Goal: Transaction & Acquisition: Purchase product/service

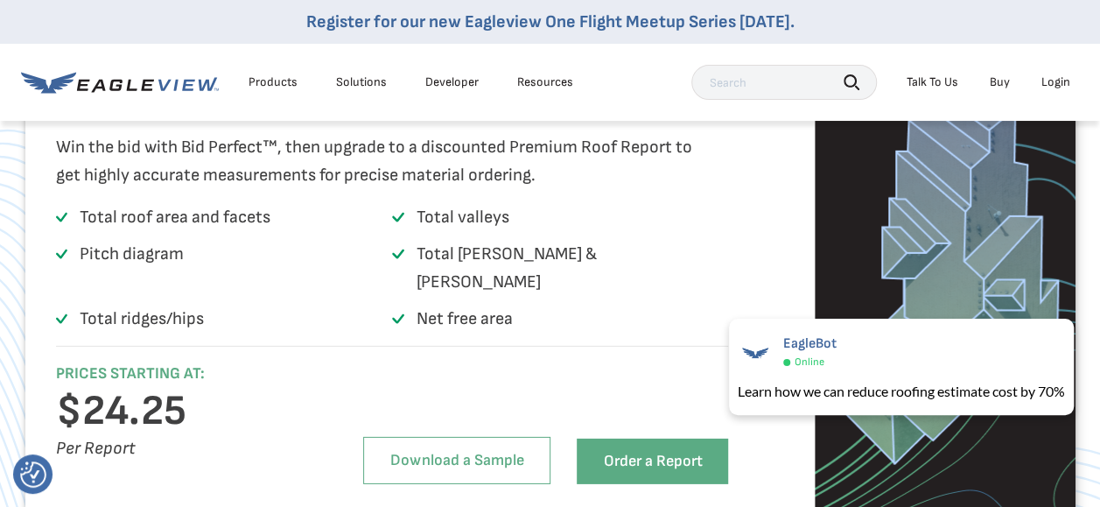
scroll to position [2550, 0]
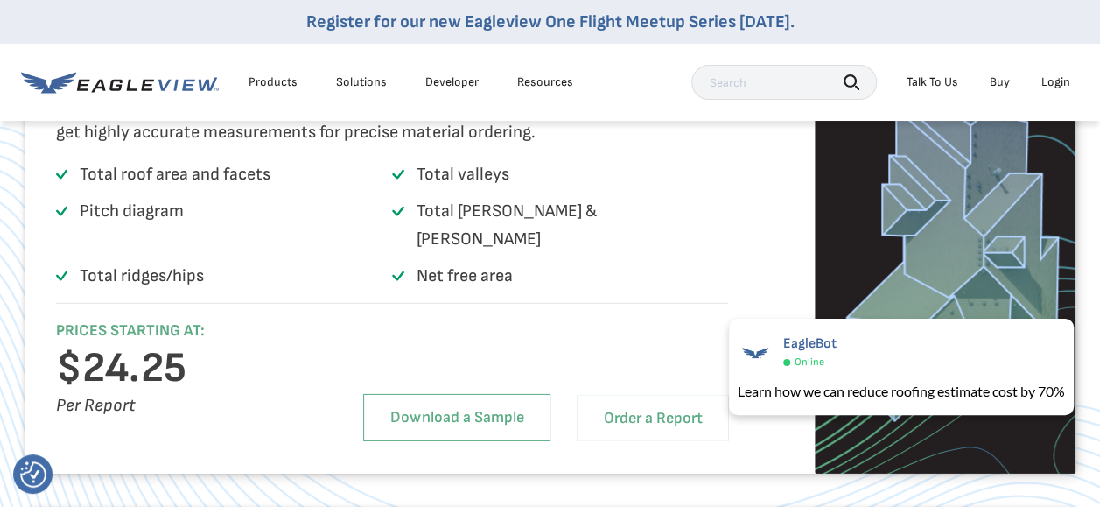
click at [682, 420] on link "Order a Report" at bounding box center [652, 417] width 151 height 45
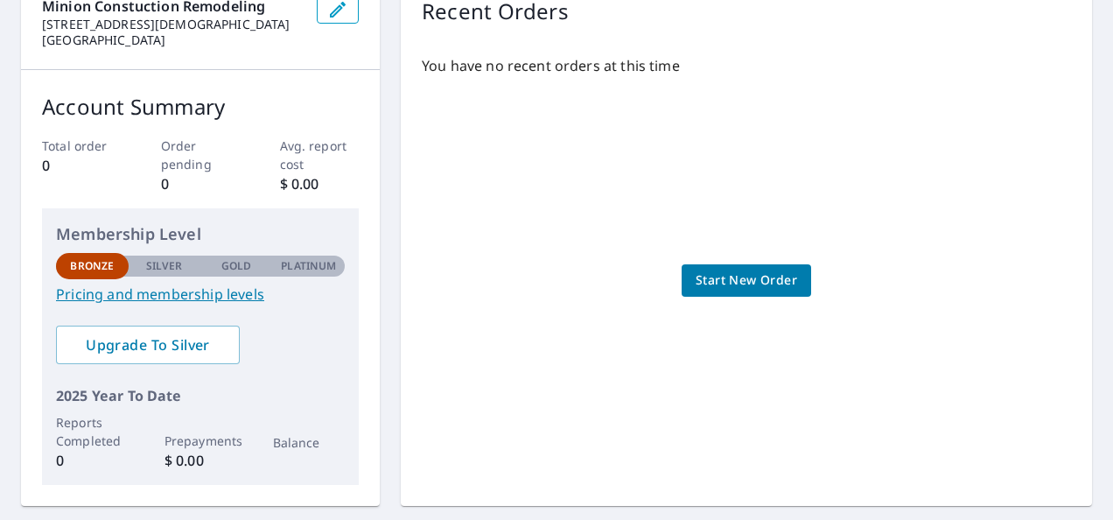
scroll to position [196, 0]
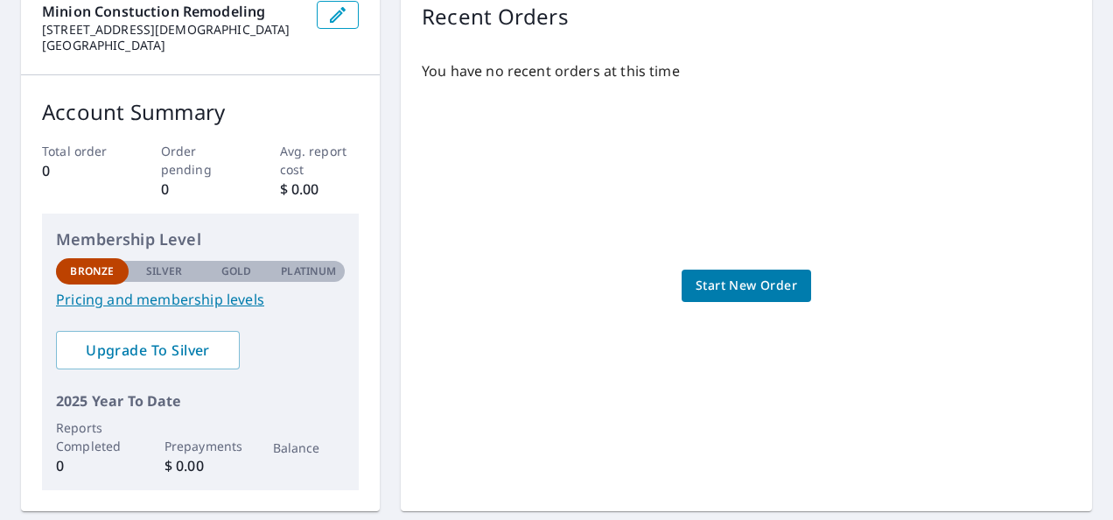
click at [198, 299] on link "Pricing and membership levels" at bounding box center [200, 299] width 289 height 21
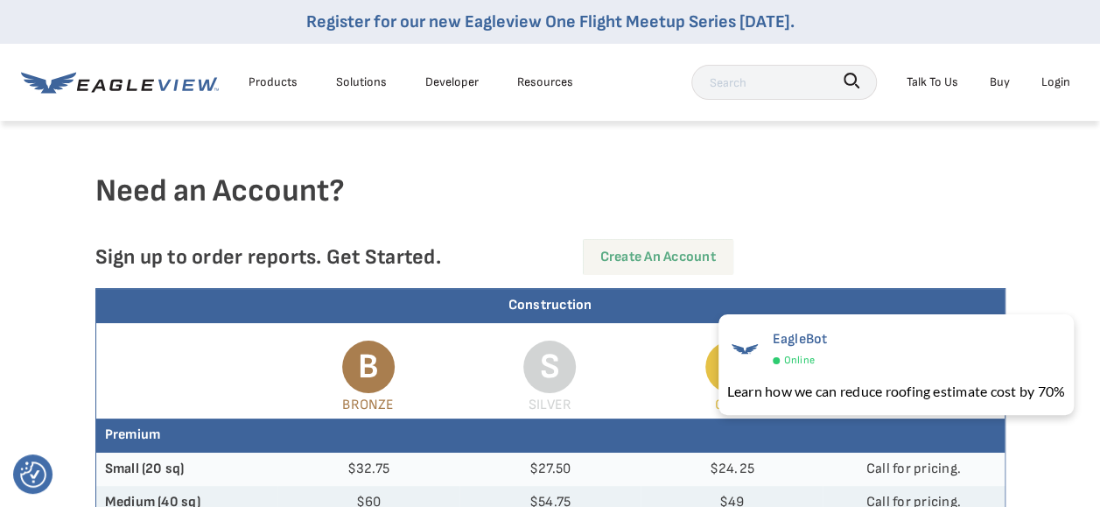
click at [647, 255] on link "Create an Account" at bounding box center [658, 257] width 150 height 36
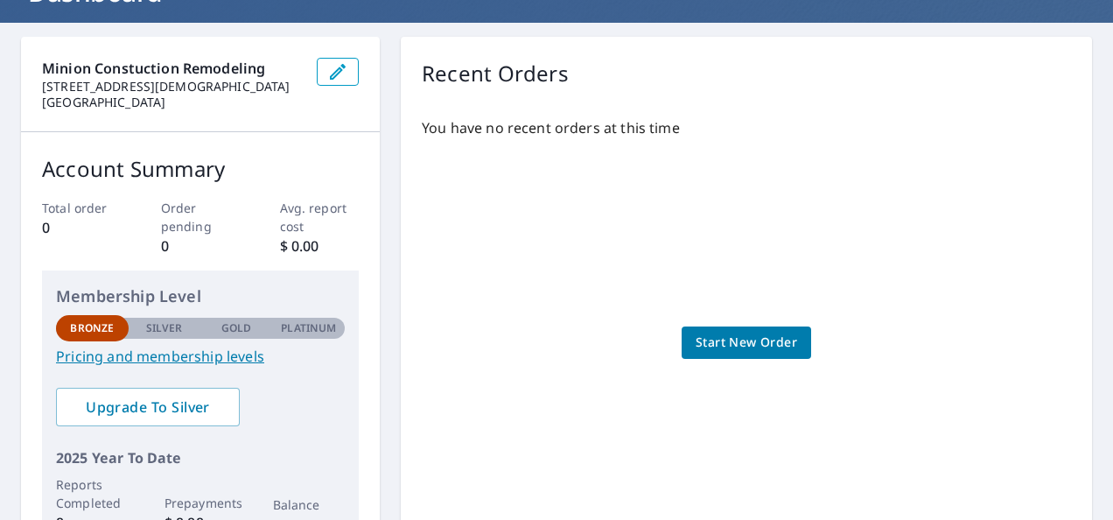
scroll to position [159, 0]
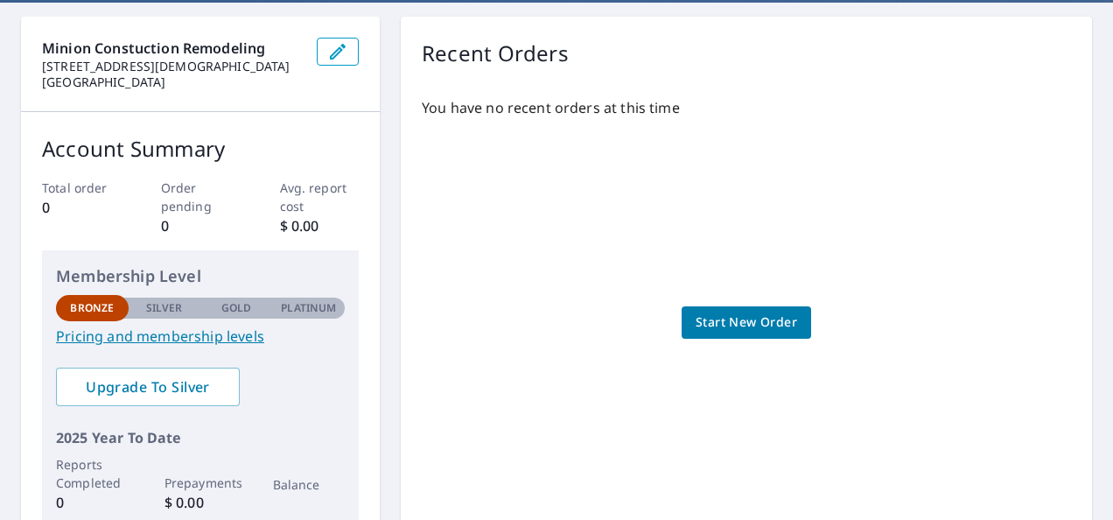
click at [231, 311] on p "Gold" at bounding box center [236, 308] width 30 height 16
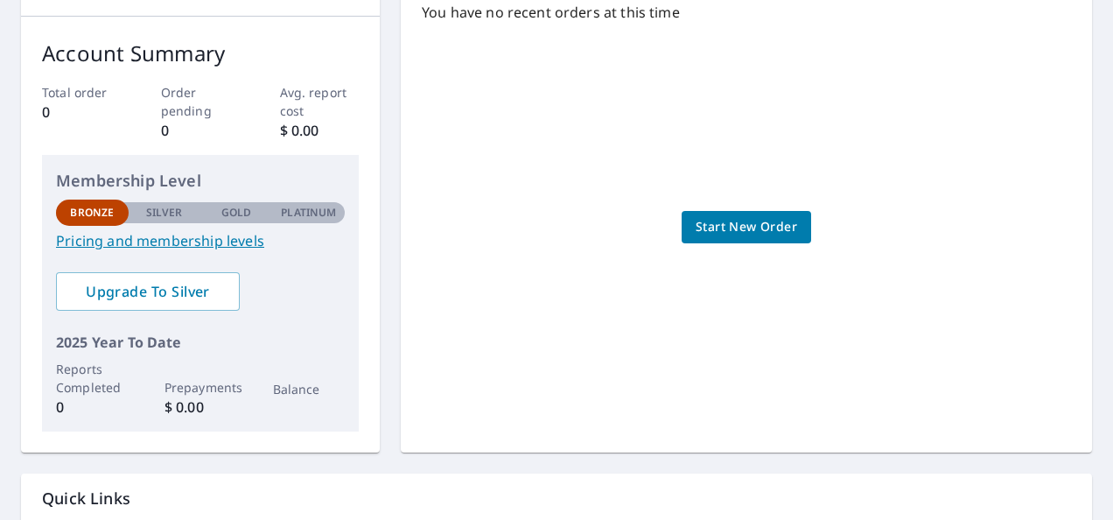
scroll to position [273, 0]
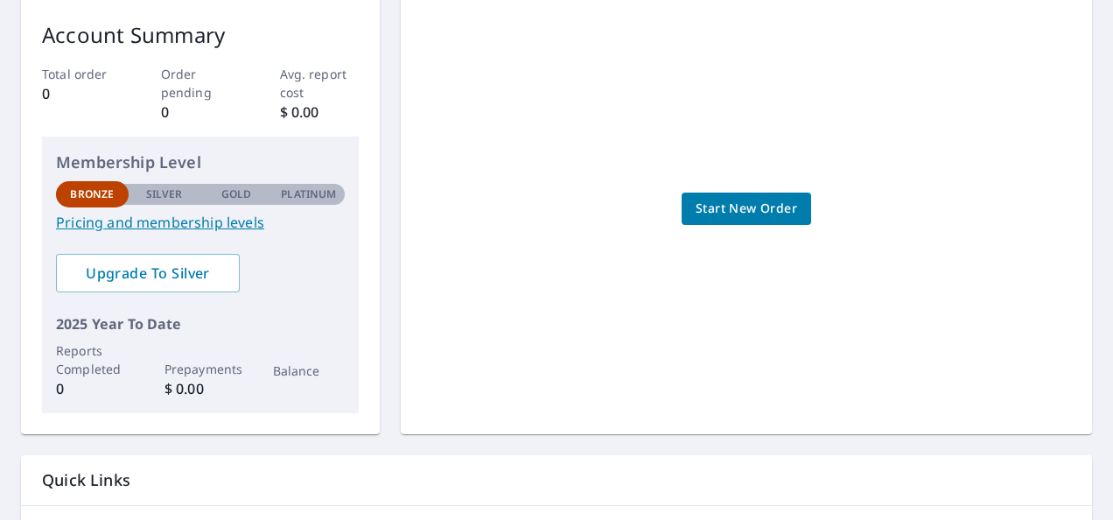
click at [205, 220] on link "Pricing and membership levels" at bounding box center [200, 222] width 289 height 21
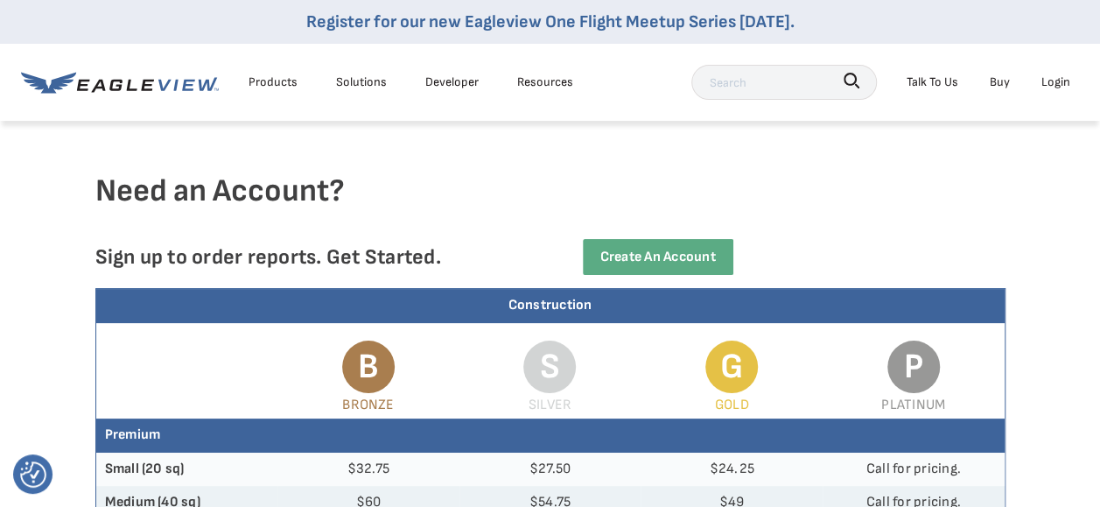
click at [1054, 84] on div "Login" at bounding box center [1055, 82] width 29 height 22
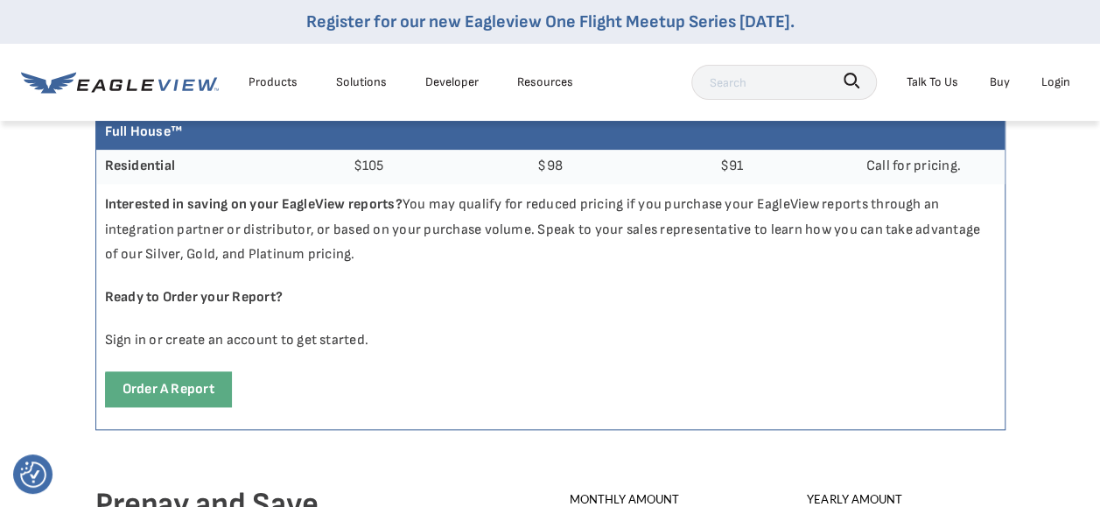
scroll to position [888, 0]
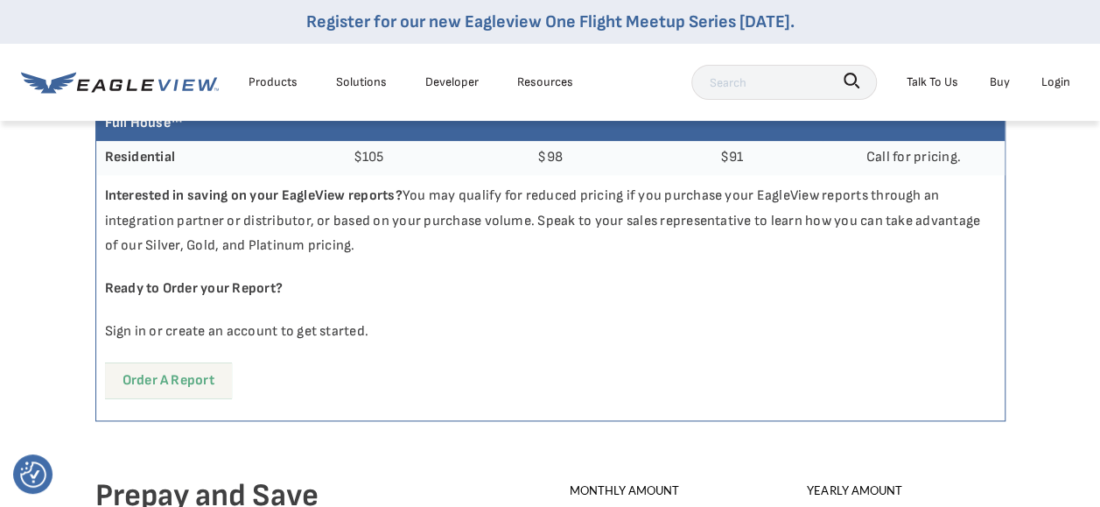
click at [185, 381] on link "Order a report" at bounding box center [168, 380] width 127 height 36
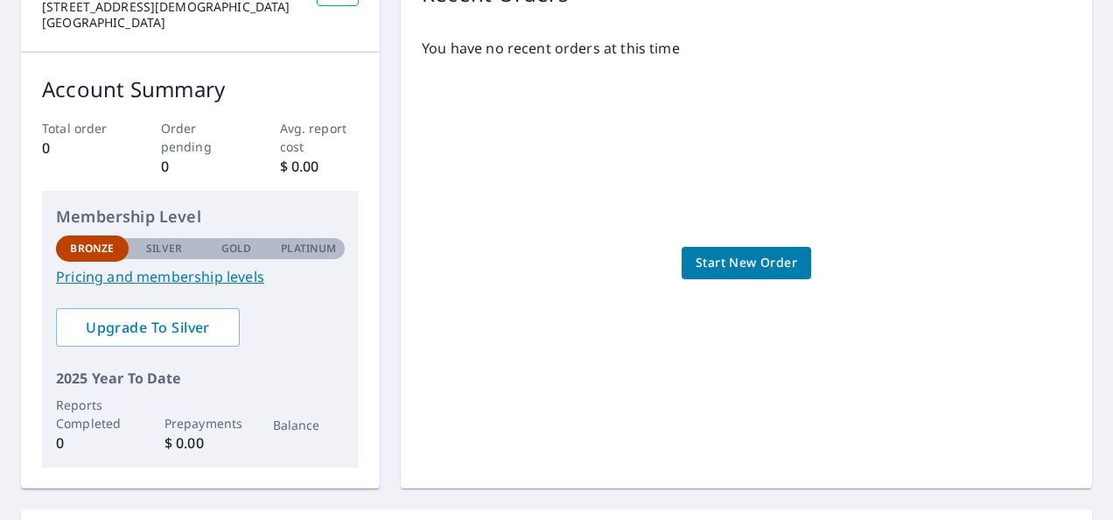
scroll to position [224, 0]
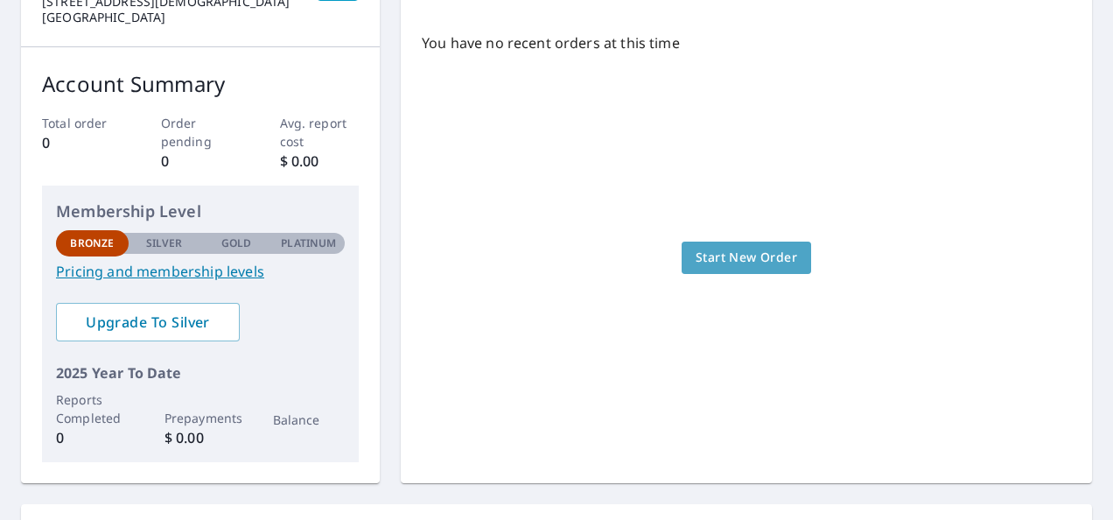
click at [786, 263] on span "Start New Order" at bounding box center [746, 258] width 101 height 22
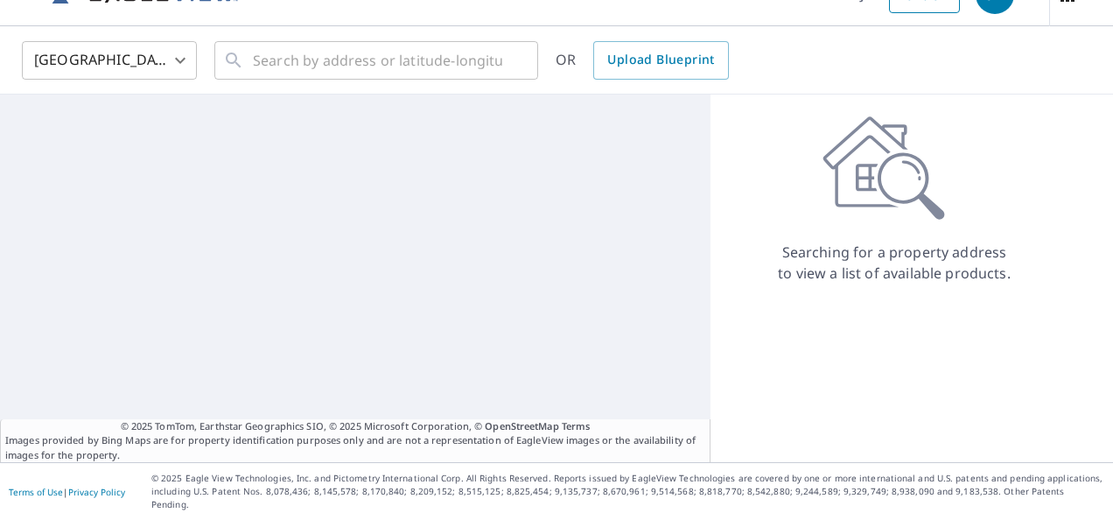
scroll to position [24, 0]
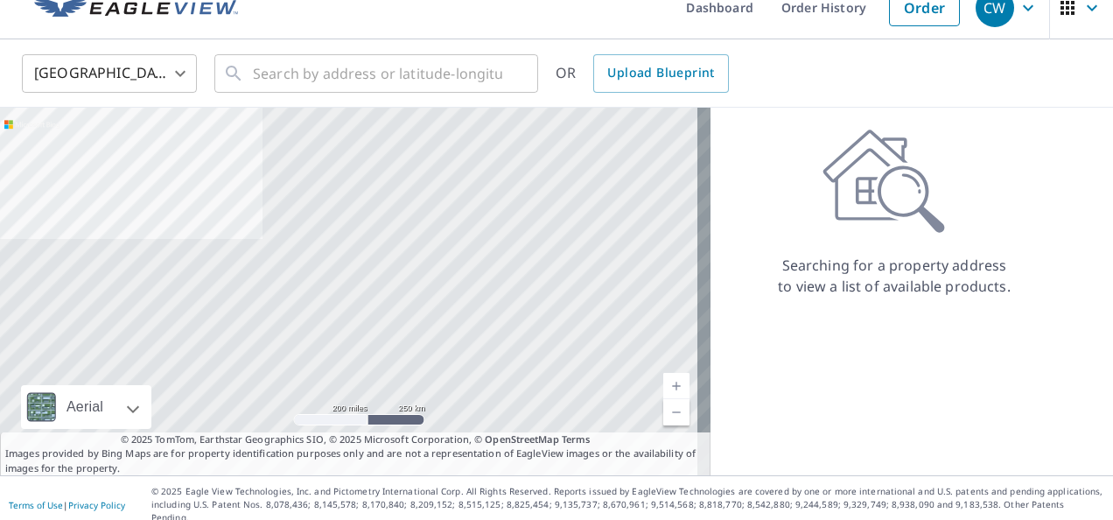
click at [786, 263] on p "Searching for a property address to view a list of available products." at bounding box center [894, 276] width 234 height 42
click at [623, 199] on div at bounding box center [355, 291] width 710 height 367
click at [663, 376] on link "Current Level 5, Zoom In" at bounding box center [676, 386] width 26 height 26
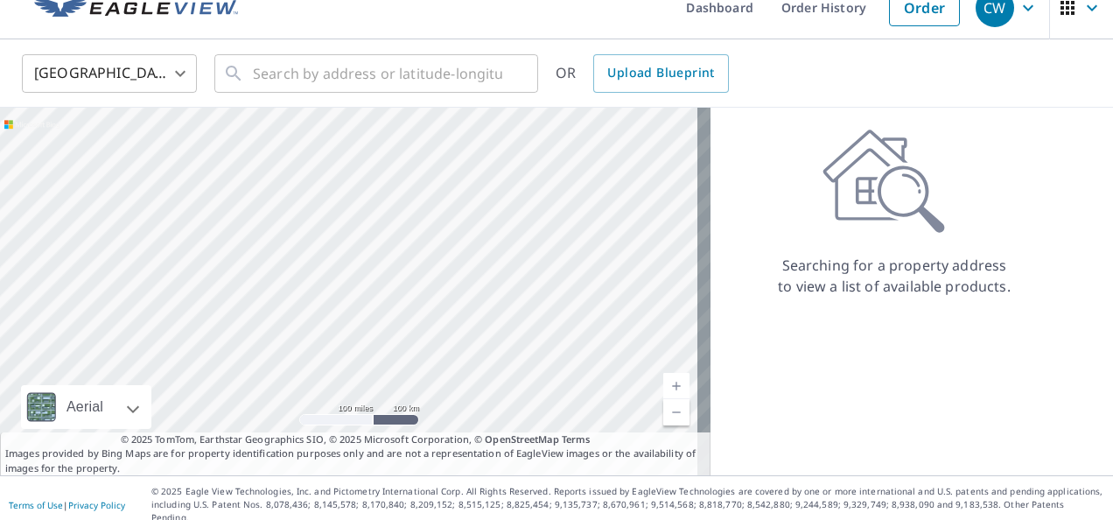
click at [663, 376] on link "Current Level 6, Zoom In" at bounding box center [676, 386] width 26 height 26
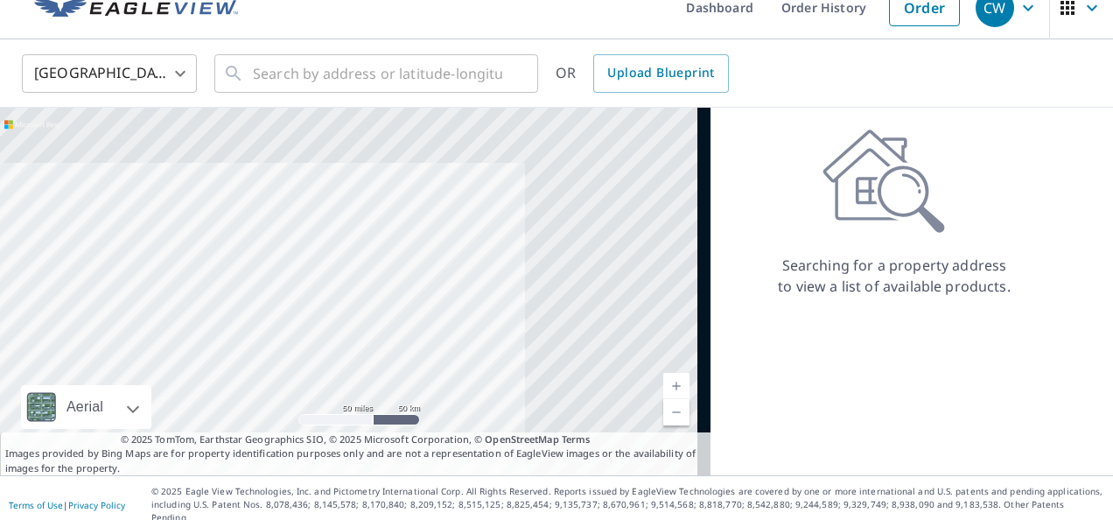
drag, startPoint x: 655, startPoint y: 191, endPoint x: 359, endPoint y: 355, distance: 339.2
click at [359, 355] on div at bounding box center [355, 291] width 710 height 367
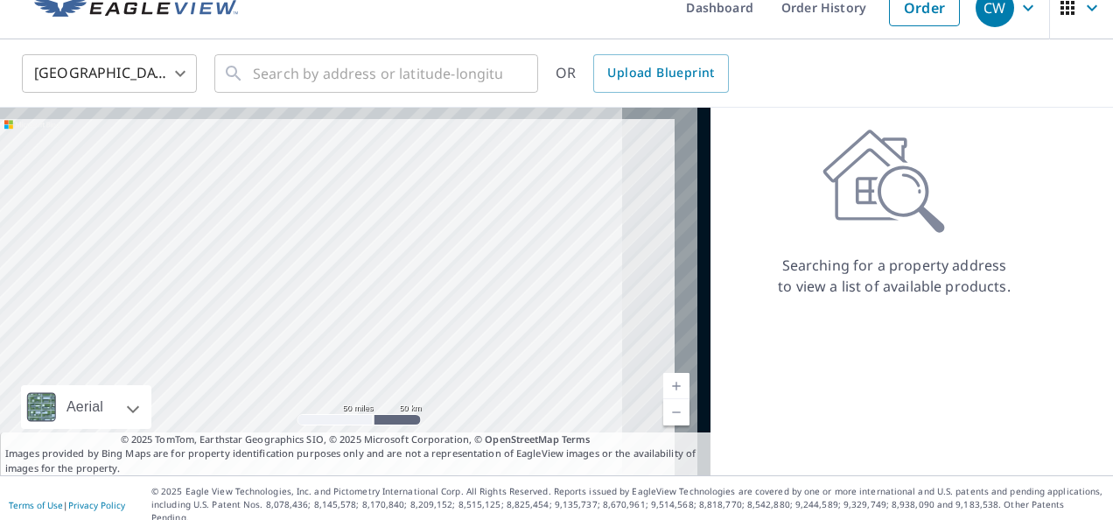
drag, startPoint x: 624, startPoint y: 154, endPoint x: 303, endPoint y: 303, distance: 353.9
click at [303, 303] on div at bounding box center [355, 291] width 710 height 367
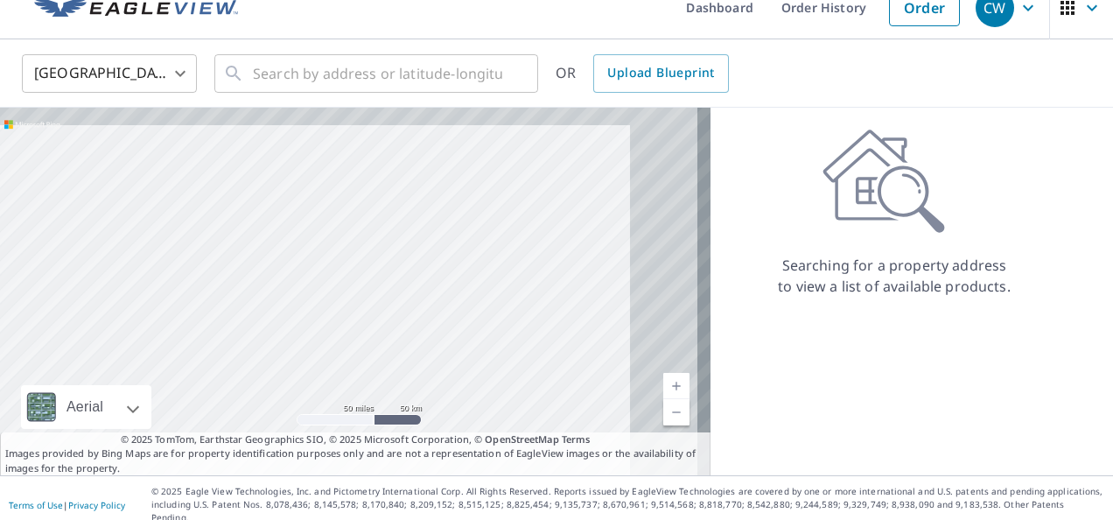
drag, startPoint x: 672, startPoint y: 208, endPoint x: 392, endPoint y: 237, distance: 281.5
click at [392, 237] on div at bounding box center [355, 291] width 710 height 367
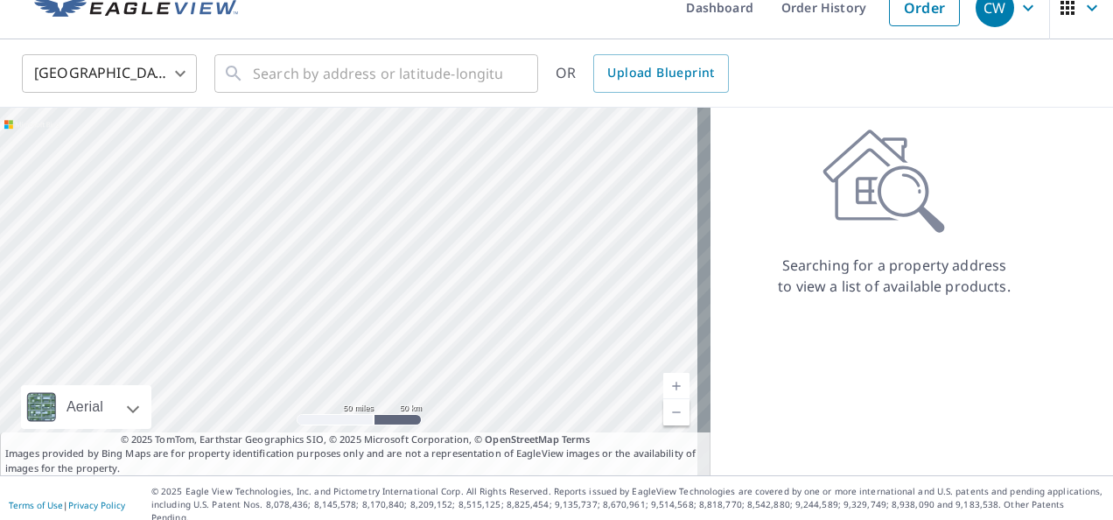
drag, startPoint x: 508, startPoint y: 268, endPoint x: 354, endPoint y: 259, distance: 154.2
click at [354, 259] on div at bounding box center [355, 291] width 710 height 367
click at [663, 382] on link "Current Level 7, Zoom In" at bounding box center [676, 386] width 26 height 26
click at [663, 382] on link "Current Level 8, Zoom In" at bounding box center [676, 386] width 26 height 26
drag, startPoint x: 369, startPoint y: 175, endPoint x: 383, endPoint y: 341, distance: 166.8
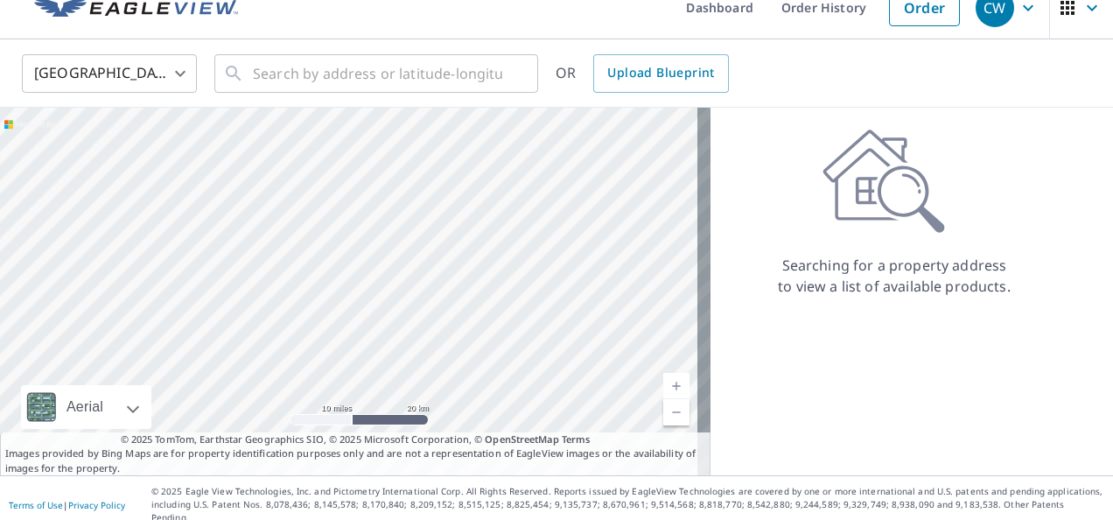
click at [383, 341] on div at bounding box center [355, 291] width 710 height 367
drag, startPoint x: 395, startPoint y: 328, endPoint x: 403, endPoint y: 277, distance: 51.5
click at [403, 277] on div at bounding box center [355, 291] width 710 height 367
click at [663, 381] on link "Current Level 9, Zoom In" at bounding box center [676, 386] width 26 height 26
click at [663, 381] on link "Current Level 10, Zoom In" at bounding box center [676, 386] width 26 height 26
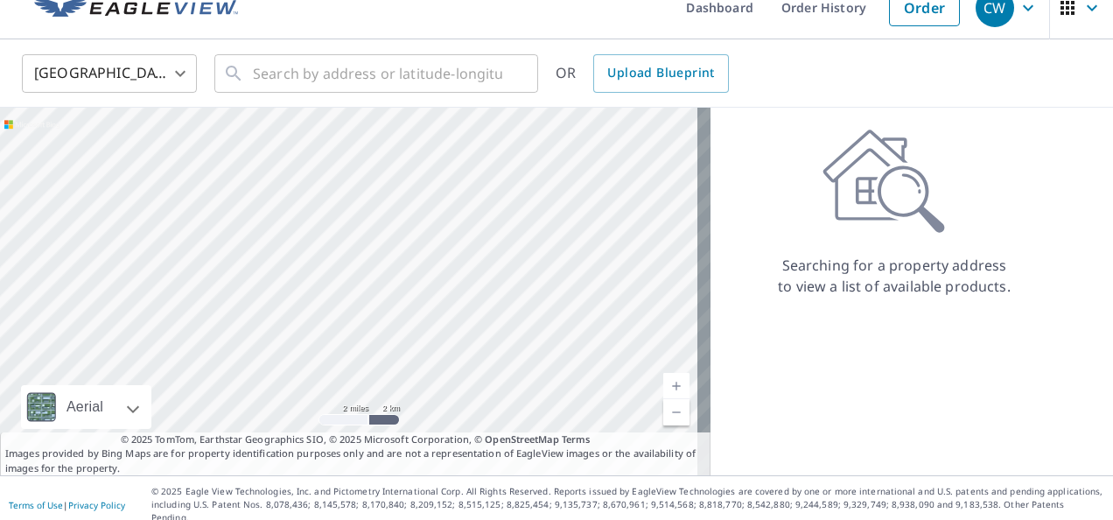
click at [663, 381] on link "Current Level 11, Zoom In" at bounding box center [676, 386] width 26 height 26
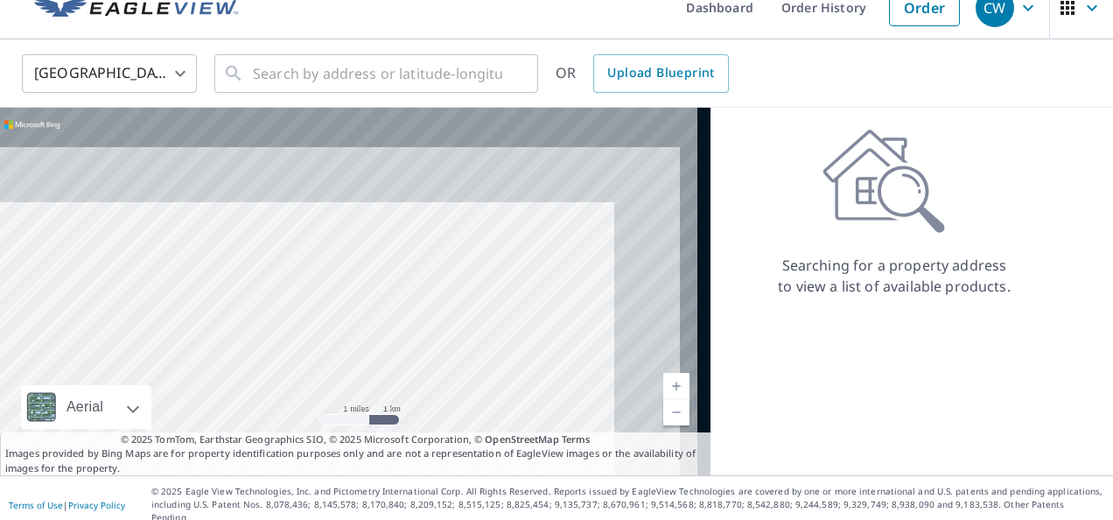
drag, startPoint x: 457, startPoint y: 147, endPoint x: 313, endPoint y: 341, distance: 241.5
click at [313, 341] on div at bounding box center [355, 291] width 710 height 367
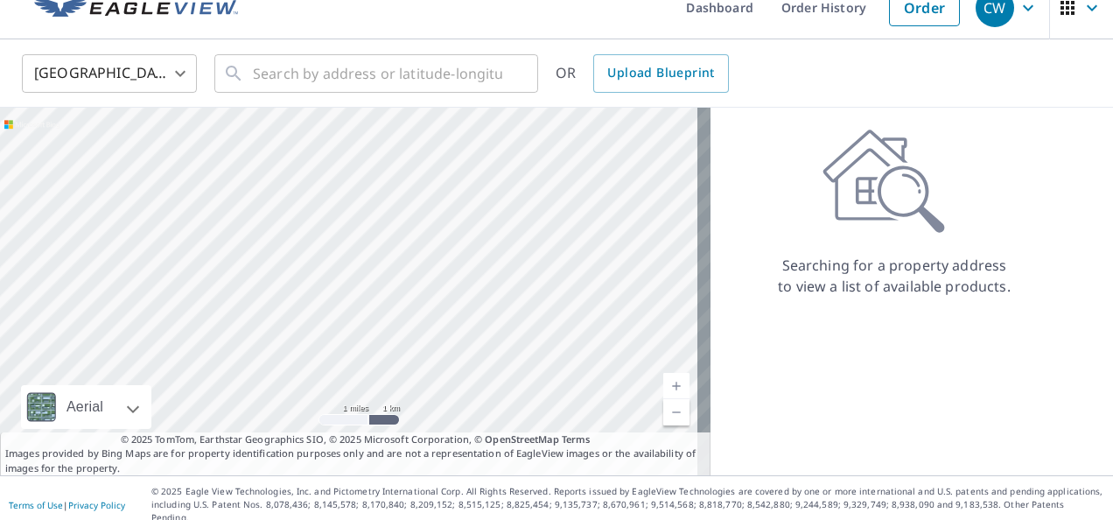
click at [663, 381] on link "Current Level 12, Zoom In" at bounding box center [676, 386] width 26 height 26
drag, startPoint x: 392, startPoint y: 211, endPoint x: 604, endPoint y: 301, distance: 230.1
click at [604, 301] on div at bounding box center [355, 291] width 710 height 367
drag, startPoint x: 321, startPoint y: 282, endPoint x: 324, endPoint y: 180, distance: 101.5
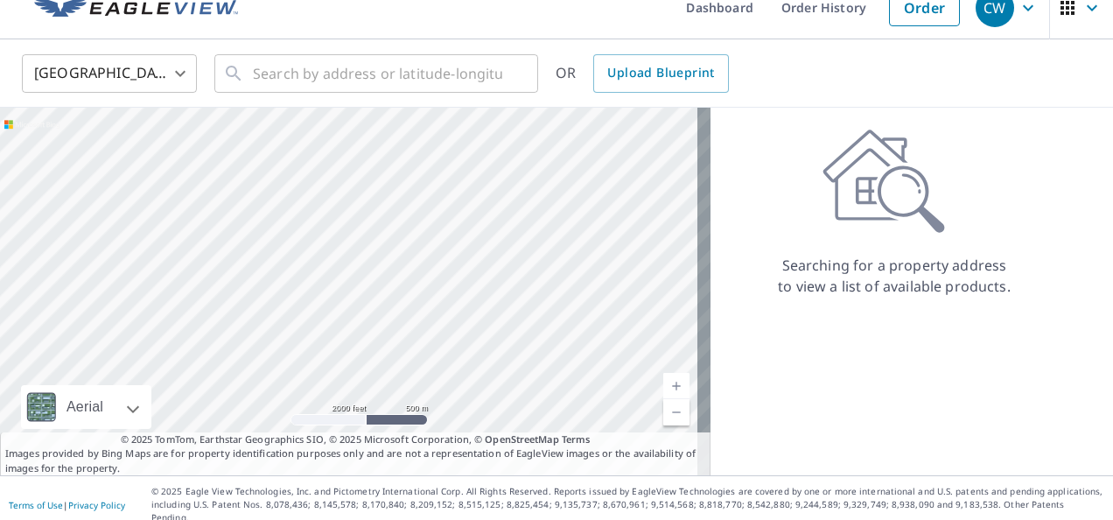
click at [324, 180] on div at bounding box center [355, 291] width 710 height 367
click at [663, 380] on link "Current Level 14, Zoom In" at bounding box center [676, 386] width 26 height 26
drag, startPoint x: 507, startPoint y: 171, endPoint x: 452, endPoint y: 370, distance: 206.7
click at [452, 370] on div at bounding box center [355, 291] width 710 height 367
click at [665, 383] on link "Current Level 15, Zoom In" at bounding box center [676, 386] width 26 height 26
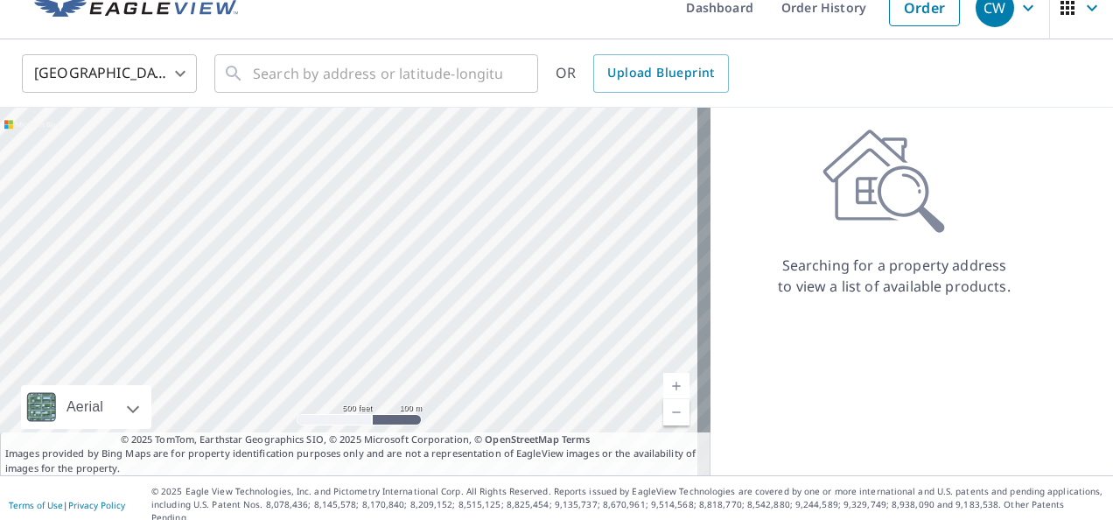
click at [665, 383] on link "Current Level 16, Zoom In" at bounding box center [676, 386] width 26 height 26
drag, startPoint x: 500, startPoint y: 234, endPoint x: 574, endPoint y: 332, distance: 123.2
click at [574, 332] on div at bounding box center [355, 291] width 710 height 367
drag, startPoint x: 171, startPoint y: 267, endPoint x: 444, endPoint y: 255, distance: 273.2
click at [444, 255] on div at bounding box center [355, 291] width 710 height 367
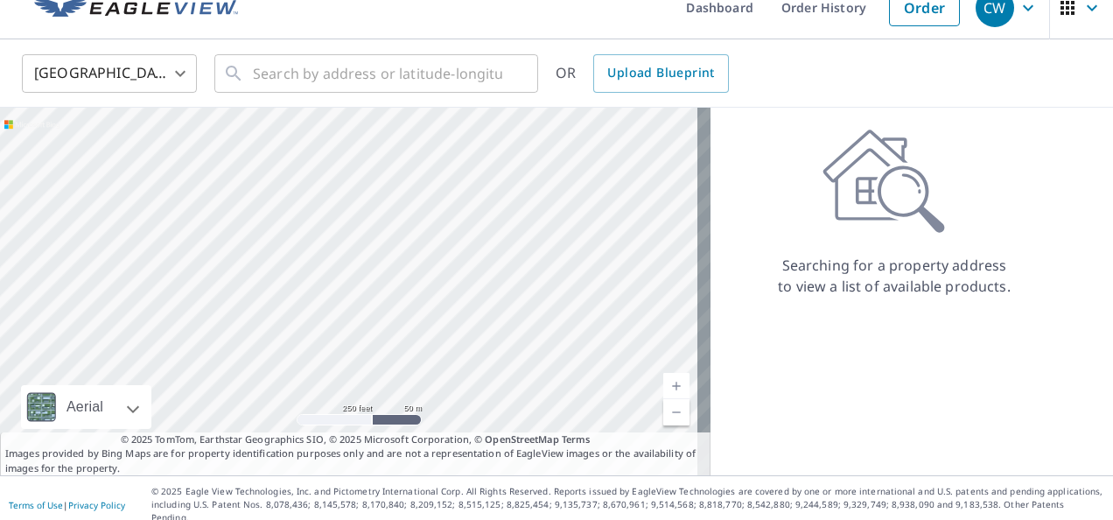
click at [321, 240] on div at bounding box center [355, 291] width 710 height 367
click at [608, 199] on div at bounding box center [355, 291] width 710 height 367
drag, startPoint x: 604, startPoint y: 230, endPoint x: 257, endPoint y: 285, distance: 350.8
click at [257, 285] on div at bounding box center [355, 291] width 710 height 367
click at [663, 385] on link "Current Level 5, Zoom In" at bounding box center [676, 386] width 26 height 26
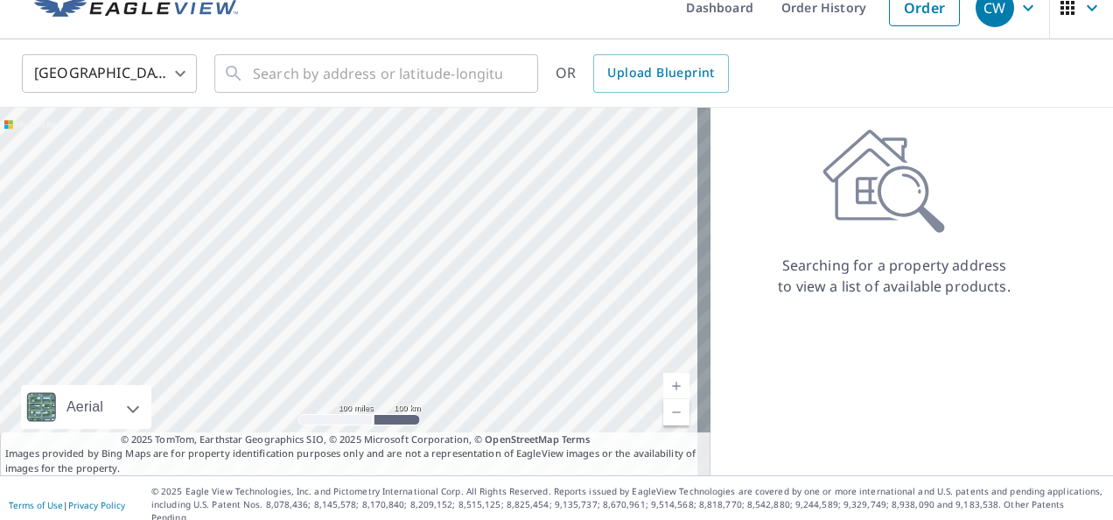
click at [663, 385] on link "Current Level 6, Zoom In" at bounding box center [676, 386] width 26 height 26
drag, startPoint x: 21, startPoint y: 157, endPoint x: 357, endPoint y: 236, distance: 345.3
click at [357, 236] on div at bounding box center [355, 291] width 710 height 367
click at [663, 380] on link "Current Level 7, Zoom In" at bounding box center [676, 386] width 26 height 26
click at [663, 380] on link "Current Level 8, Zoom In" at bounding box center [676, 386] width 26 height 26
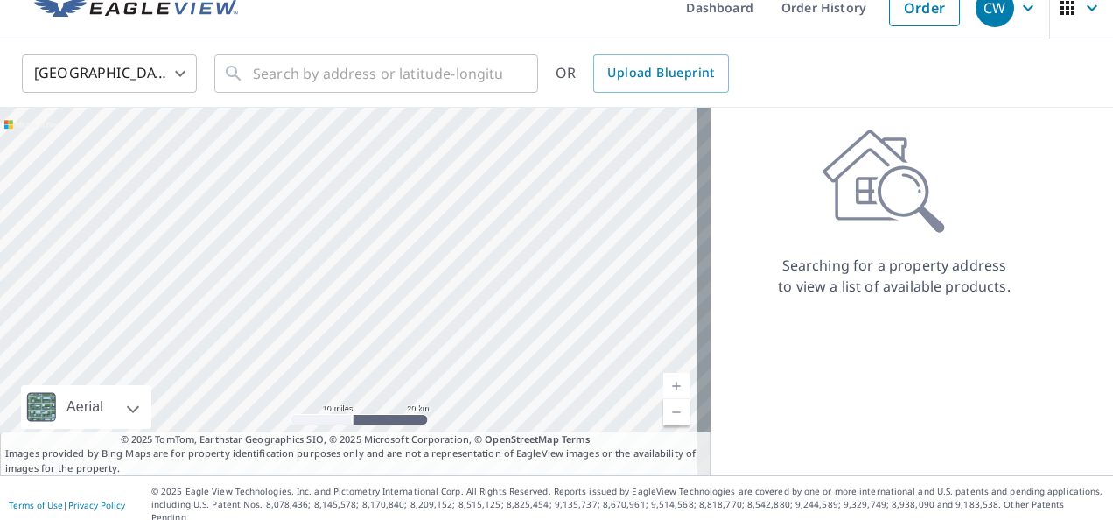
drag, startPoint x: 407, startPoint y: 169, endPoint x: 404, endPoint y: 338, distance: 168.9
click at [404, 338] on div at bounding box center [355, 291] width 710 height 367
drag, startPoint x: 390, startPoint y: 178, endPoint x: 396, endPoint y: 306, distance: 128.8
click at [396, 306] on div at bounding box center [355, 291] width 710 height 367
click at [663, 382] on link "Current Level 9, Zoom In" at bounding box center [676, 386] width 26 height 26
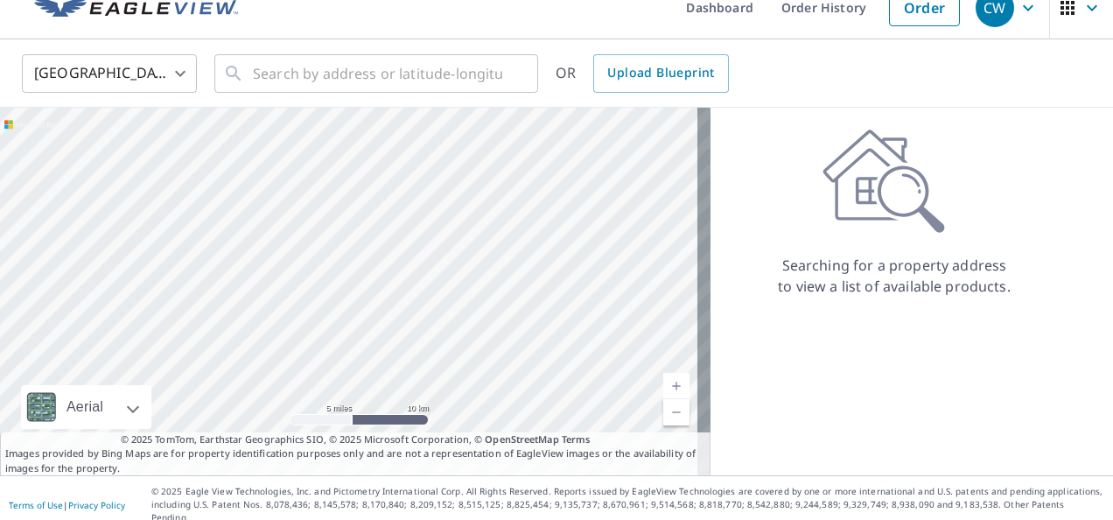
click at [663, 382] on link "Current Level 10, Zoom In" at bounding box center [676, 386] width 26 height 26
click at [663, 382] on link "Current Level 11, Zoom In" at bounding box center [676, 386] width 26 height 26
drag, startPoint x: 461, startPoint y: 346, endPoint x: 479, endPoint y: 103, distance: 243.1
click at [479, 103] on div "United States US ​ ​ OR Upload Blueprint Aerial Road A standard road map Aerial…" at bounding box center [556, 257] width 1113 height 436
click at [470, 87] on input "text" at bounding box center [377, 73] width 249 height 49
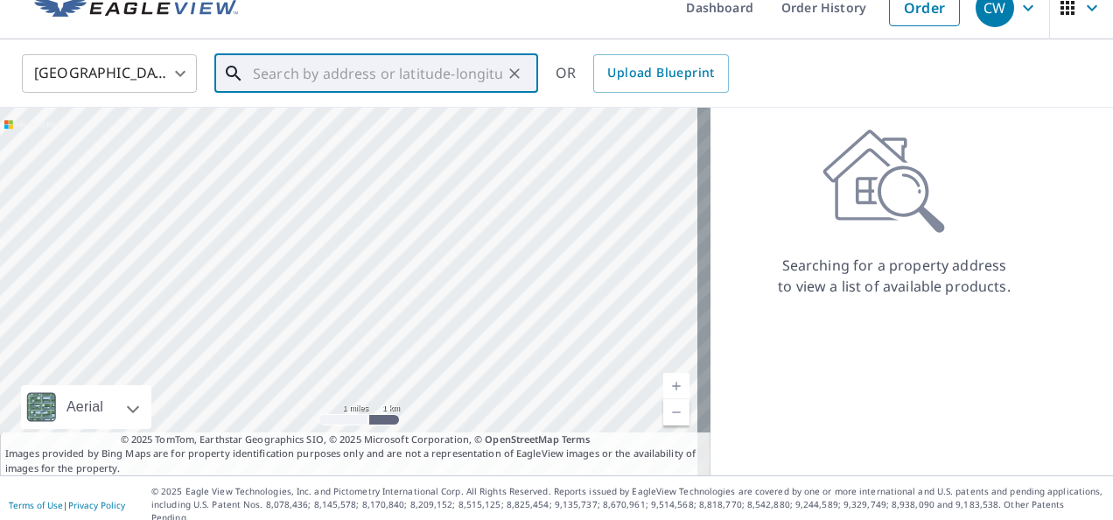
click at [455, 136] on div at bounding box center [355, 291] width 710 height 367
drag, startPoint x: 361, startPoint y: 327, endPoint x: 374, endPoint y: 234, distance: 93.7
click at [374, 234] on div at bounding box center [355, 291] width 710 height 367
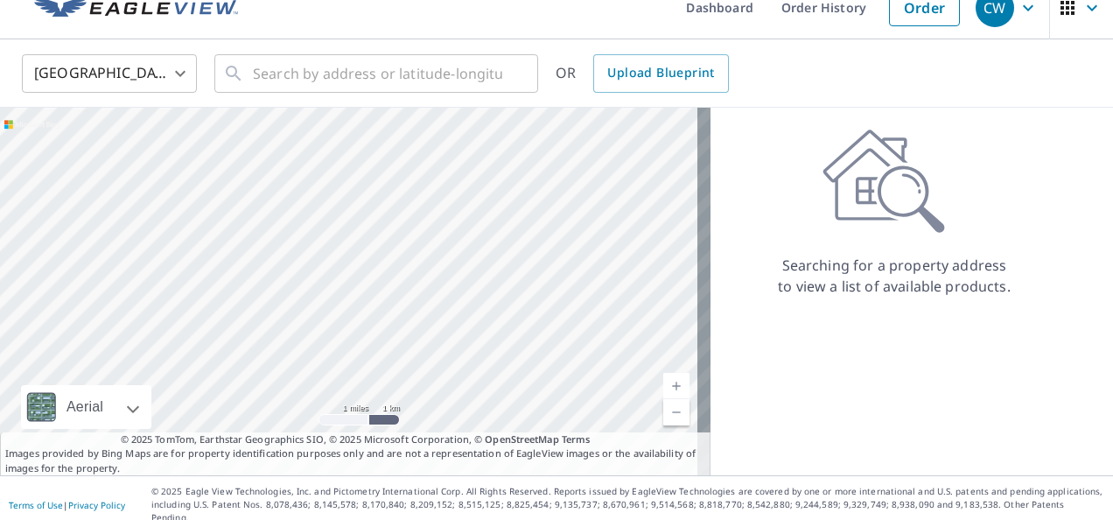
click at [663, 378] on link "Current Level 12, Zoom In" at bounding box center [676, 386] width 26 height 26
drag, startPoint x: 444, startPoint y: 165, endPoint x: 396, endPoint y: 363, distance: 203.5
click at [396, 363] on div at bounding box center [355, 291] width 710 height 367
drag, startPoint x: 304, startPoint y: 229, endPoint x: 382, endPoint y: 266, distance: 86.1
click at [382, 266] on div at bounding box center [355, 291] width 710 height 367
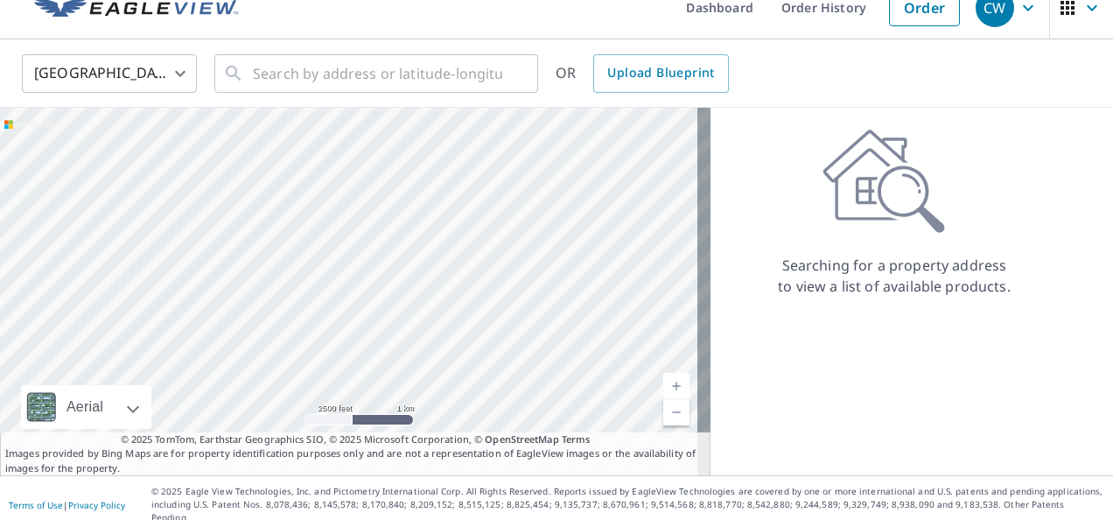
click at [663, 378] on link "Current Level 13, Zoom In" at bounding box center [676, 386] width 26 height 26
click at [663, 378] on link "Current Level 14, Zoom In" at bounding box center [676, 386] width 26 height 26
click at [663, 378] on link "Current Level 15, Zoom In" at bounding box center [676, 386] width 26 height 26
drag, startPoint x: 555, startPoint y: 199, endPoint x: 519, endPoint y: 378, distance: 182.9
click at [519, 378] on div at bounding box center [355, 291] width 710 height 367
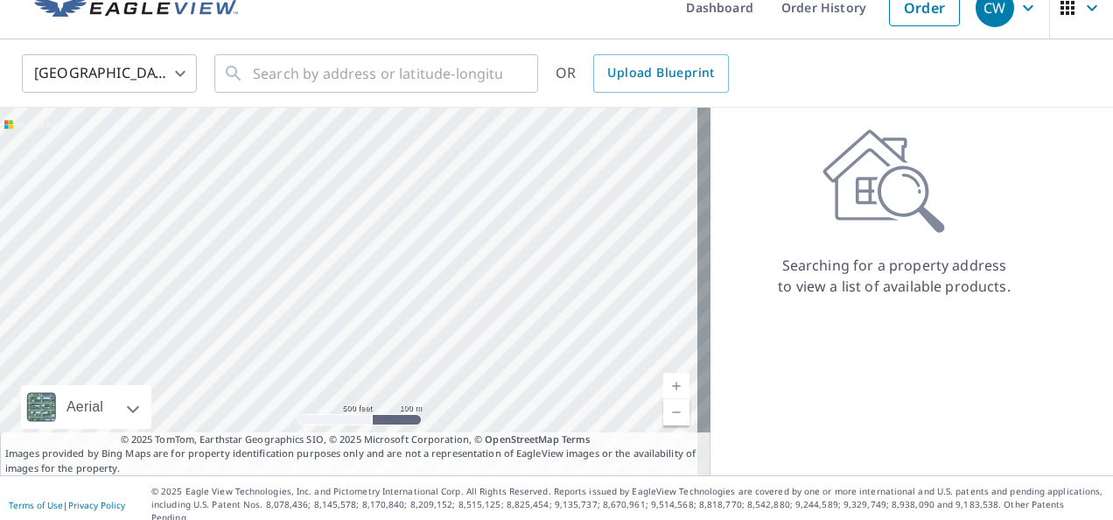
drag, startPoint x: 452, startPoint y: 241, endPoint x: 385, endPoint y: 235, distance: 67.6
click at [385, 235] on div at bounding box center [355, 291] width 710 height 367
click at [664, 387] on link "Current Level 16, Zoom In" at bounding box center [676, 386] width 26 height 26
click at [664, 387] on link "Current Level 17, Zoom In" at bounding box center [676, 386] width 26 height 26
drag, startPoint x: 557, startPoint y: 194, endPoint x: 327, endPoint y: 334, distance: 269.3
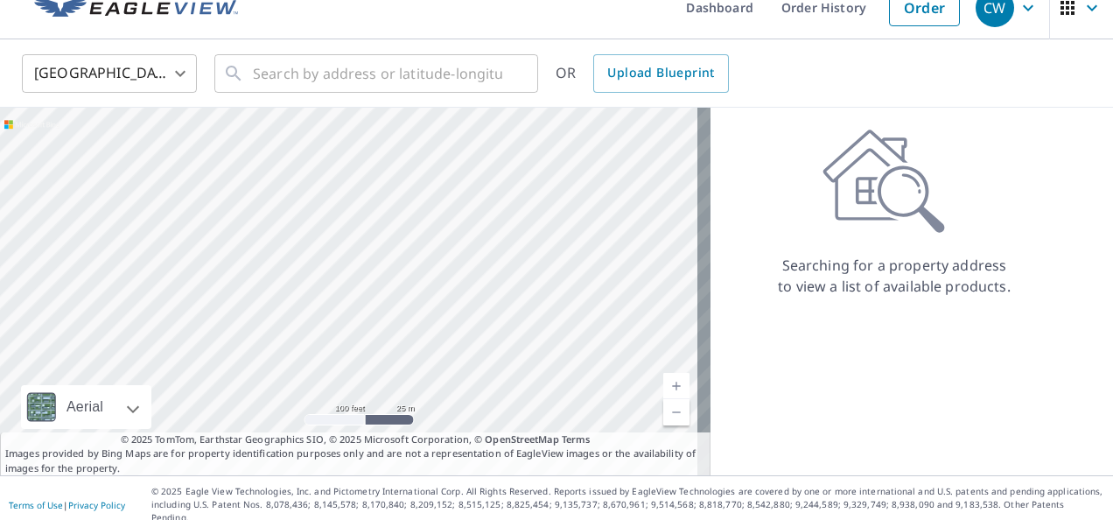
click at [327, 334] on div at bounding box center [355, 291] width 710 height 367
click at [664, 382] on link "Current Level 18, Zoom In" at bounding box center [676, 386] width 26 height 26
click at [664, 382] on link "Current Level 19, Zoom In" at bounding box center [676, 386] width 26 height 26
drag, startPoint x: 148, startPoint y: 330, endPoint x: 373, endPoint y: 304, distance: 226.3
click at [373, 304] on div at bounding box center [355, 291] width 710 height 367
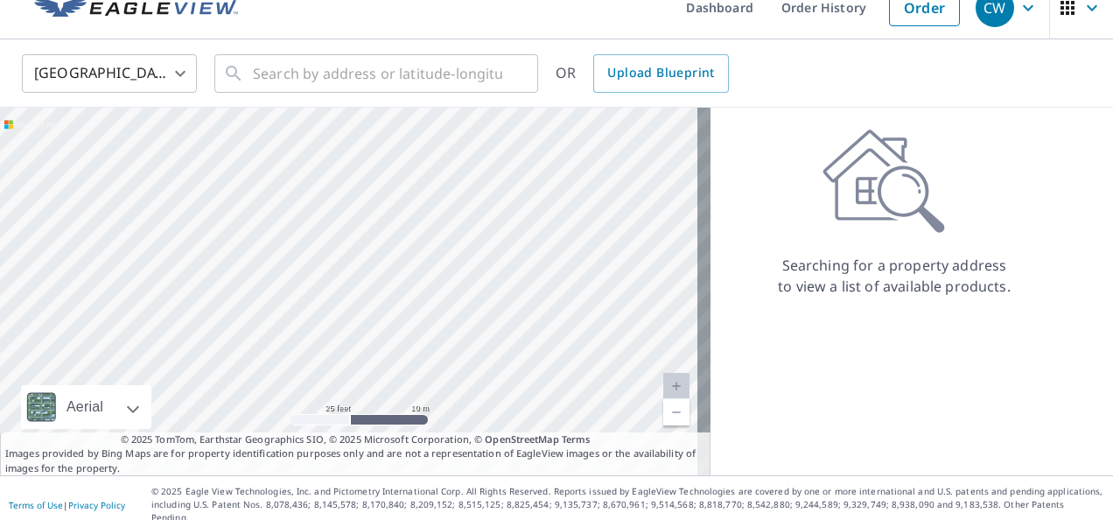
click at [297, 238] on div at bounding box center [355, 291] width 710 height 367
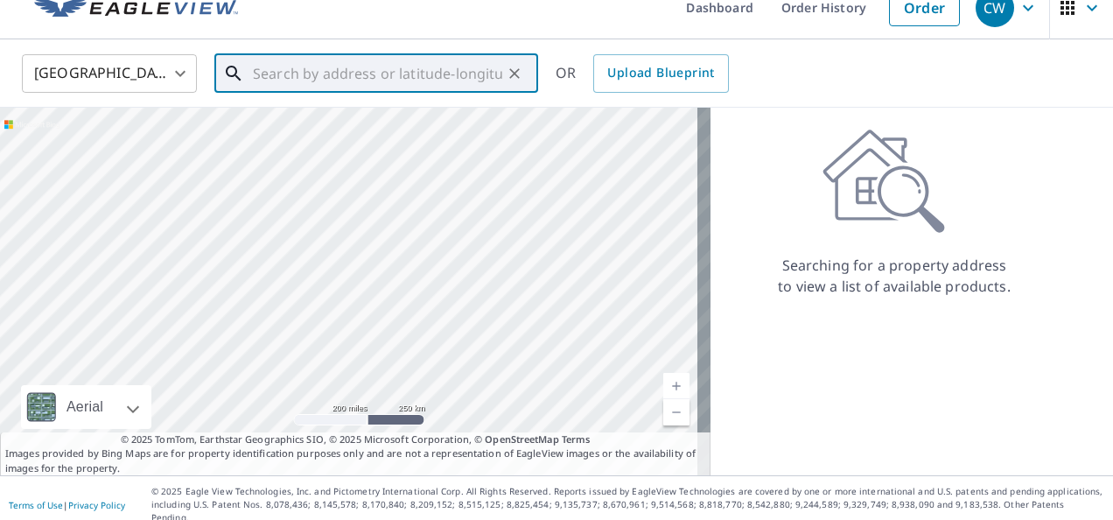
click at [345, 66] on input "text" at bounding box center [377, 73] width 249 height 49
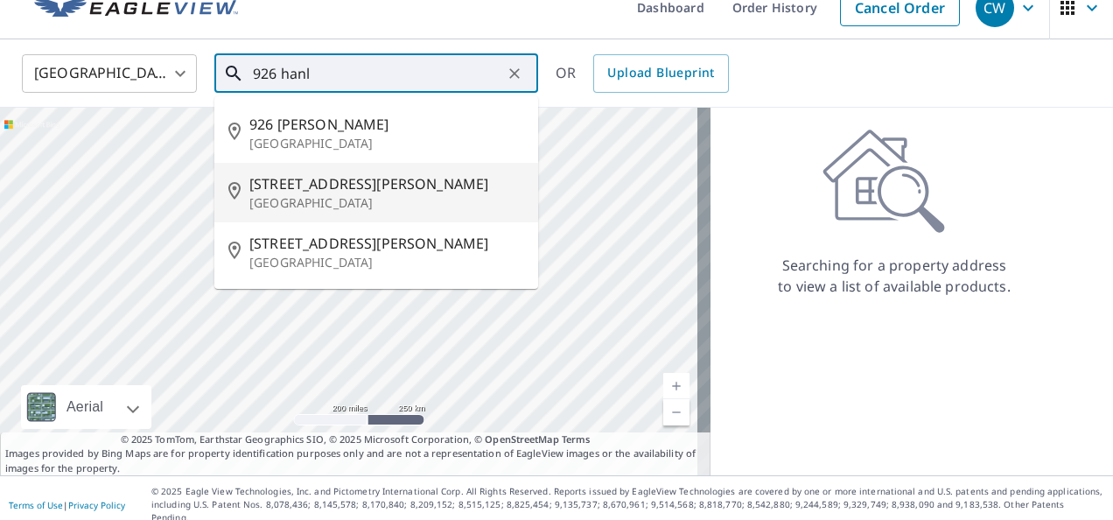
click at [324, 206] on p "Mansfield, OH 44904" at bounding box center [386, 202] width 275 height 17
type input "926 Hanley Rd W Mansfield, OH 44904"
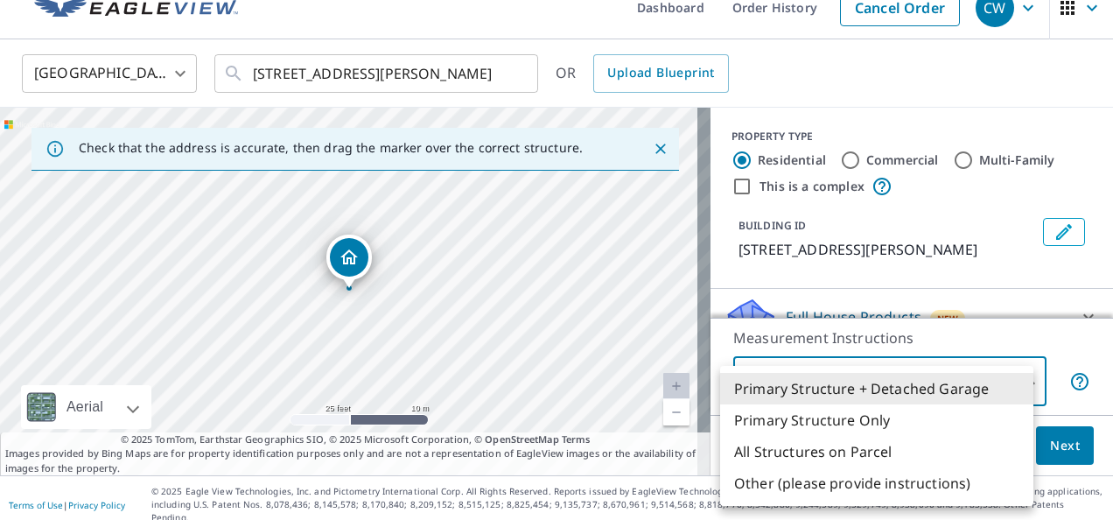
click at [1018, 380] on body "CW CW Dashboard Order History Cancel Order CW United States US ​ 926 Hanley Rd …" at bounding box center [556, 260] width 1113 height 520
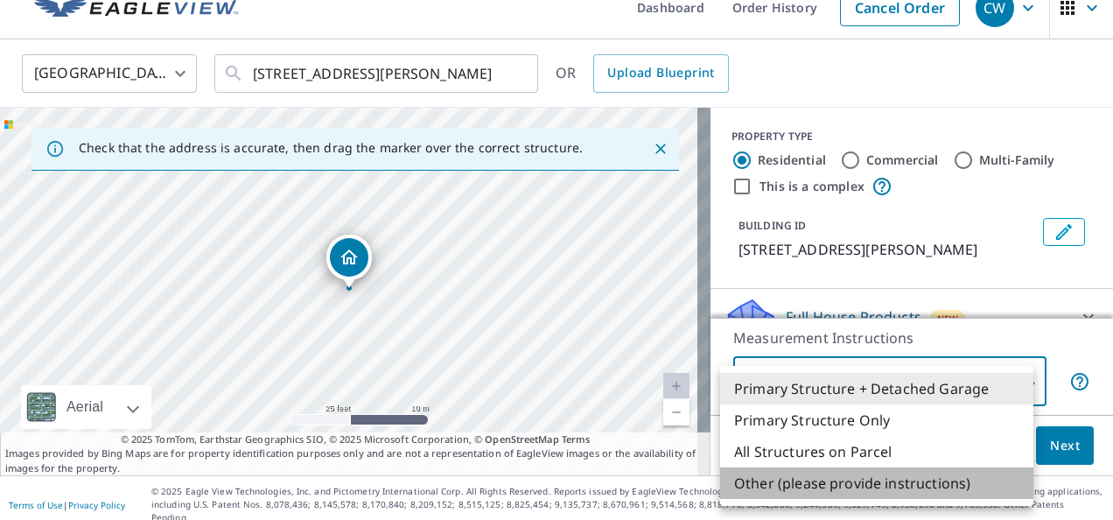
click at [901, 482] on li "Other (please provide instructions)" at bounding box center [876, 482] width 313 height 31
type input "5"
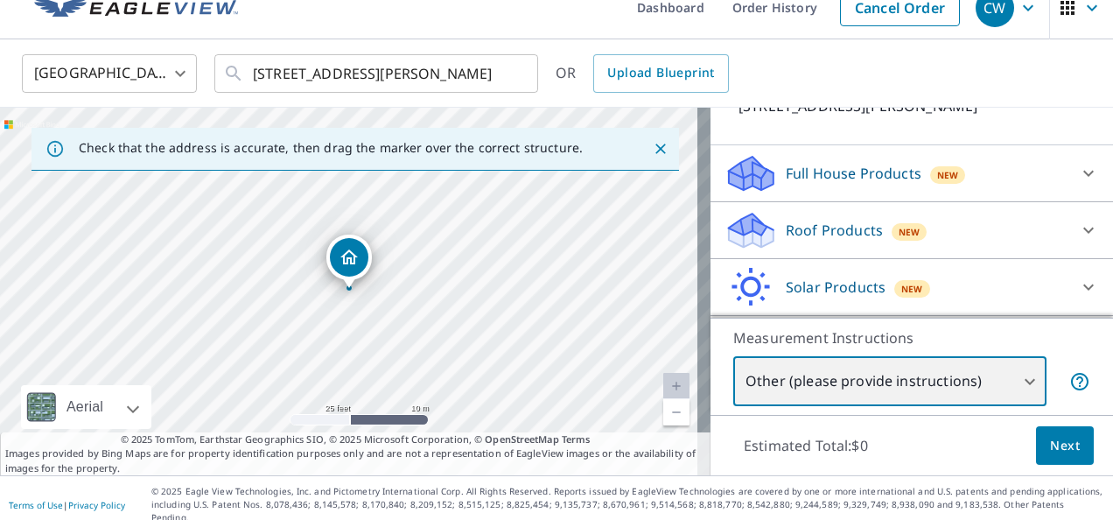
scroll to position [156, 0]
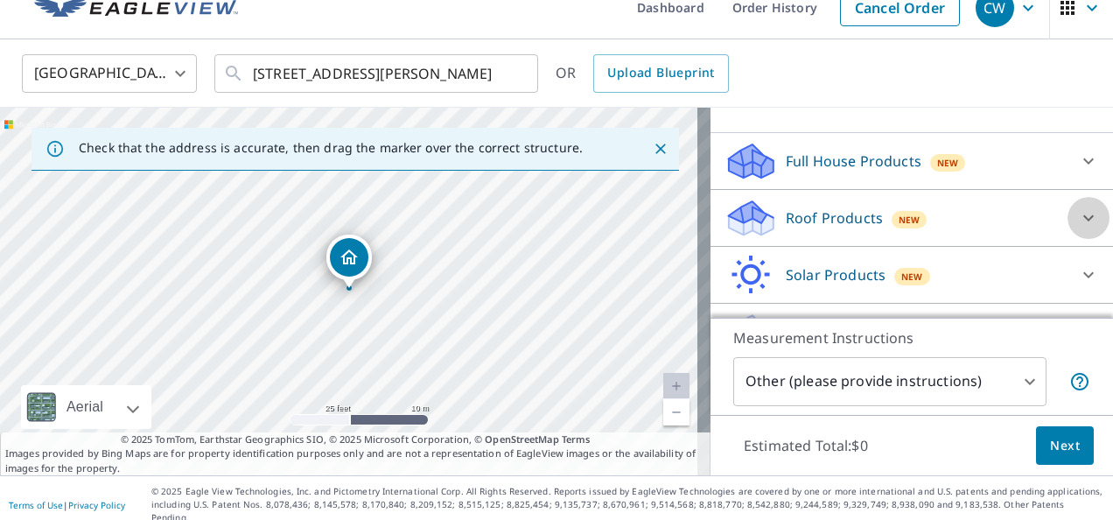
click at [1078, 222] on icon at bounding box center [1088, 217] width 21 height 21
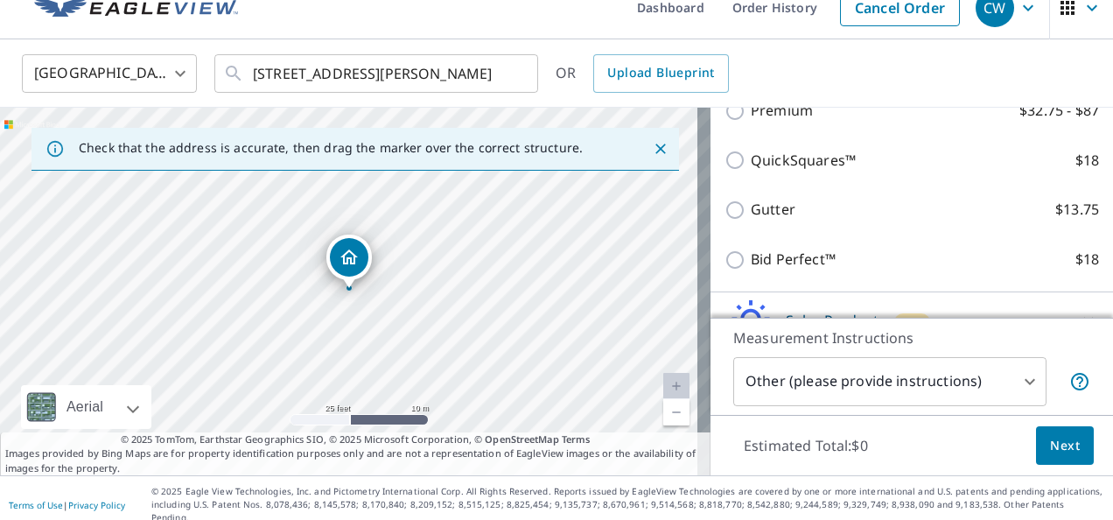
scroll to position [312, 0]
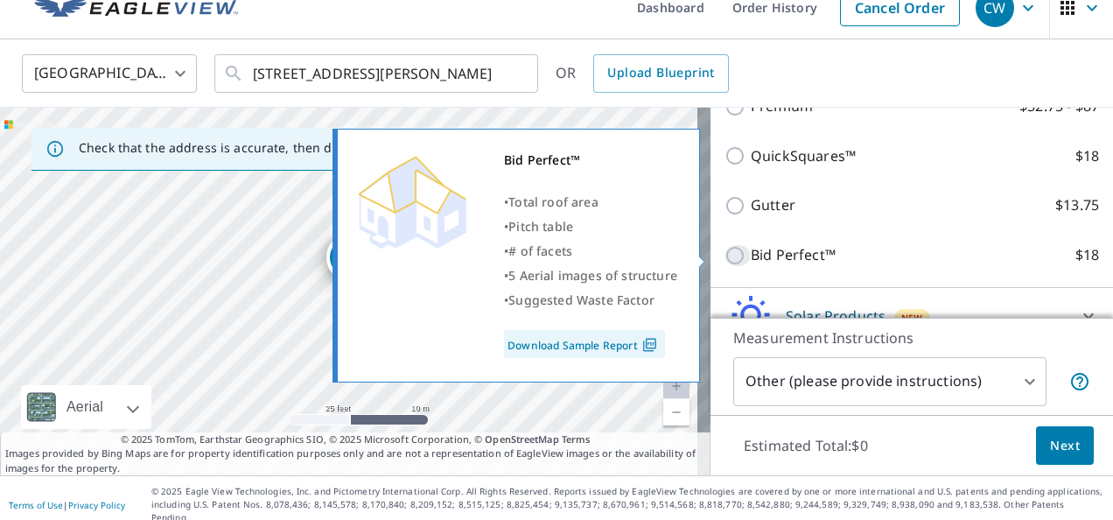
click at [724, 250] on input "Bid Perfect™ $18" at bounding box center [737, 255] width 26 height 21
checkbox input "true"
type input "1"
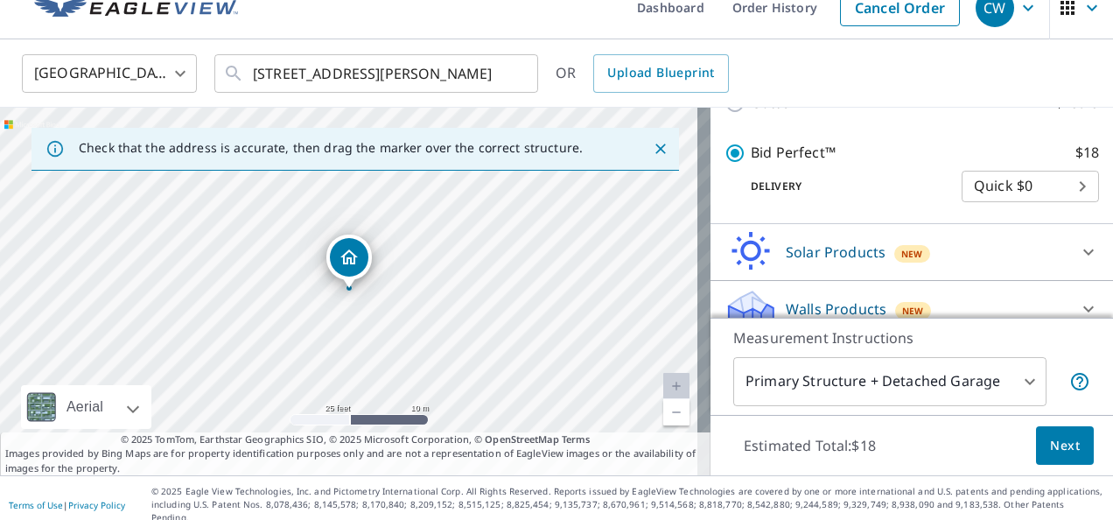
scroll to position [461, 0]
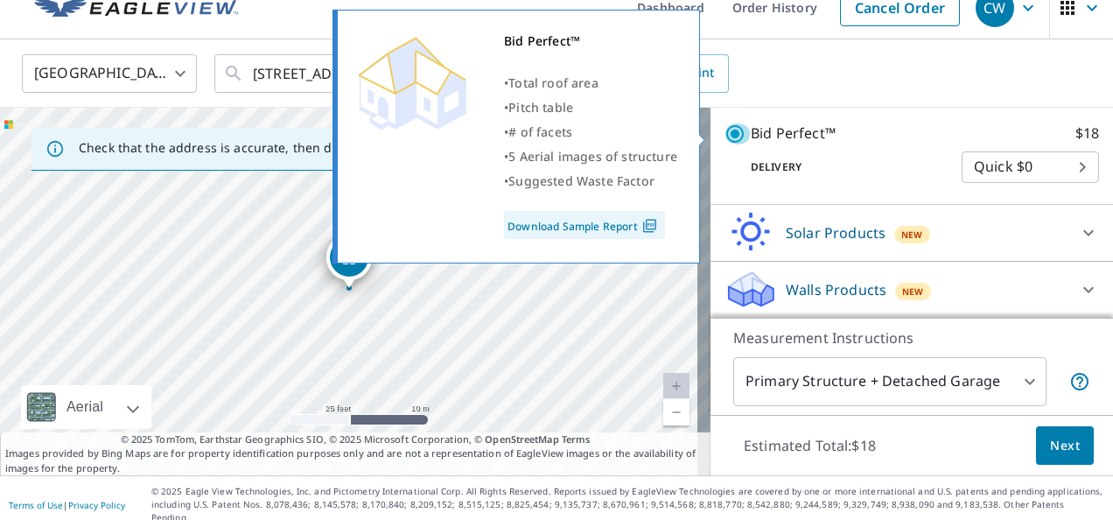
click at [724, 136] on input "Bid Perfect™ $18" at bounding box center [737, 133] width 26 height 21
checkbox input "false"
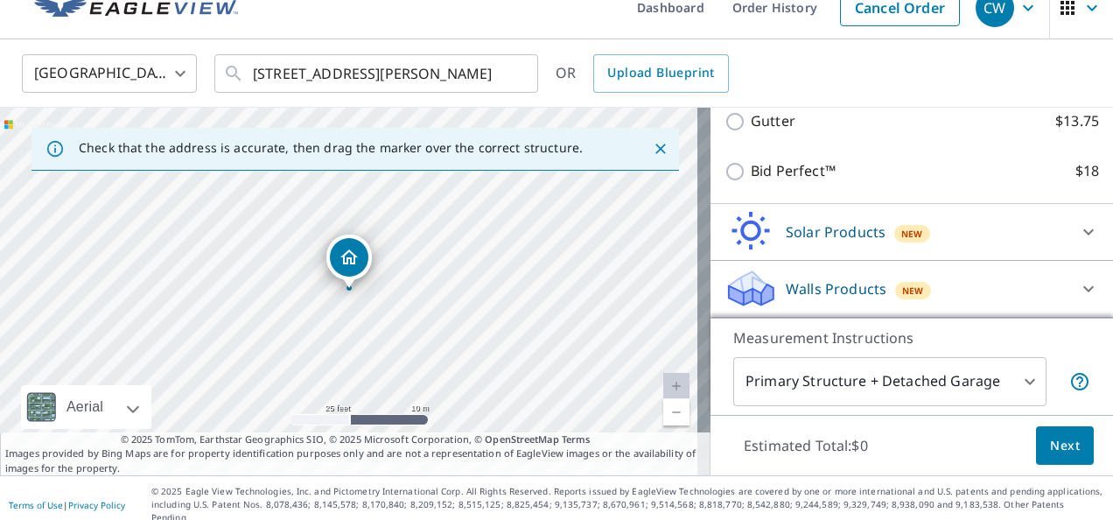
scroll to position [395, 0]
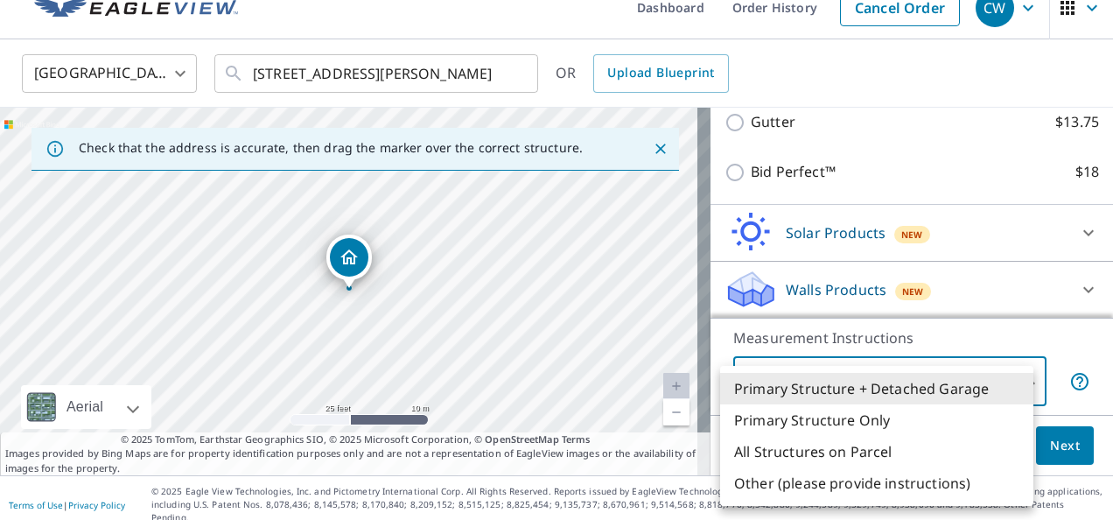
click at [1018, 376] on body "CW CW Dashboard Order History Cancel Order CW United States US ​ 926 Hanley Rd …" at bounding box center [556, 260] width 1113 height 520
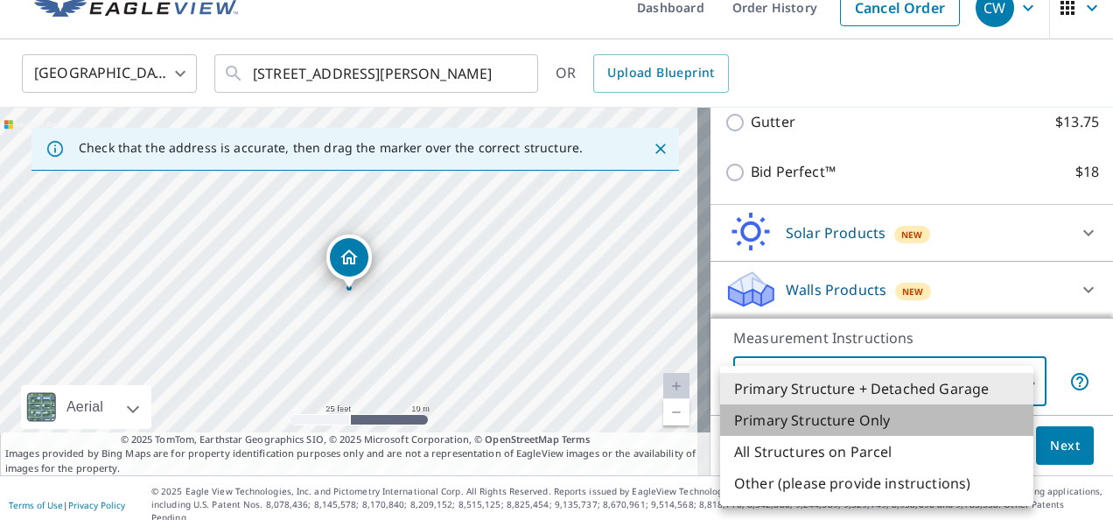
click at [938, 427] on li "Primary Structure Only" at bounding box center [876, 419] width 313 height 31
type input "2"
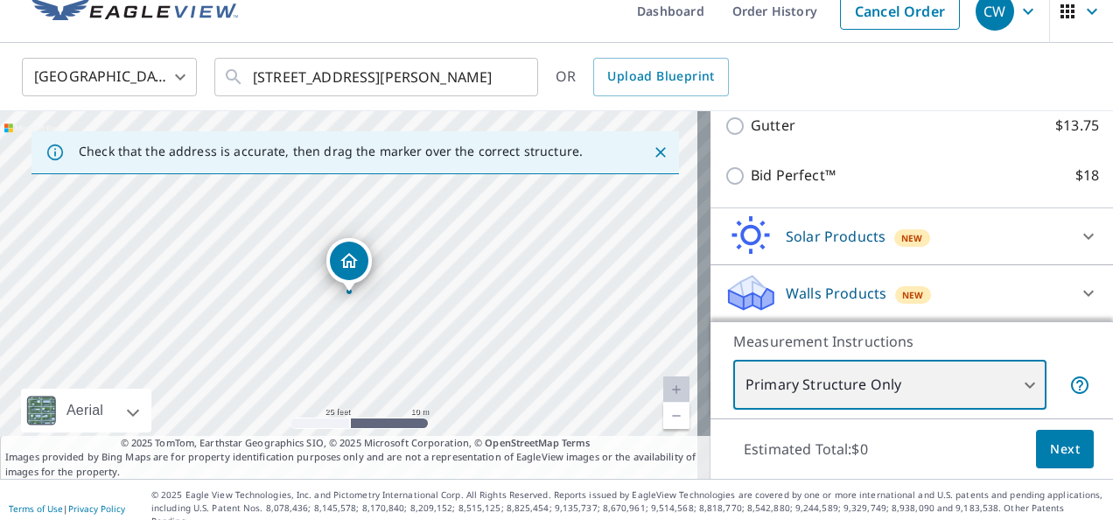
scroll to position [24, 0]
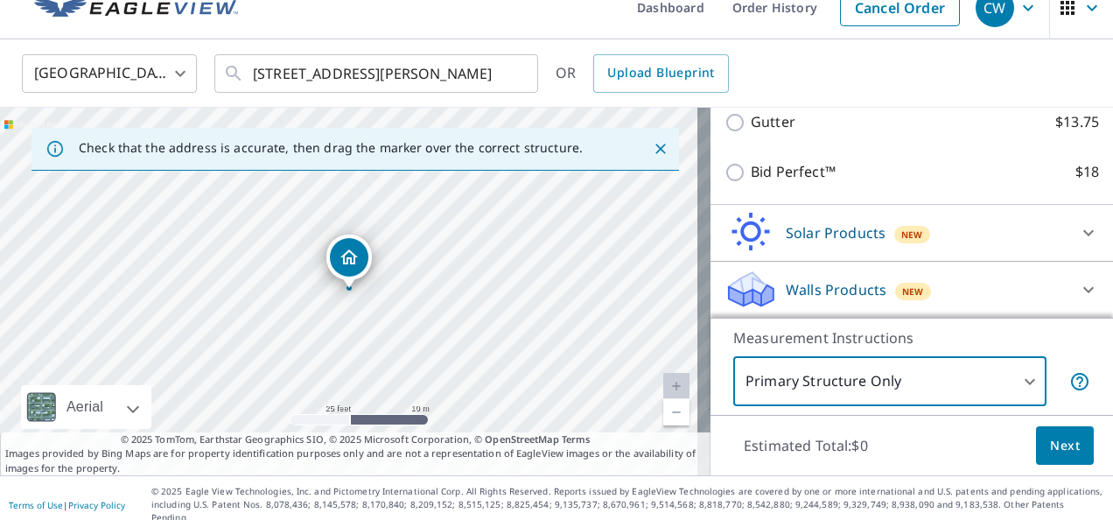
click at [652, 149] on icon "Close" at bounding box center [660, 148] width 17 height 17
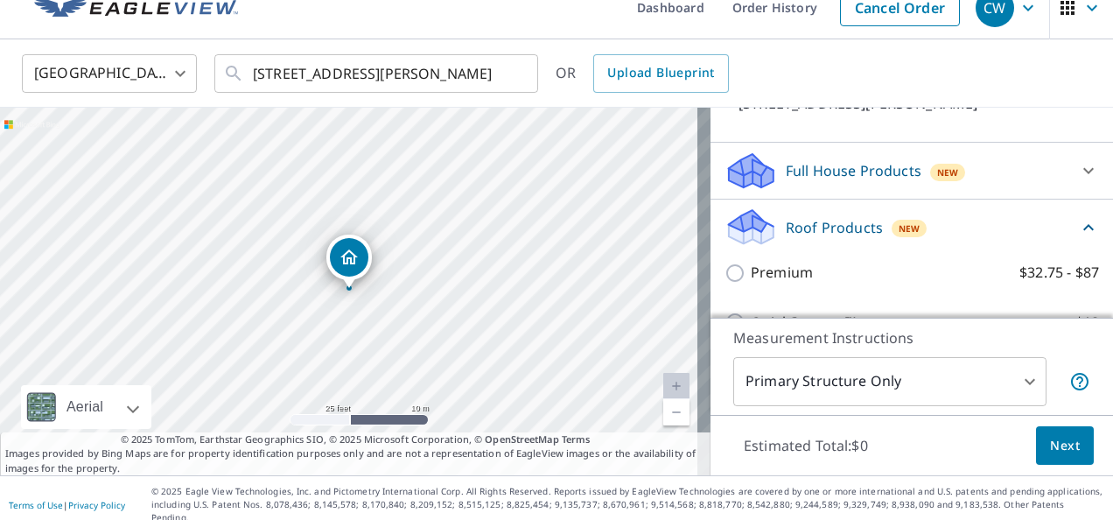
scroll to position [142, 0]
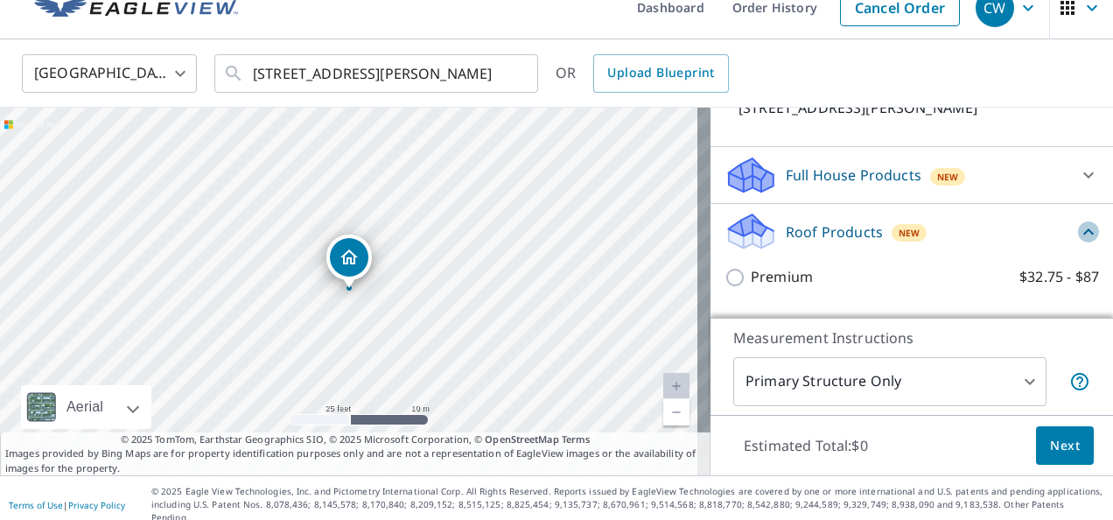
click at [1083, 229] on icon at bounding box center [1088, 231] width 10 height 6
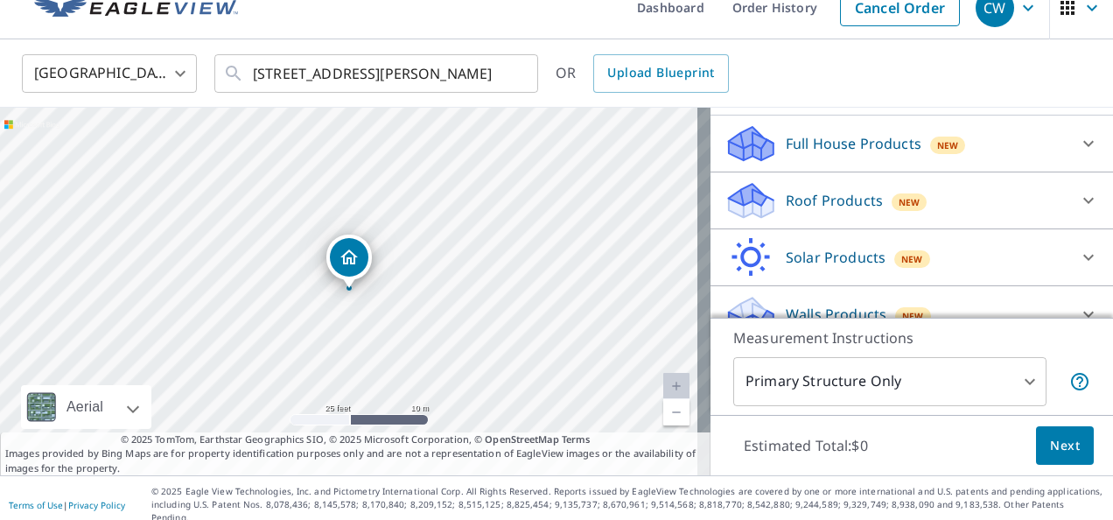
scroll to position [197, 0]
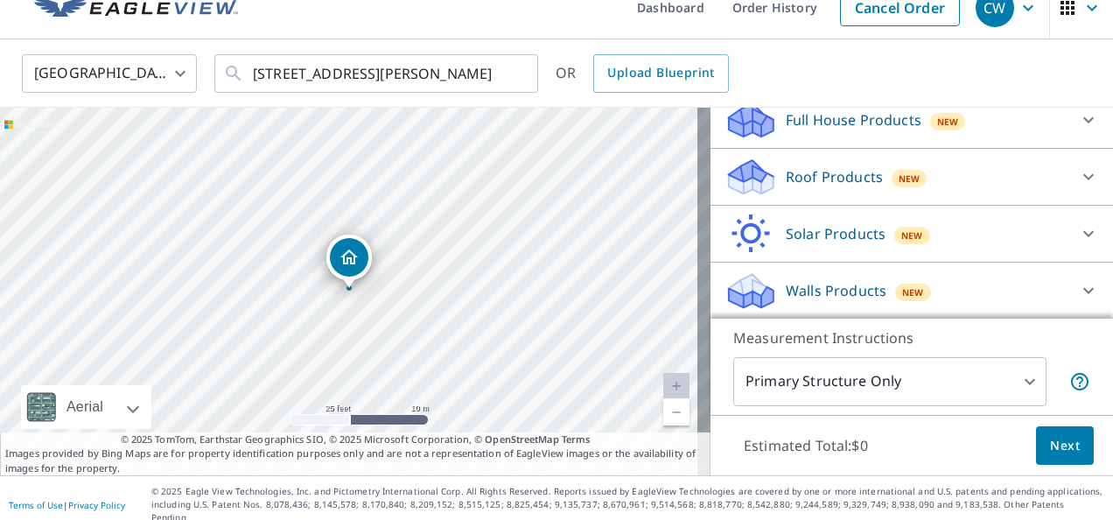
click at [376, 235] on div "926 Hanley Rd W Mansfield, OH 44904" at bounding box center [355, 291] width 710 height 367
click at [344, 261] on icon "Dropped pin, building 1, Residential property, 926 Hanley Rd W Mansfield, OH 44…" at bounding box center [348, 256] width 17 height 15
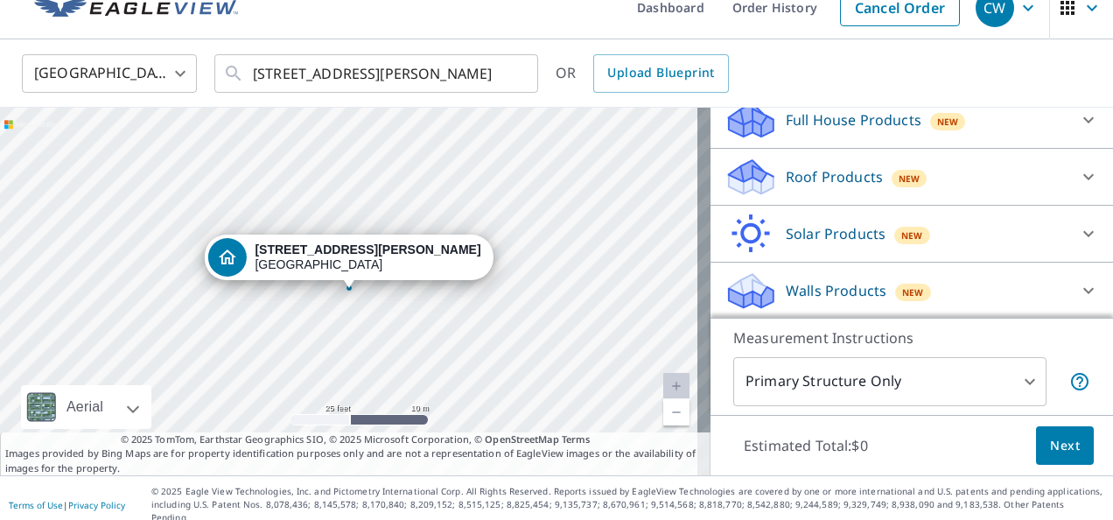
click at [430, 382] on div "926 Hanley Rd W Mansfield, OH 44904" at bounding box center [355, 291] width 710 height 367
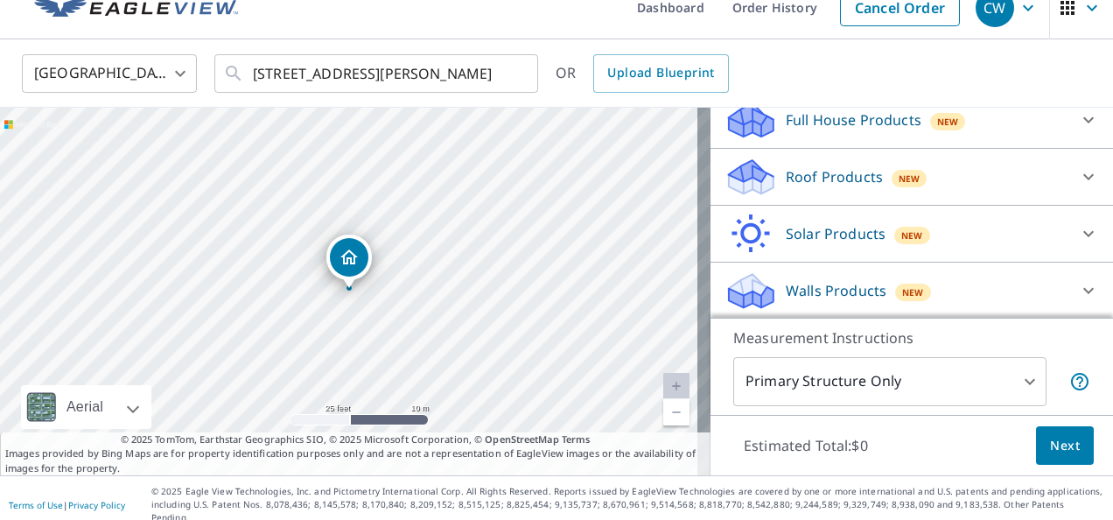
click at [666, 381] on link "Current Level 20, Zoom In Disabled" at bounding box center [676, 386] width 26 height 26
click at [511, 70] on icon "Clear" at bounding box center [514, 73] width 10 height 10
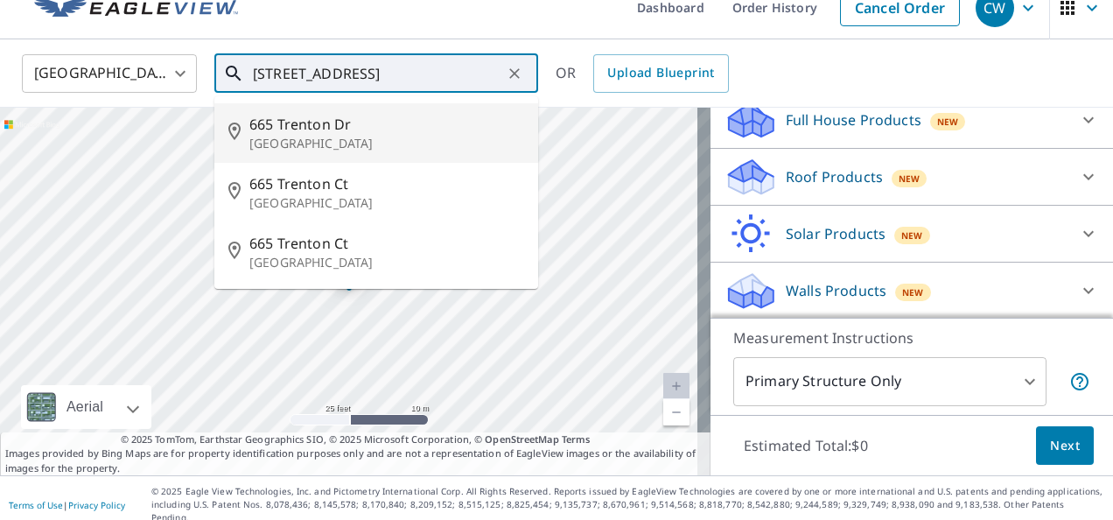
click at [283, 131] on span "665 Trenton Dr" at bounding box center [386, 124] width 275 height 21
type input "665 Trenton Dr Mansfield, OH 44904"
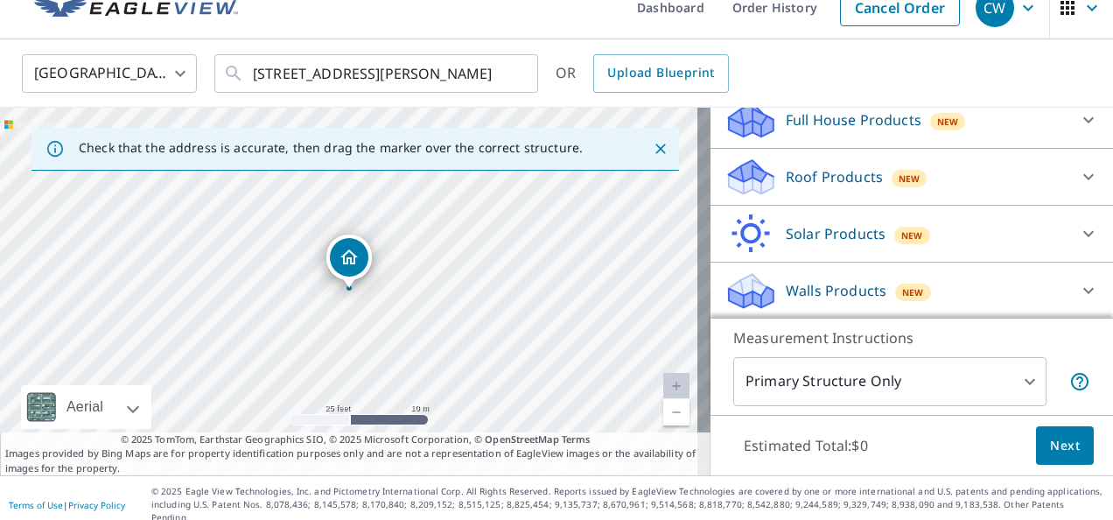
click at [390, 156] on div "Check that the address is accurate, then drag the marker over the correct struc…" at bounding box center [331, 148] width 504 height 31
click at [652, 145] on icon "Close" at bounding box center [660, 148] width 17 height 17
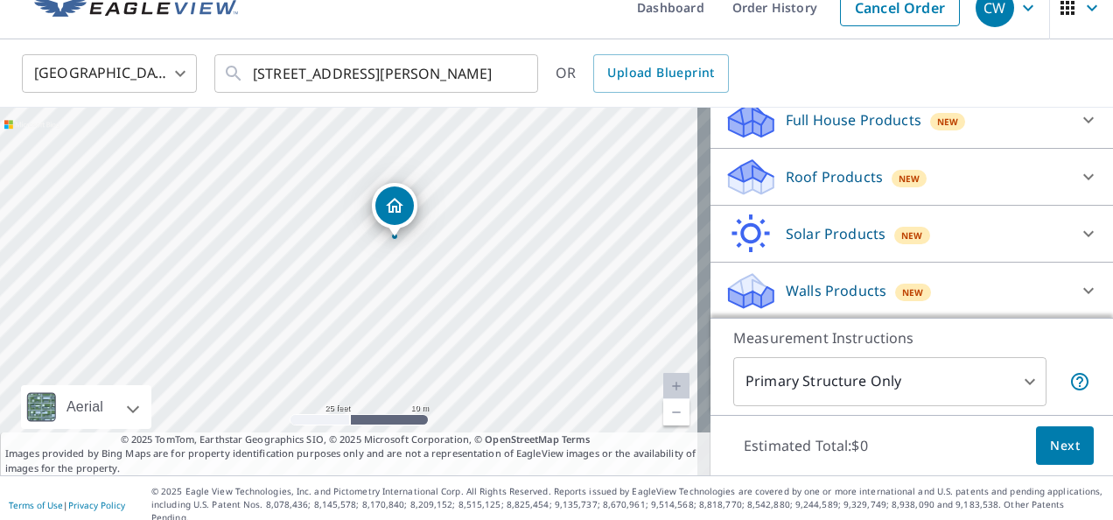
drag, startPoint x: 367, startPoint y: 230, endPoint x: 413, endPoint y: 178, distance: 68.8
click at [413, 178] on div "665 Trenton Ct Mansfield, OH 44904" at bounding box center [355, 291] width 710 height 367
click at [379, 251] on div "665 Trenton Ct Mansfield, OH 44904" at bounding box center [355, 291] width 710 height 367
click at [1076, 443] on button "Next" at bounding box center [1065, 445] width 58 height 39
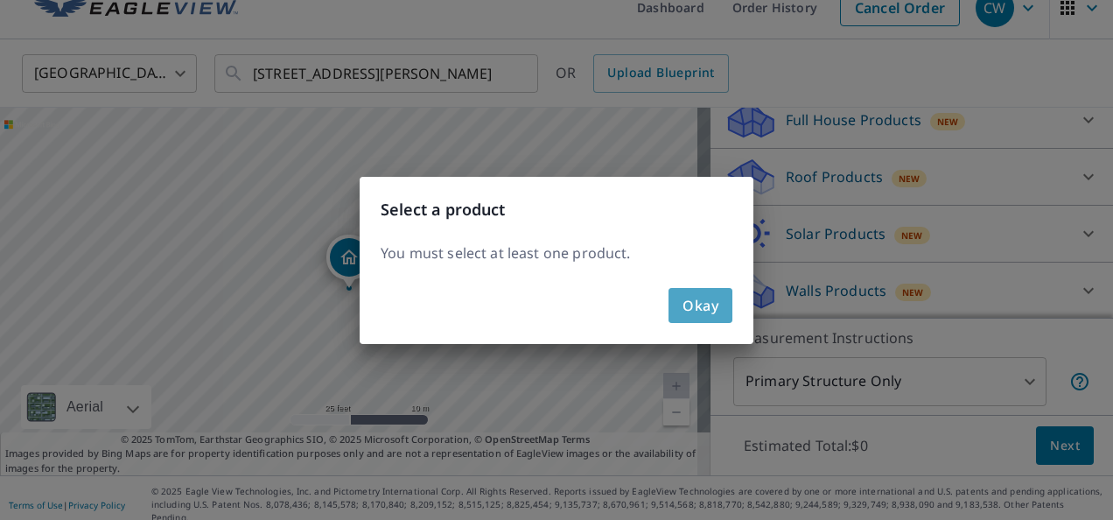
click at [710, 297] on span "Okay" at bounding box center [700, 305] width 36 height 24
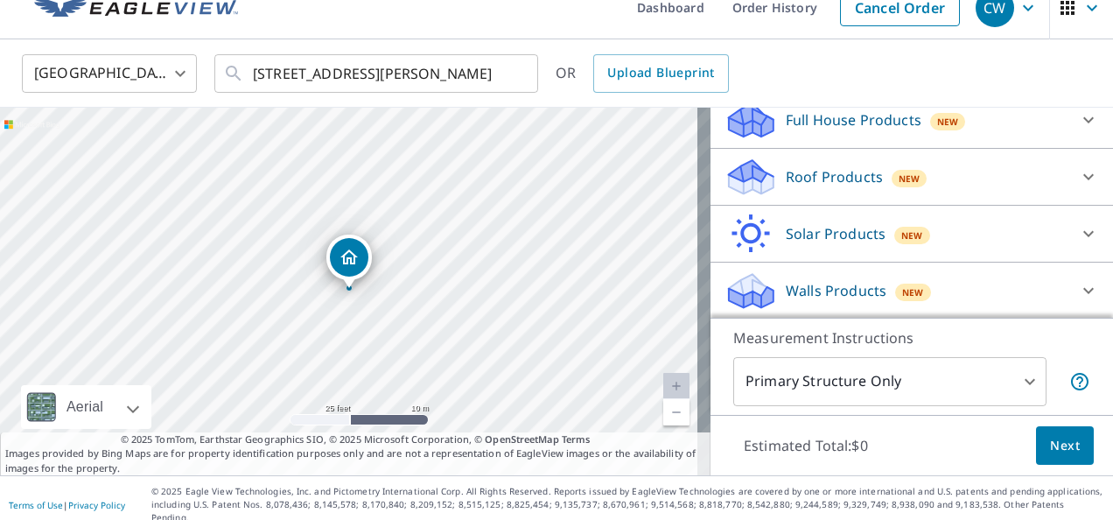
click at [961, 177] on div "Roof Products New" at bounding box center [895, 177] width 343 height 41
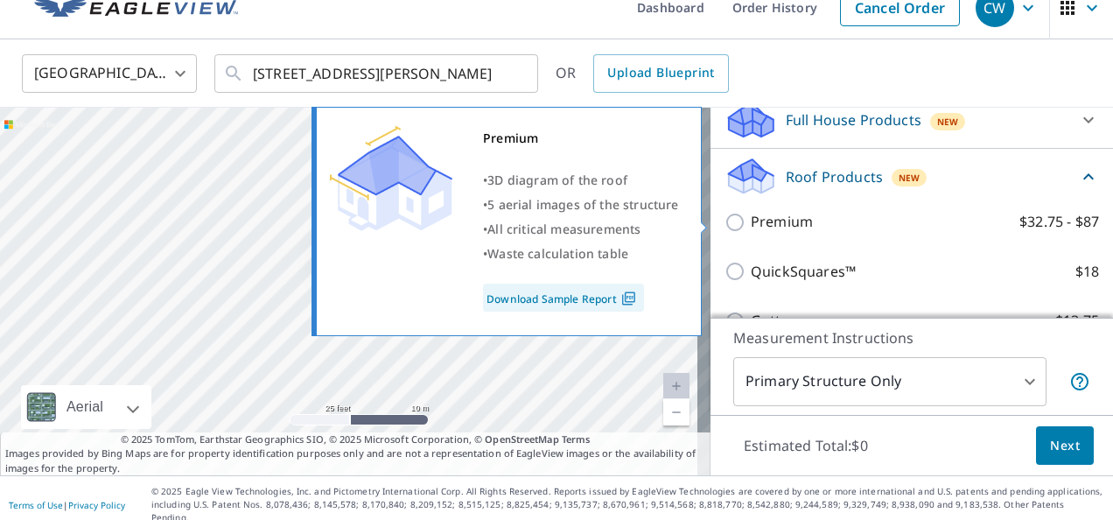
click at [728, 220] on input "Premium $32.75 - $87" at bounding box center [737, 222] width 26 height 21
checkbox input "true"
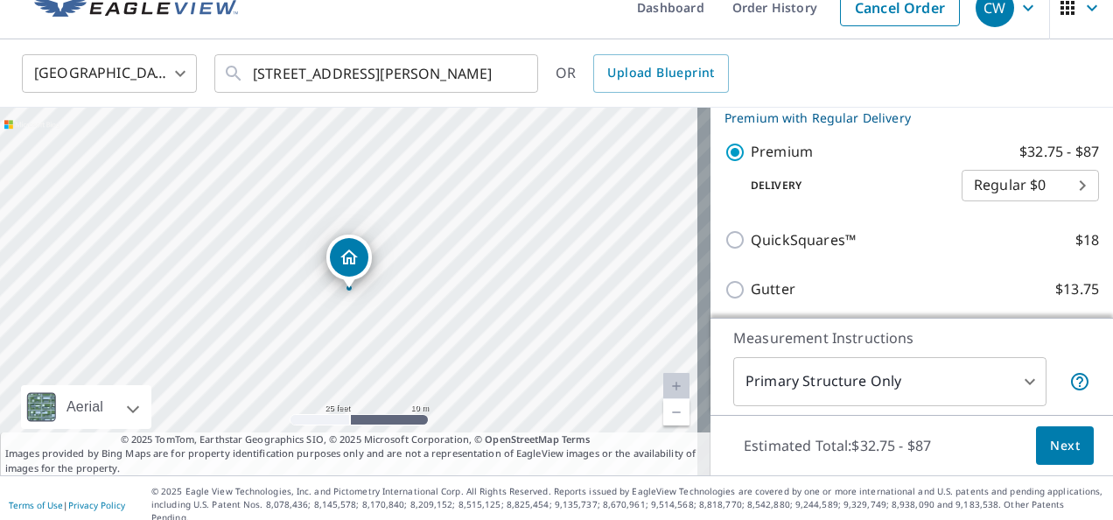
scroll to position [301, 0]
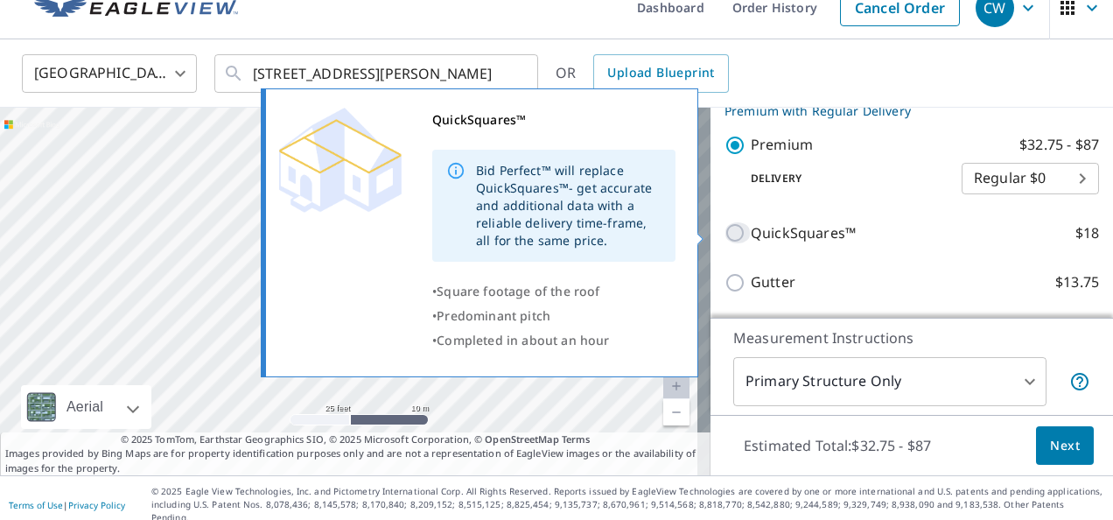
click at [724, 227] on input "QuickSquares™ $18" at bounding box center [737, 232] width 26 height 21
checkbox input "true"
type input "1"
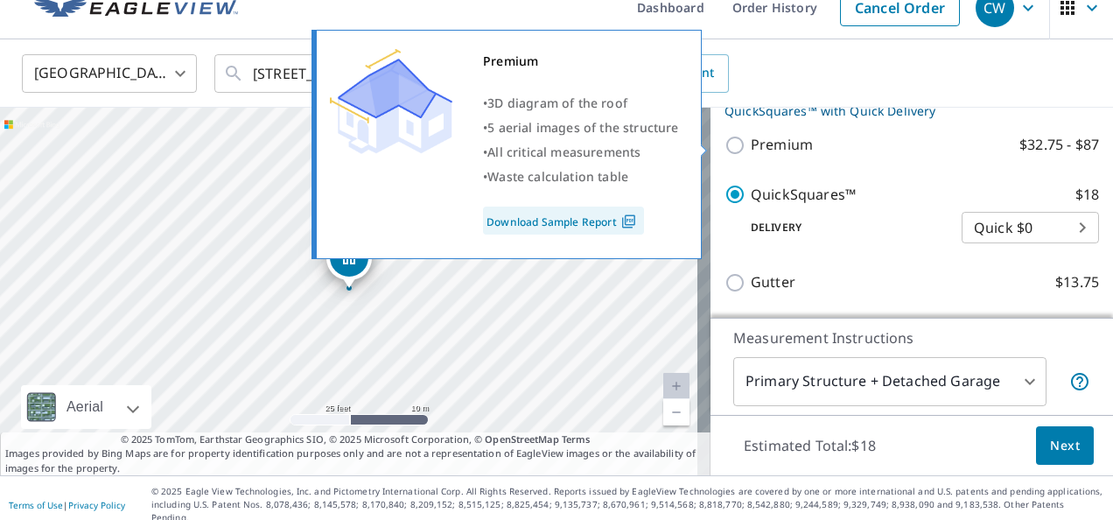
click at [724, 141] on input "Premium $32.75 - $87" at bounding box center [737, 145] width 26 height 21
checkbox input "true"
checkbox input "false"
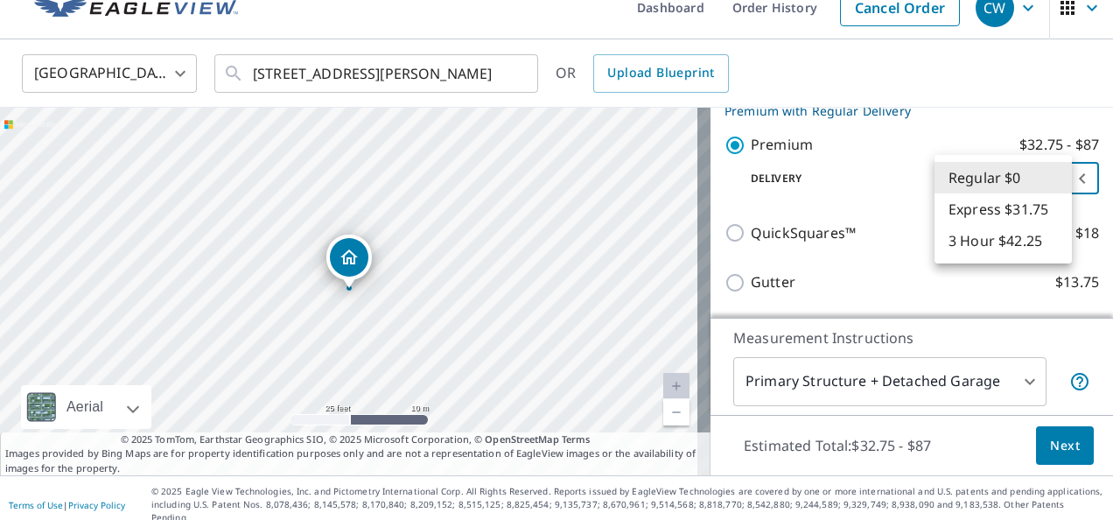
click at [1053, 175] on body "CW CW Dashboard Order History Cancel Order CW United States US ​ 665 Trenton Dr…" at bounding box center [556, 260] width 1113 height 520
click at [1010, 175] on li "Regular $0" at bounding box center [1002, 177] width 137 height 31
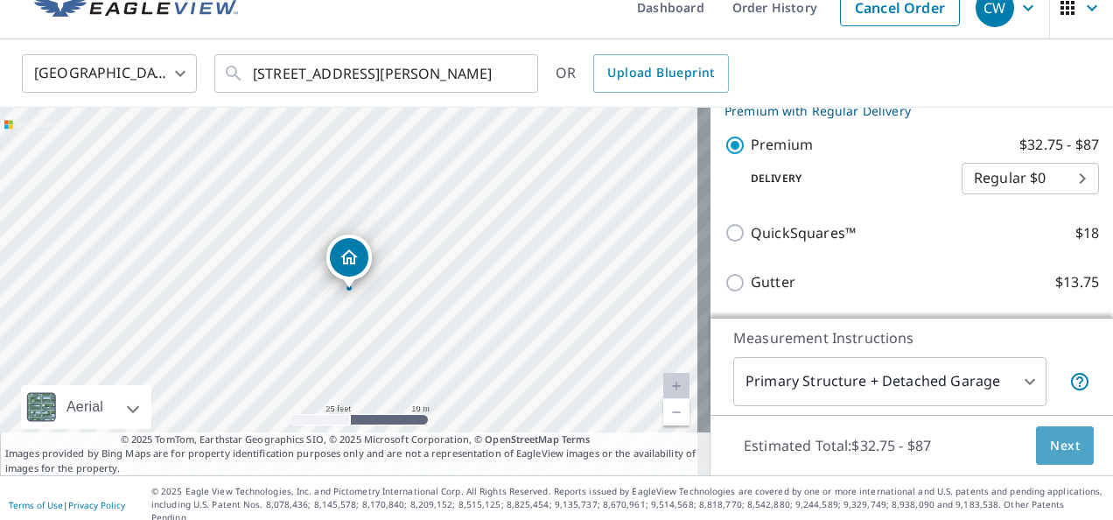
click at [1054, 437] on span "Next" at bounding box center [1065, 446] width 30 height 22
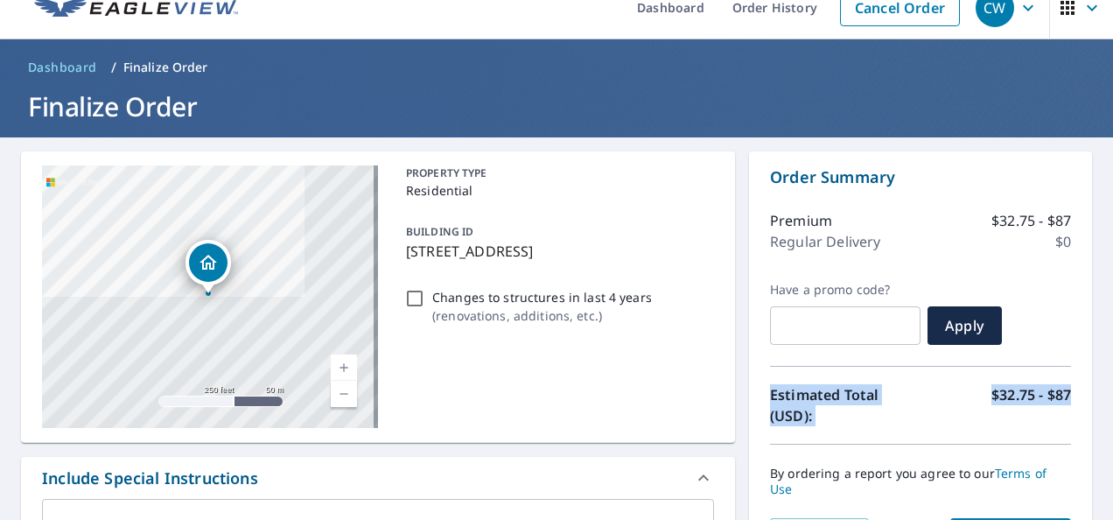
drag, startPoint x: 1054, startPoint y: 437, endPoint x: 828, endPoint y: 352, distance: 242.3
click at [828, 352] on div "Order Summary Premium $32.75 - $87 Regular Delivery $0 Have a promo code? ​ App…" at bounding box center [920, 360] width 343 height 419
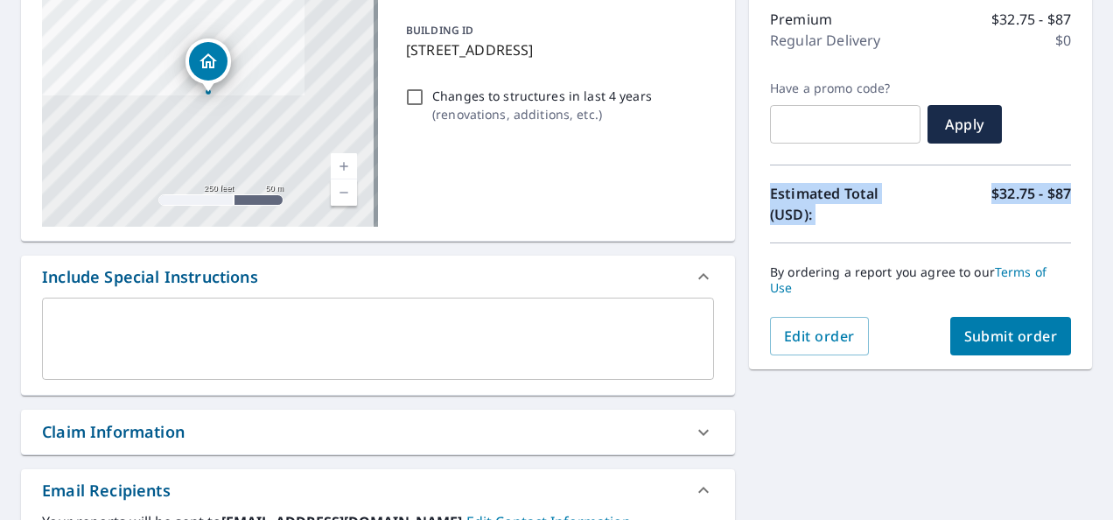
scroll to position [239, 0]
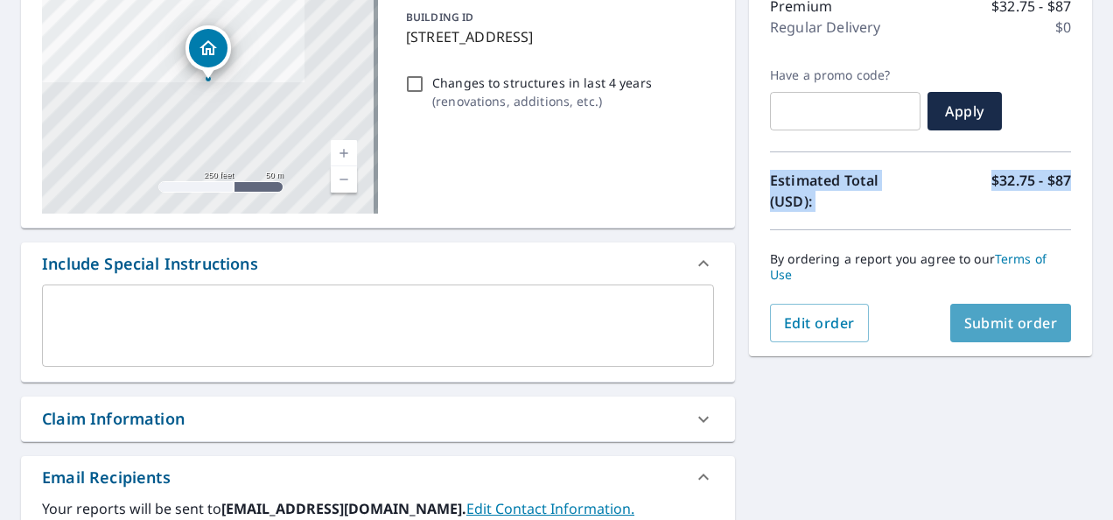
click at [990, 317] on span "Submit order" at bounding box center [1011, 322] width 94 height 19
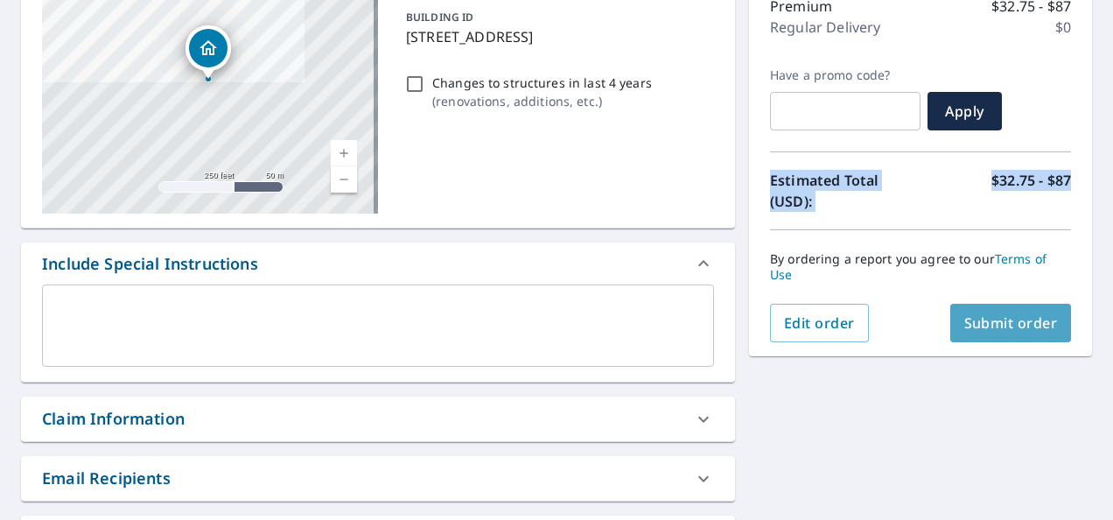
click at [1001, 327] on span "Submit order" at bounding box center [1011, 322] width 94 height 19
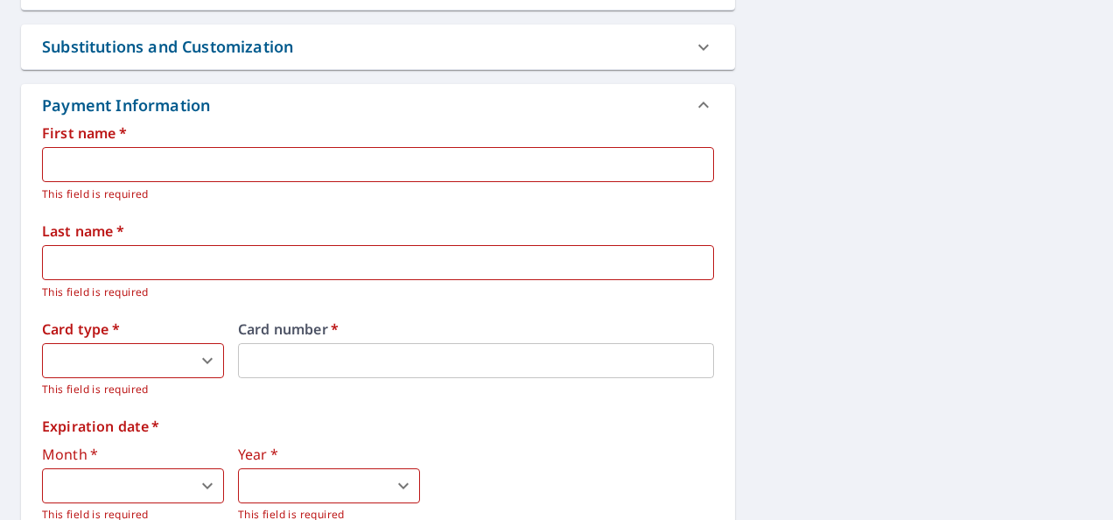
scroll to position [733, 0]
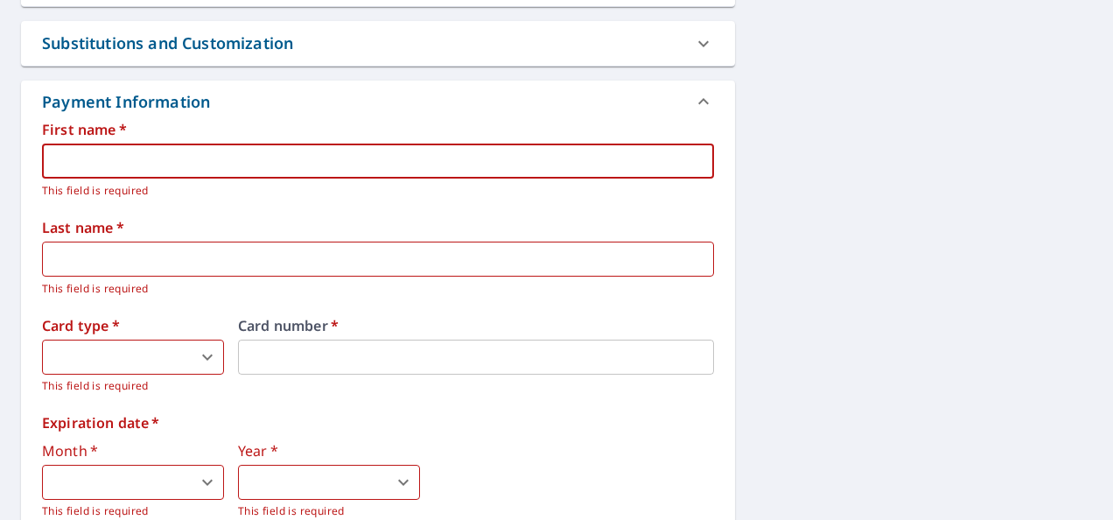
click at [328, 157] on input "text" at bounding box center [378, 160] width 672 height 35
type input "Chad"
type input "Welshans"
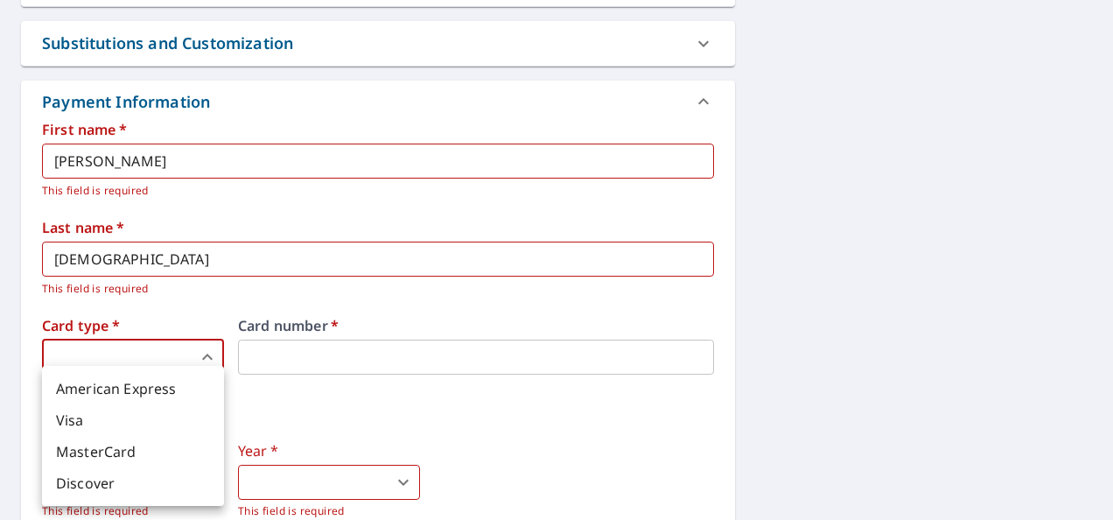
click at [201, 356] on body "CW CW Dashboard Order History Cancel Order CW Dashboard / Finalize Order Finali…" at bounding box center [556, 260] width 1113 height 520
click at [160, 413] on li "Visa" at bounding box center [133, 419] width 182 height 31
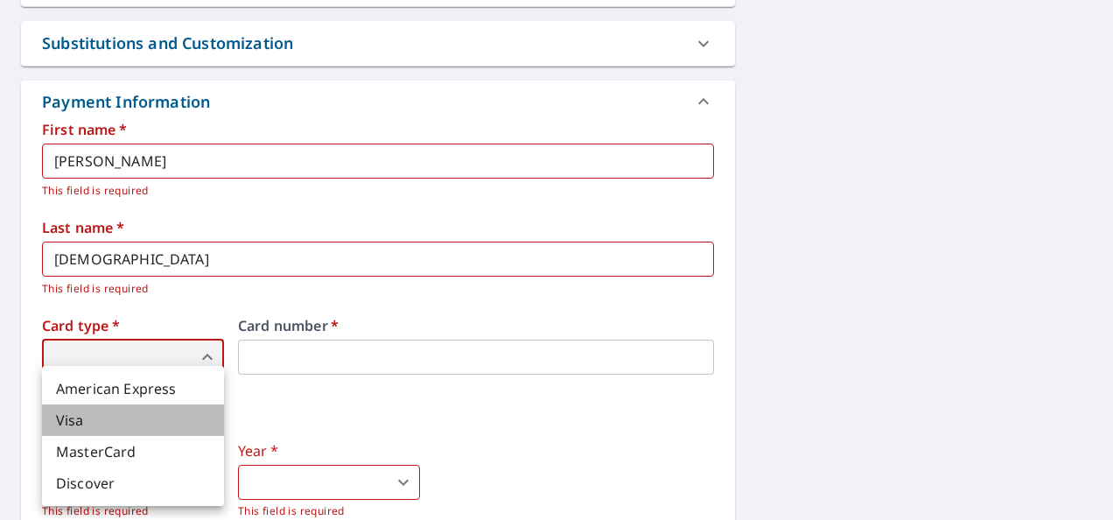
type input "2"
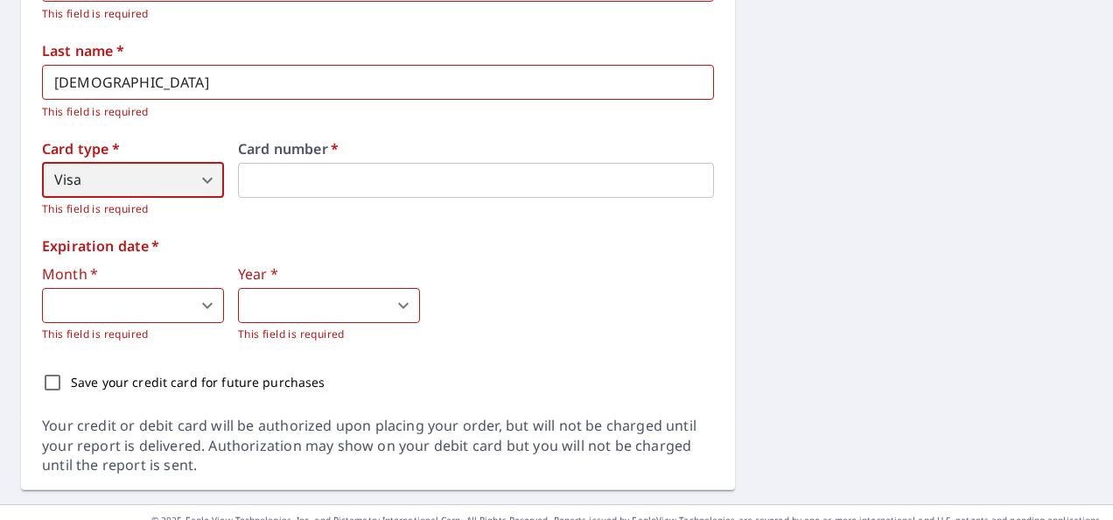
scroll to position [936, 0]
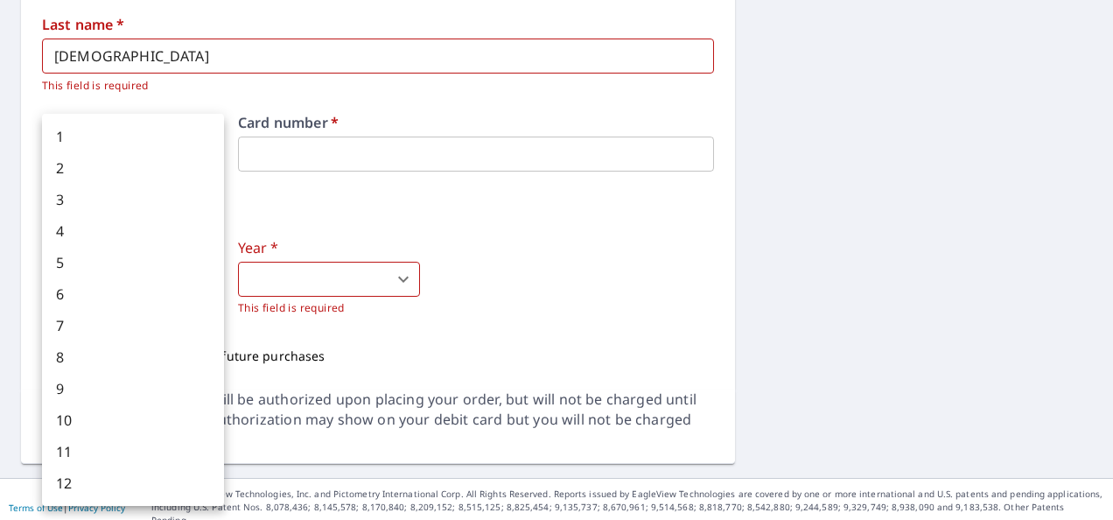
click at [119, 280] on body "CW CW Dashboard Order History Cancel Order CW Dashboard / Finalize Order Finali…" at bounding box center [556, 260] width 1113 height 520
click at [119, 280] on li "6" at bounding box center [133, 293] width 182 height 31
type input "6"
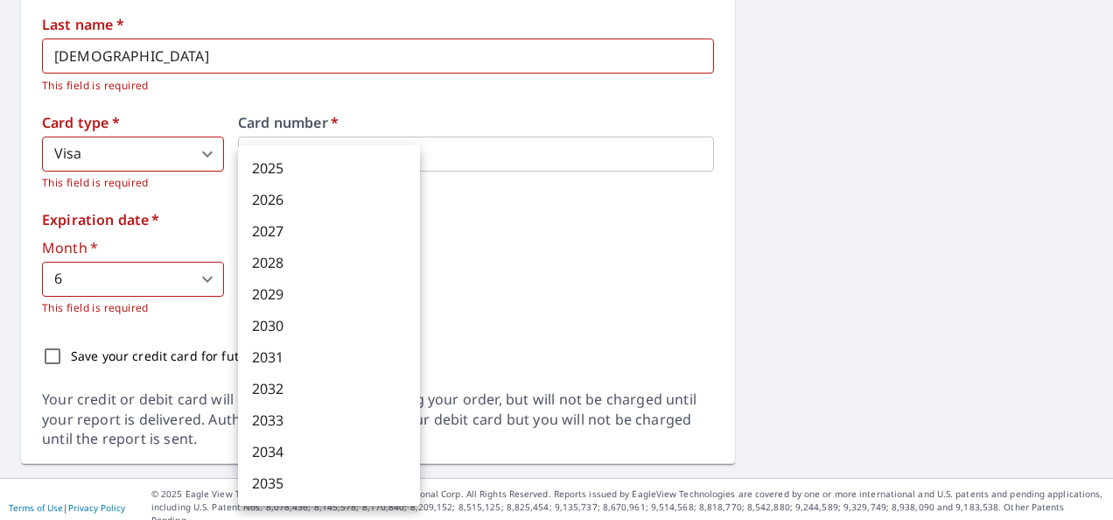
click at [311, 276] on body "CW CW Dashboard Order History Cancel Order CW Dashboard / Finalize Order Finali…" at bounding box center [556, 260] width 1113 height 520
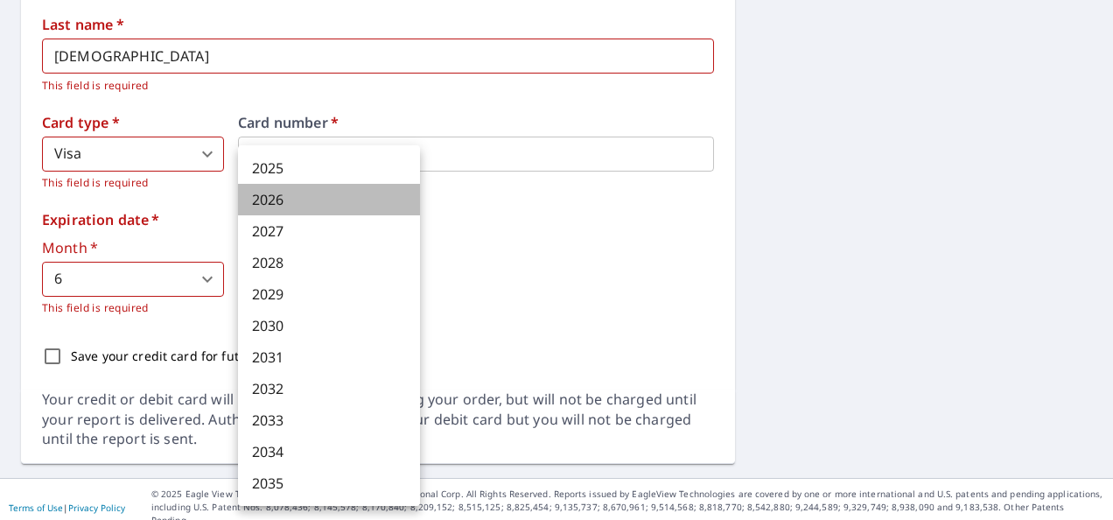
click at [294, 205] on li "2026" at bounding box center [329, 199] width 182 height 31
type input "2026"
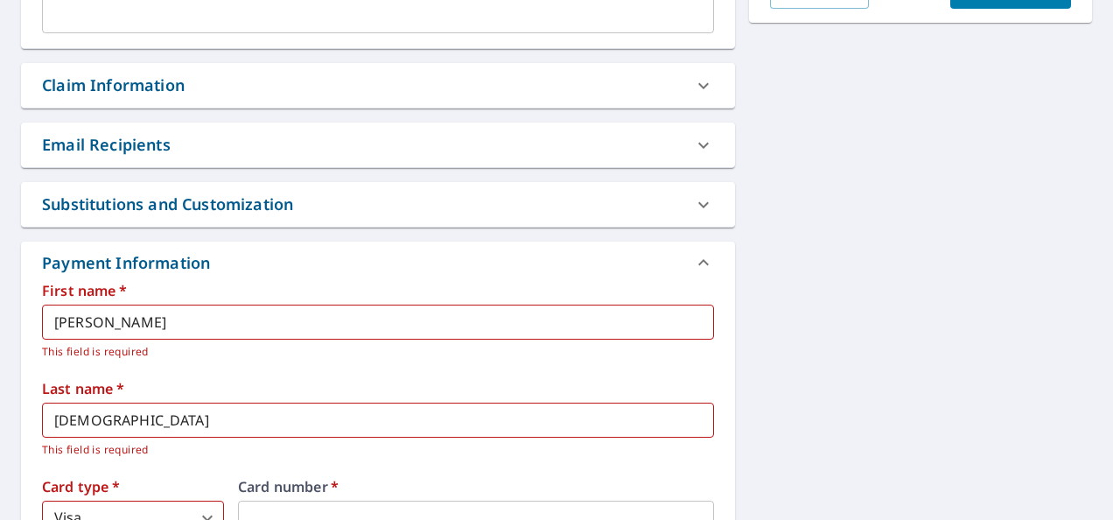
scroll to position [567, 0]
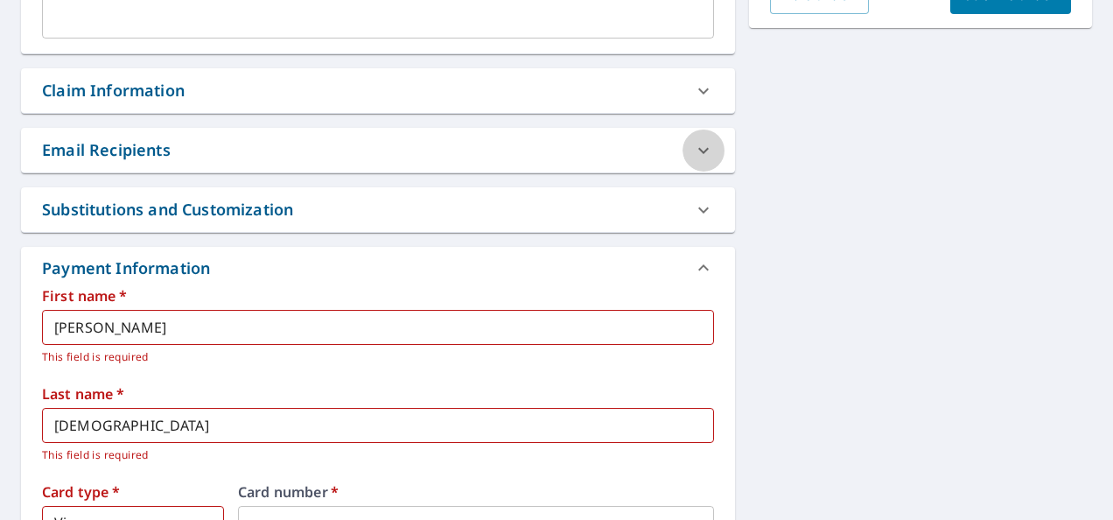
click at [698, 150] on icon at bounding box center [703, 150] width 10 height 6
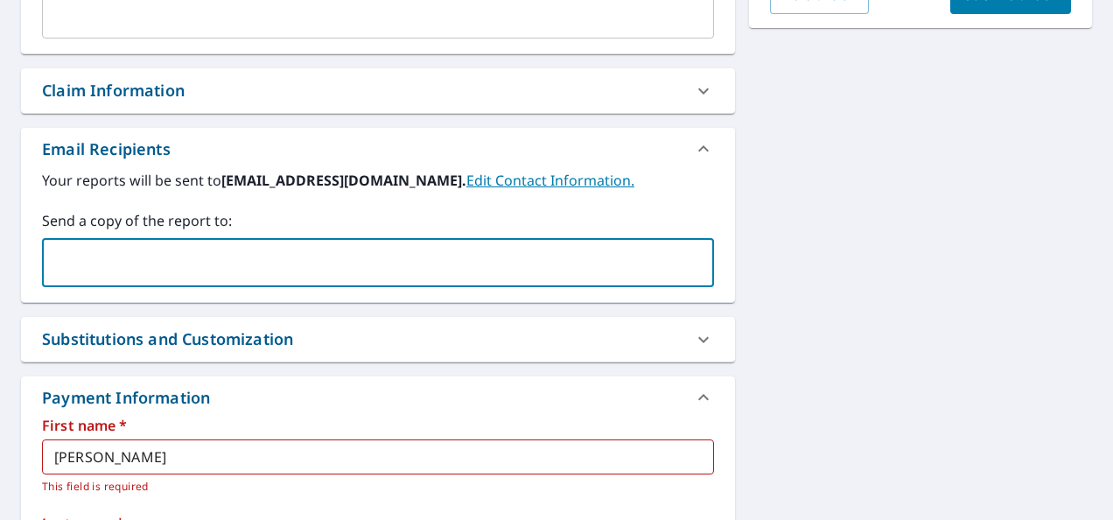
click at [340, 261] on input "text" at bounding box center [365, 262] width 630 height 33
type input "minionconstruction95@gmail.com"
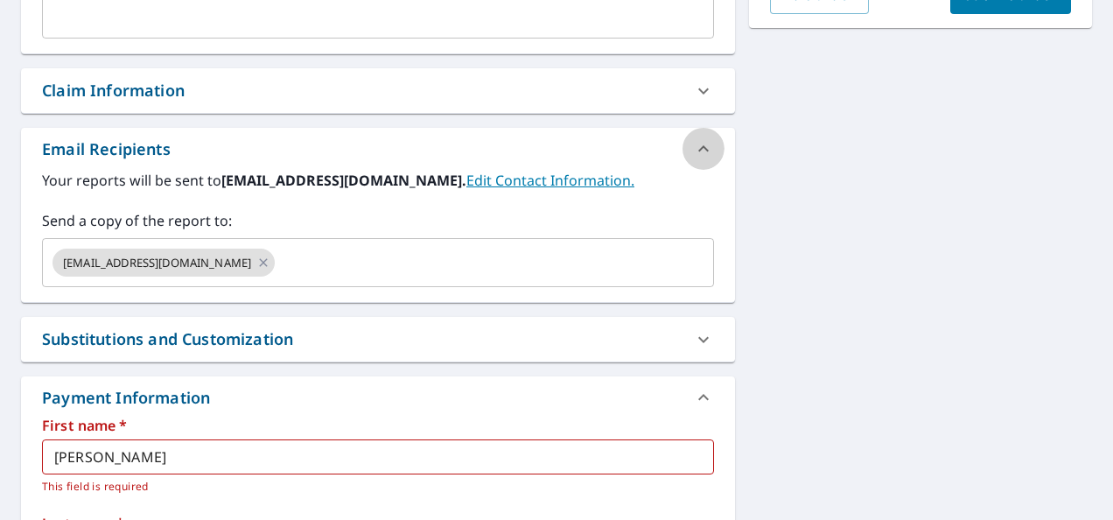
click at [696, 149] on icon at bounding box center [703, 148] width 21 height 21
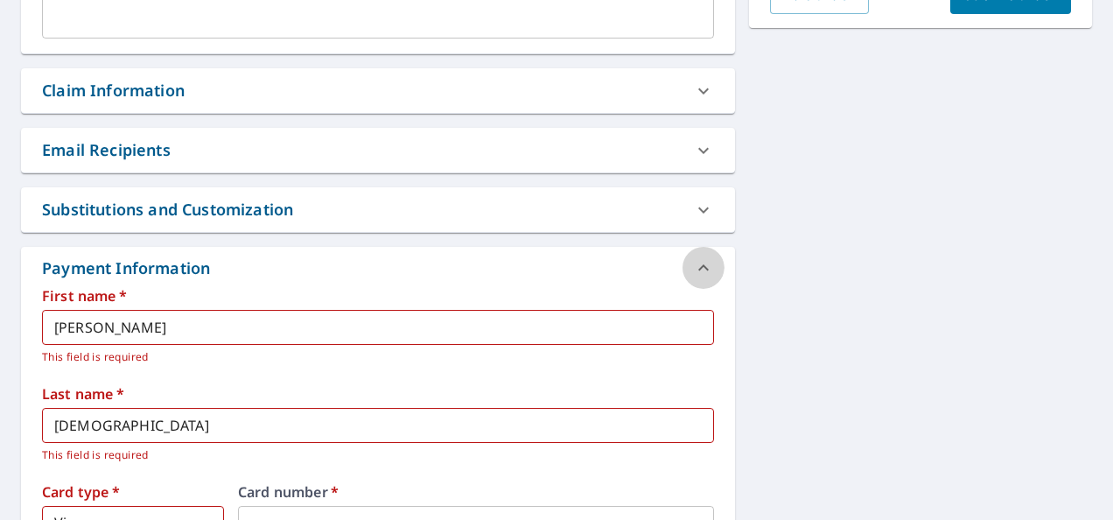
click at [698, 264] on icon at bounding box center [703, 267] width 10 height 6
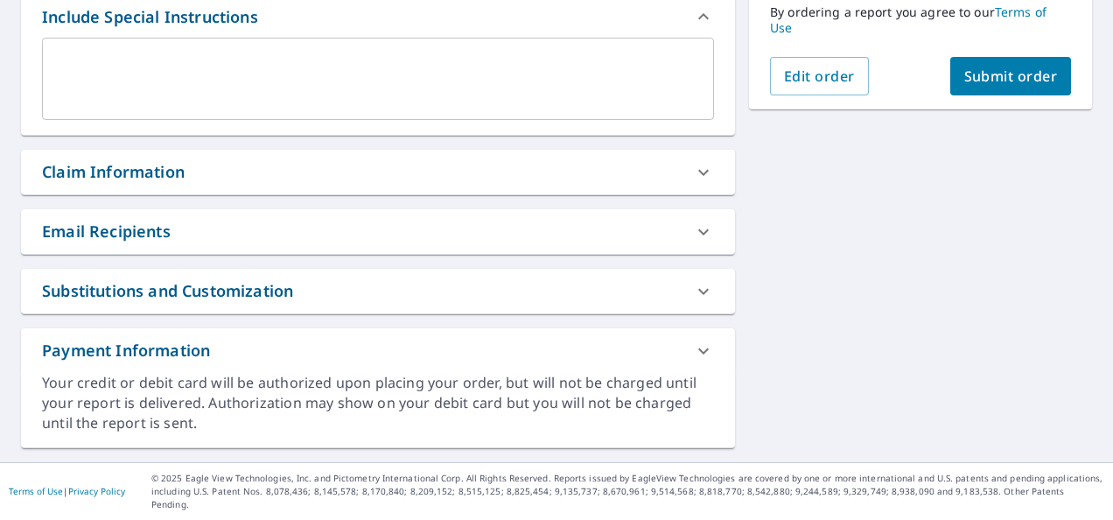
scroll to position [470, 0]
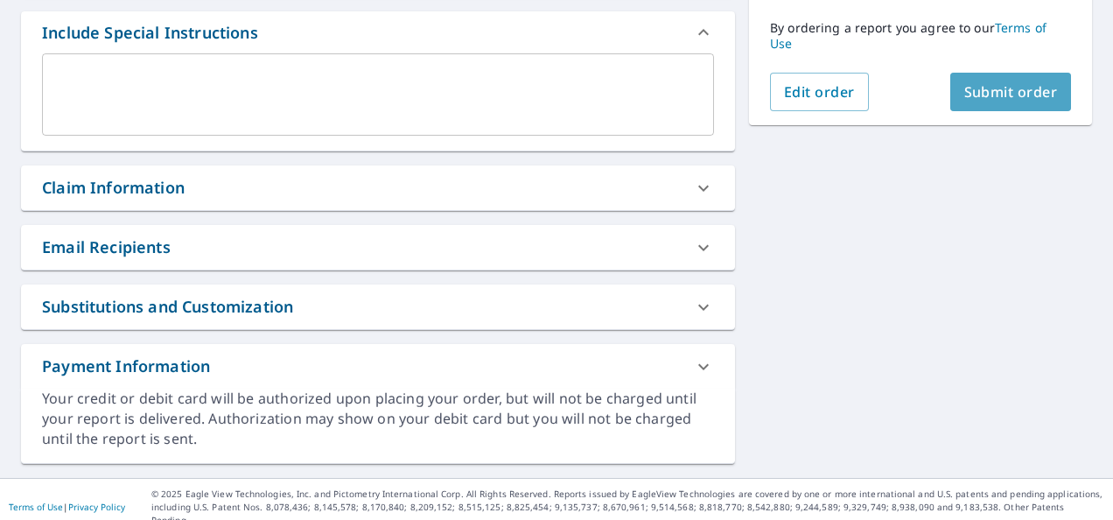
click at [1031, 89] on span "Submit order" at bounding box center [1011, 91] width 94 height 19
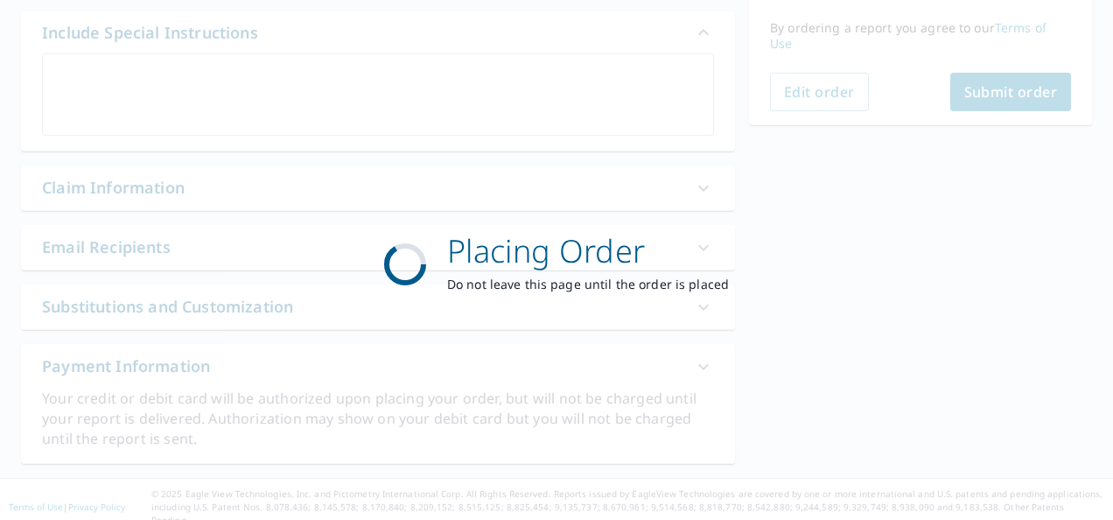
click at [1031, 89] on div "Placing Order Do not leave this page until the order is placed" at bounding box center [556, 260] width 1113 height 520
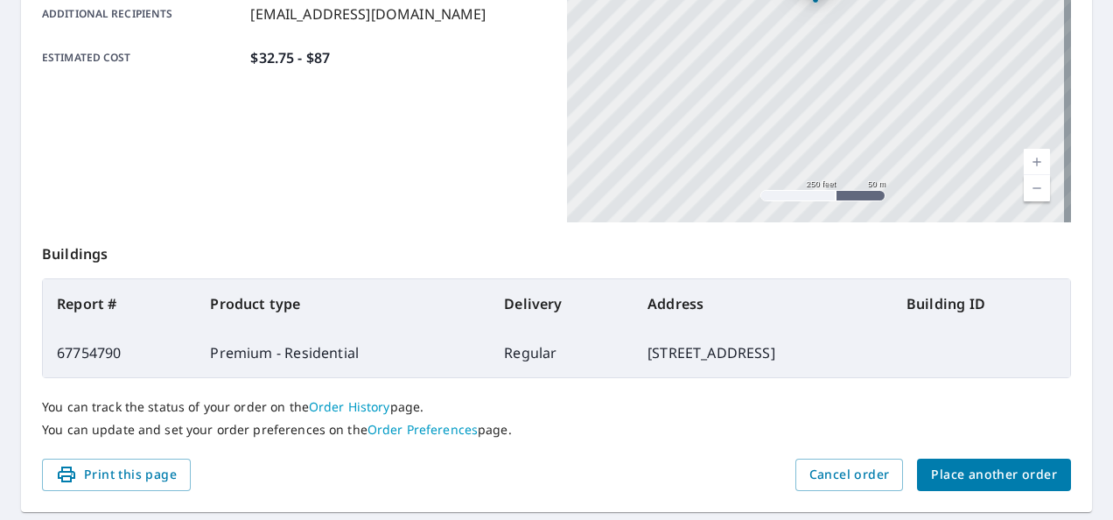
scroll to position [508, 0]
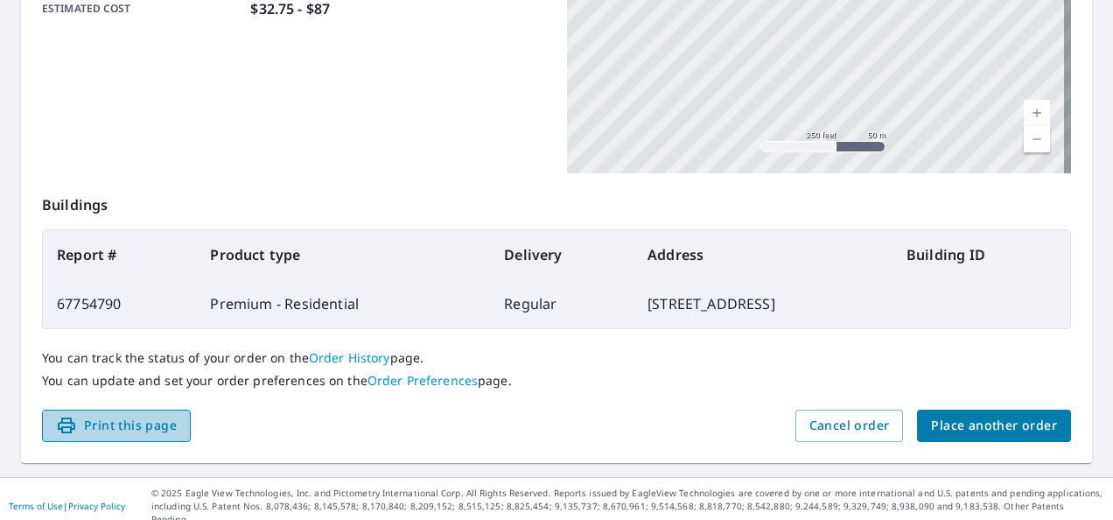
click at [108, 422] on span "Print this page" at bounding box center [116, 426] width 121 height 22
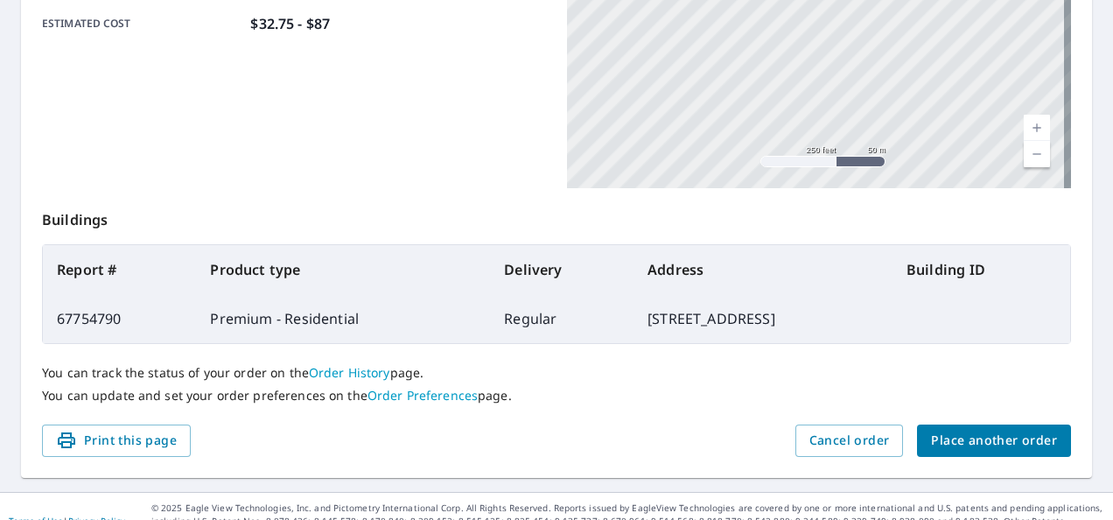
scroll to position [500, 0]
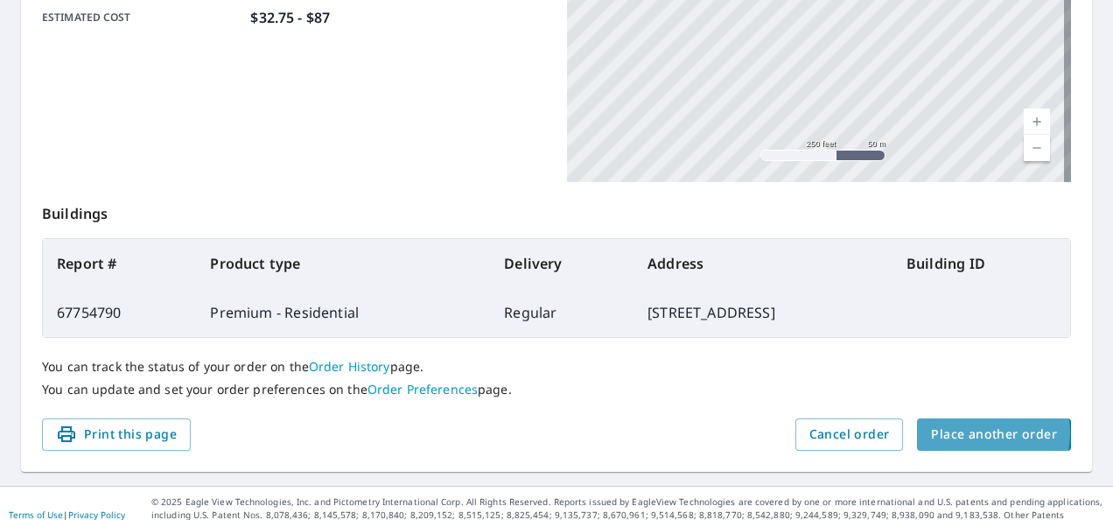
click at [966, 432] on span "Place another order" at bounding box center [994, 434] width 126 height 22
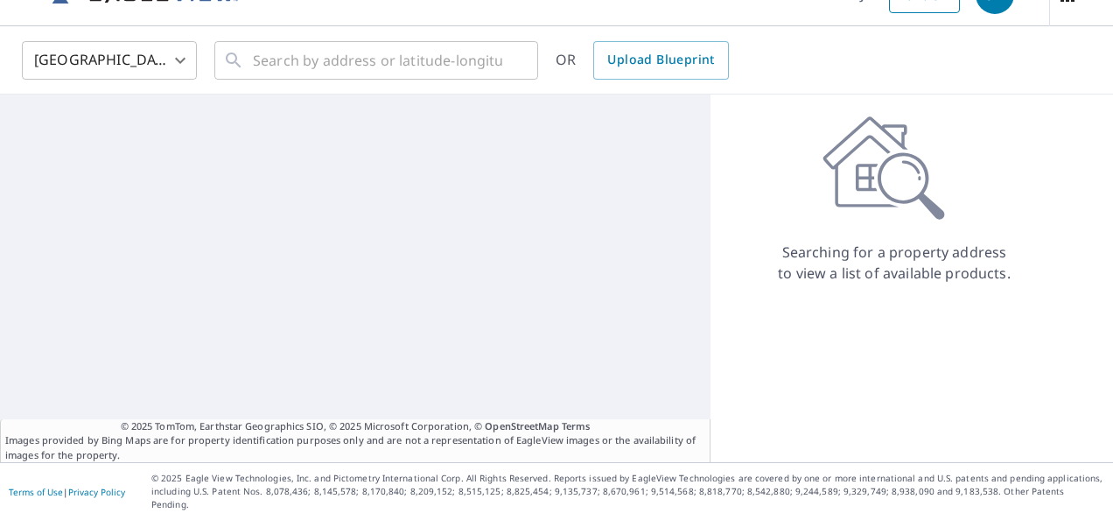
scroll to position [24, 0]
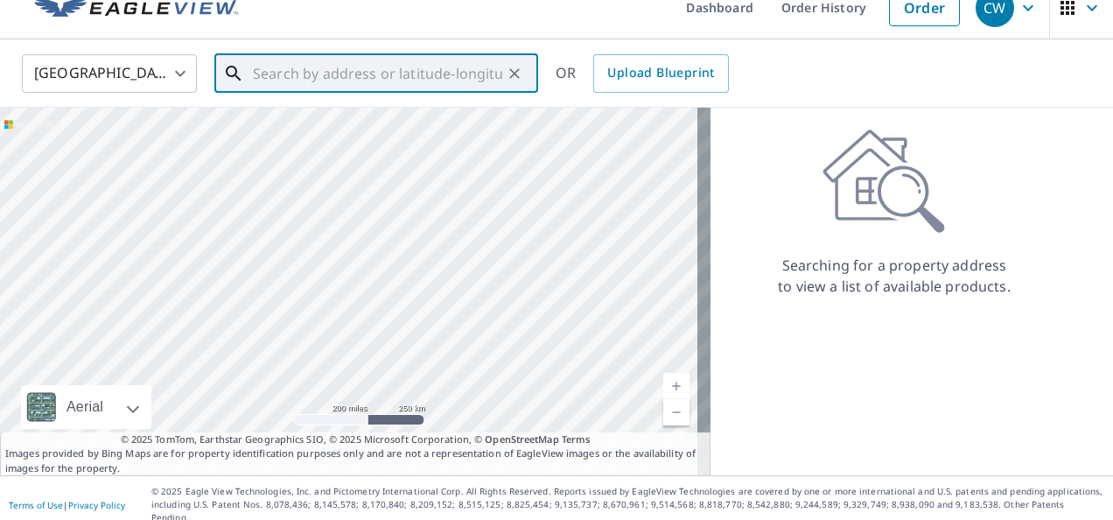
click at [374, 80] on input "text" at bounding box center [377, 73] width 249 height 49
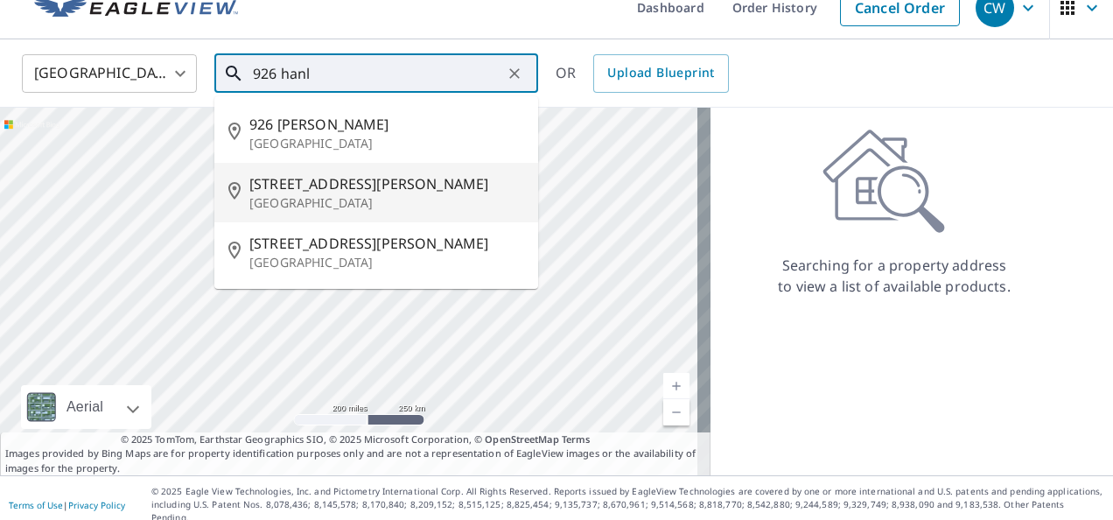
click at [326, 187] on span "926 Hanley Rd W" at bounding box center [386, 183] width 275 height 21
type input "926 Hanley Rd W Mansfield, OH 44904"
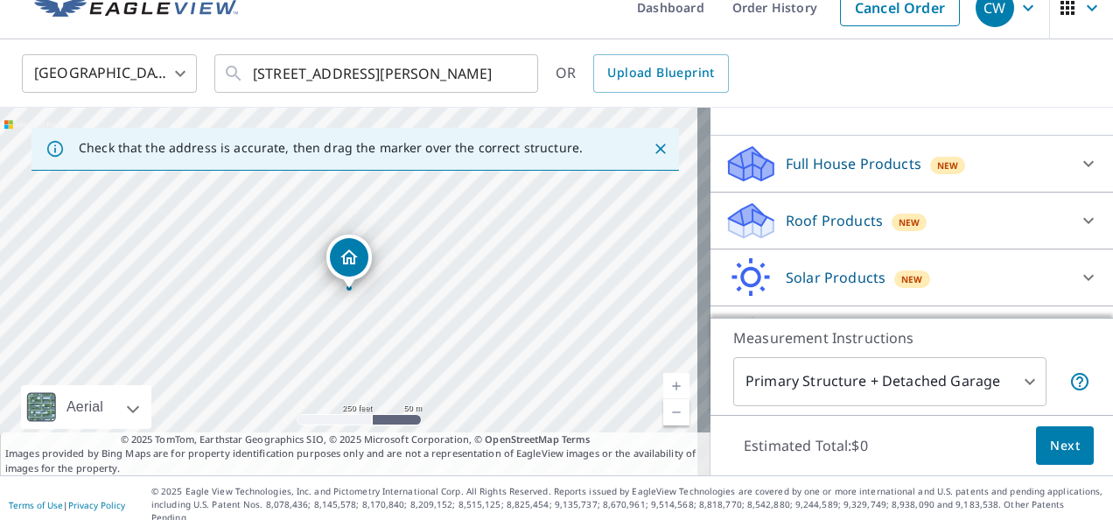
scroll to position [164, 0]
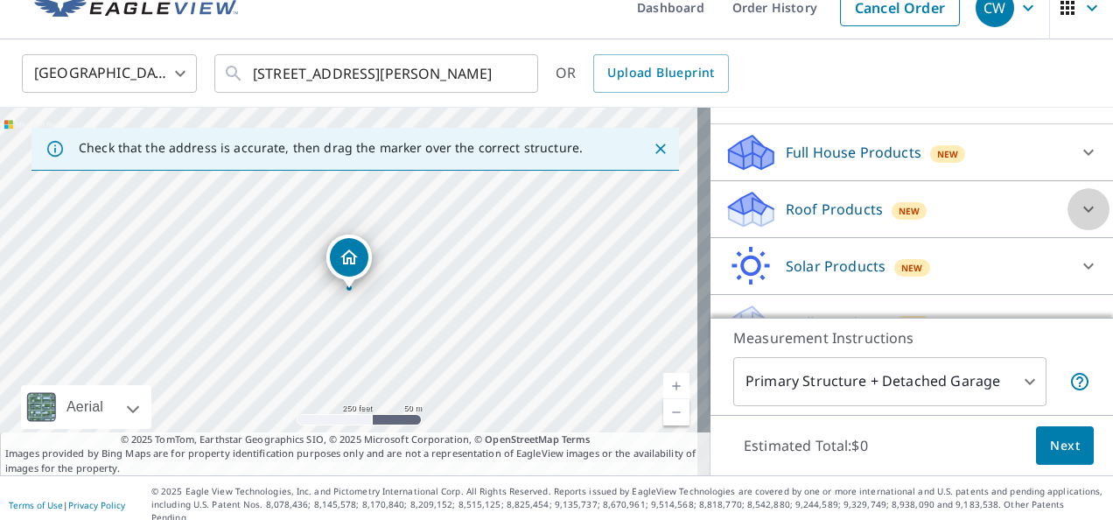
click at [1078, 215] on icon at bounding box center [1088, 209] width 21 height 21
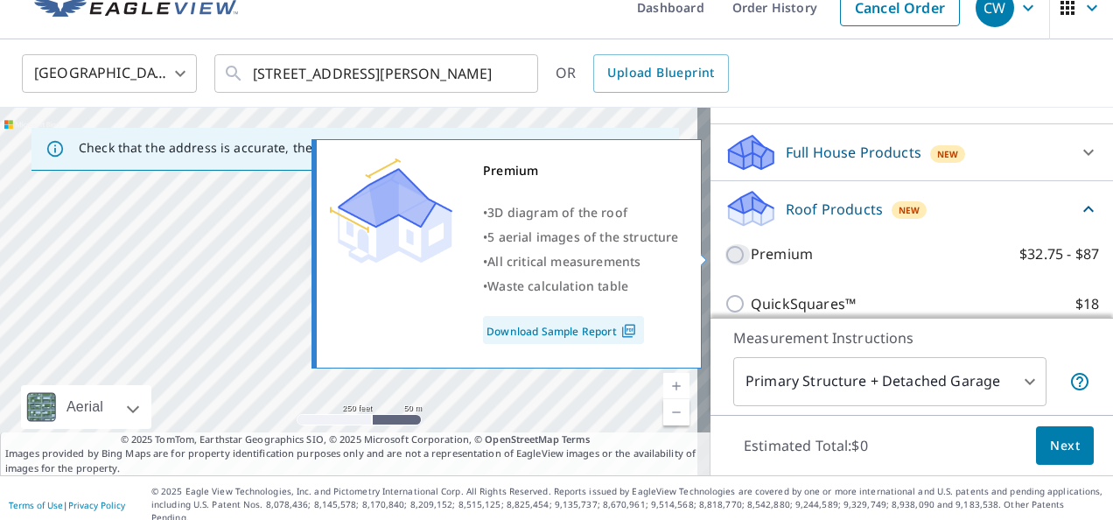
click at [726, 248] on input "Premium $32.75 - $87" at bounding box center [737, 254] width 26 height 21
checkbox input "true"
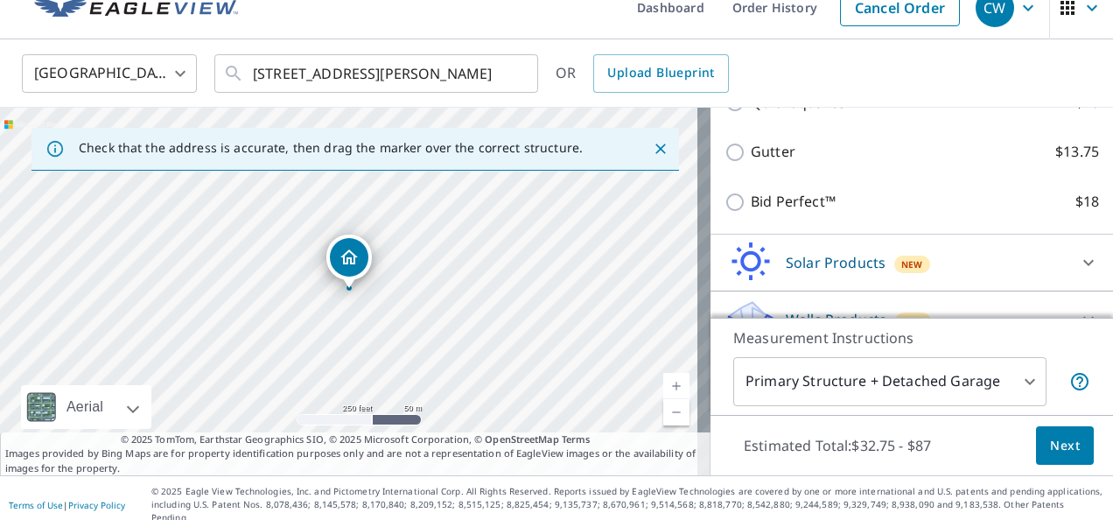
scroll to position [461, 0]
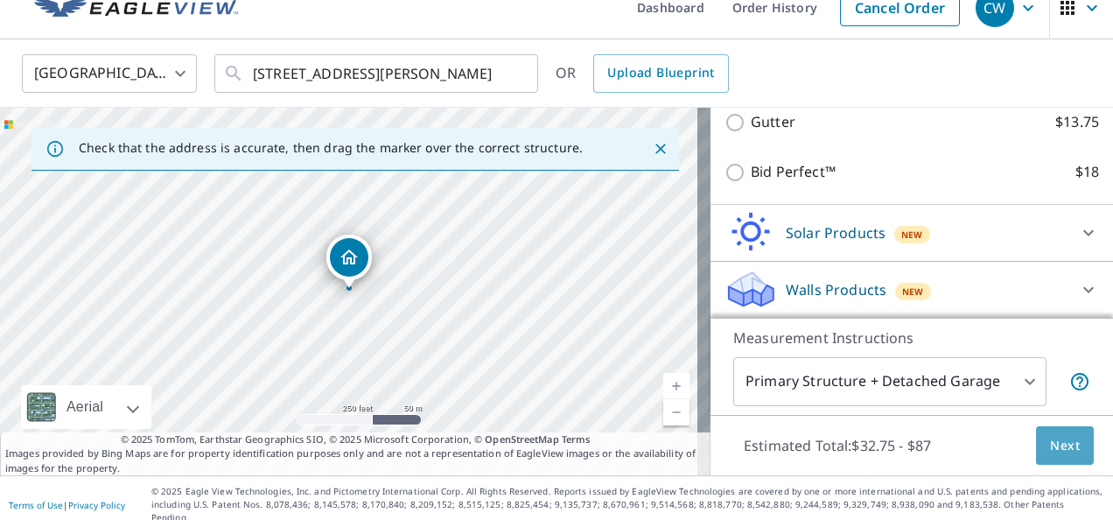
click at [1056, 441] on span "Next" at bounding box center [1065, 446] width 30 height 22
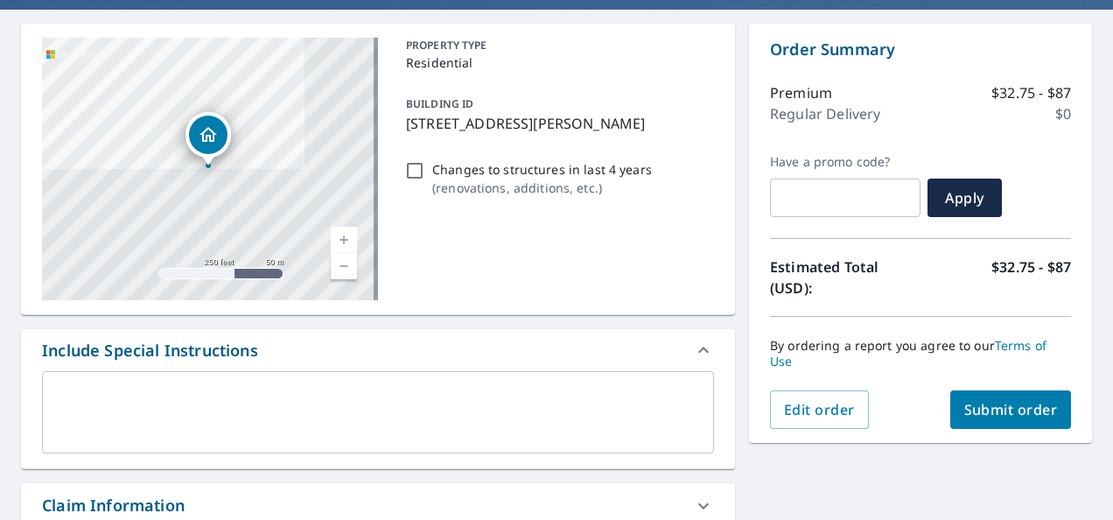
scroll to position [147, 0]
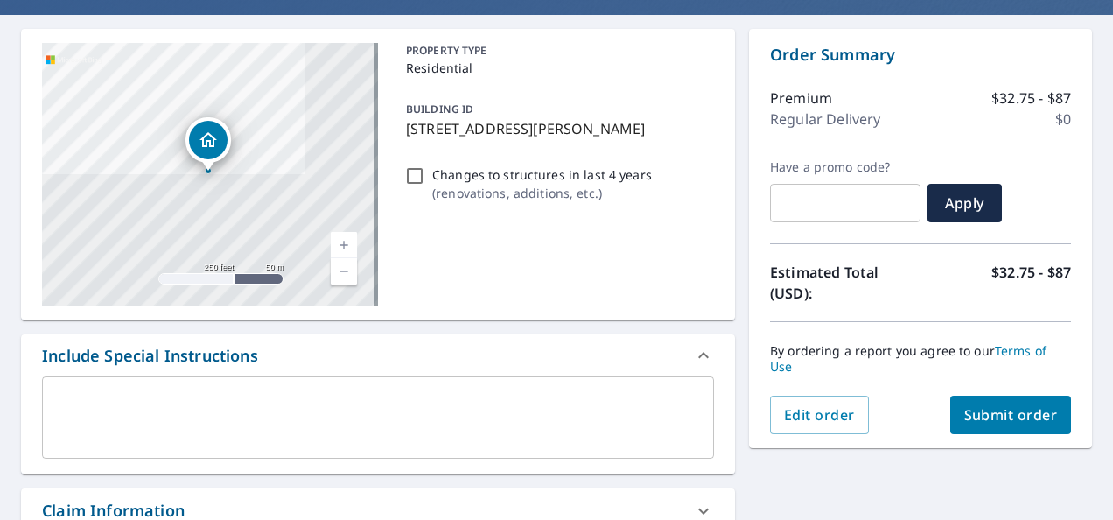
click at [341, 240] on link "Current Level 17, Zoom In" at bounding box center [344, 245] width 26 height 26
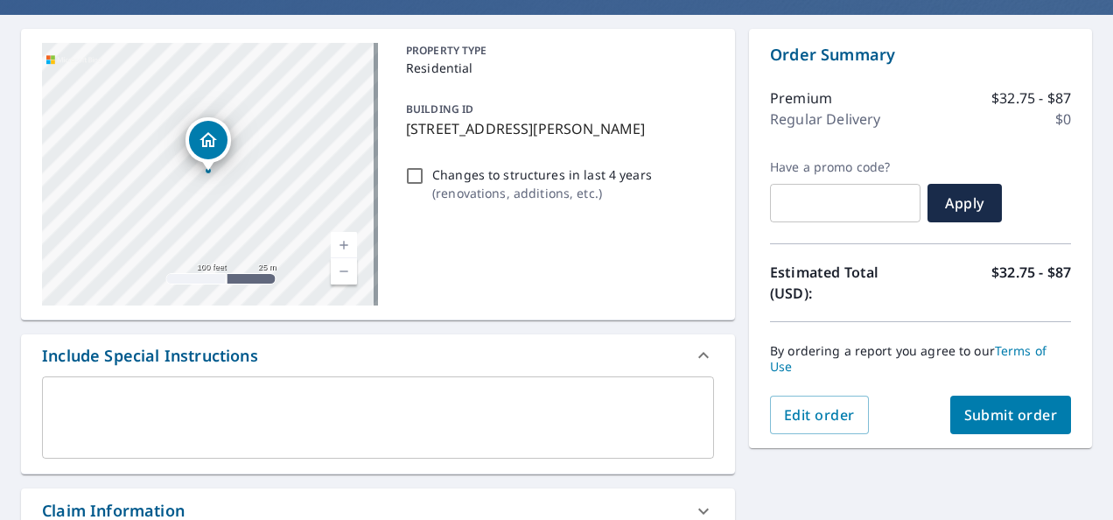
click at [341, 240] on link "Current Level 18, Zoom In" at bounding box center [344, 245] width 26 height 26
click at [341, 240] on link "Current Level 19, Zoom In" at bounding box center [344, 245] width 26 height 26
click at [341, 240] on link "Current Level 20, Zoom In Disabled" at bounding box center [344, 245] width 26 height 26
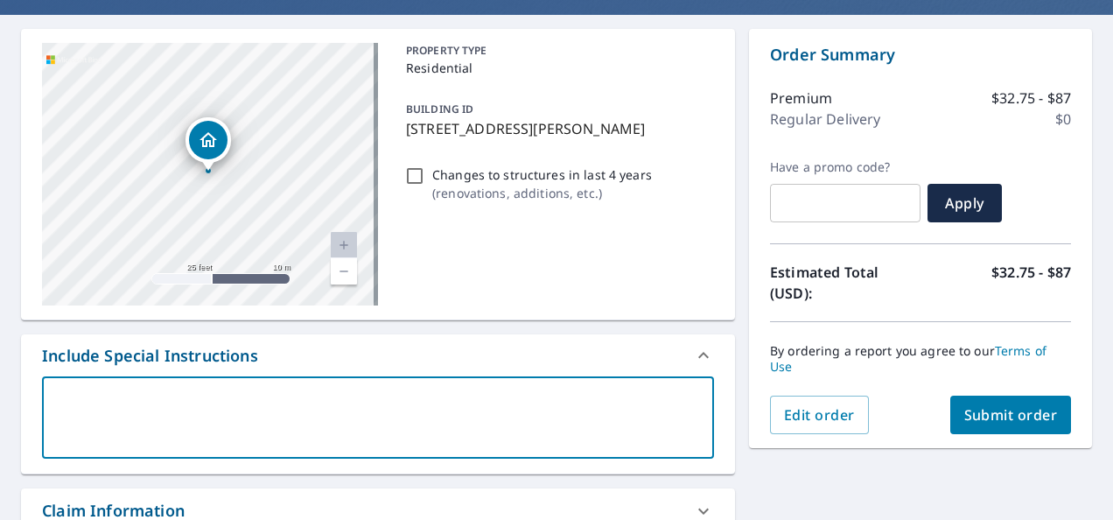
click at [170, 393] on textarea at bounding box center [377, 418] width 647 height 50
type textarea "d"
type textarea "x"
type textarea "do"
type textarea "x"
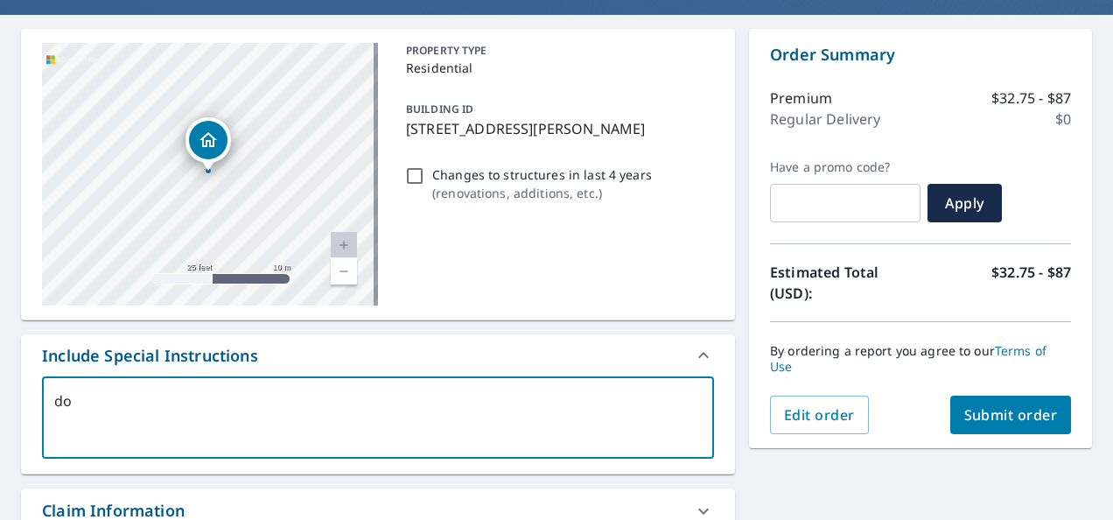
type textarea "do"
type textarea "x"
type textarea "do n"
type textarea "x"
type textarea "do no"
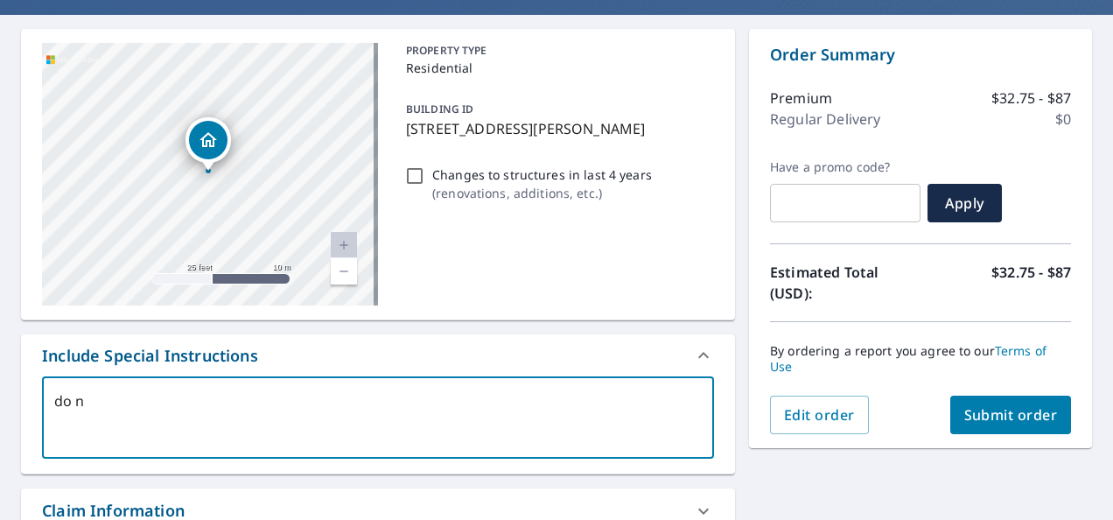
type textarea "x"
type textarea "do not"
type textarea "x"
type textarea "do not"
type textarea "x"
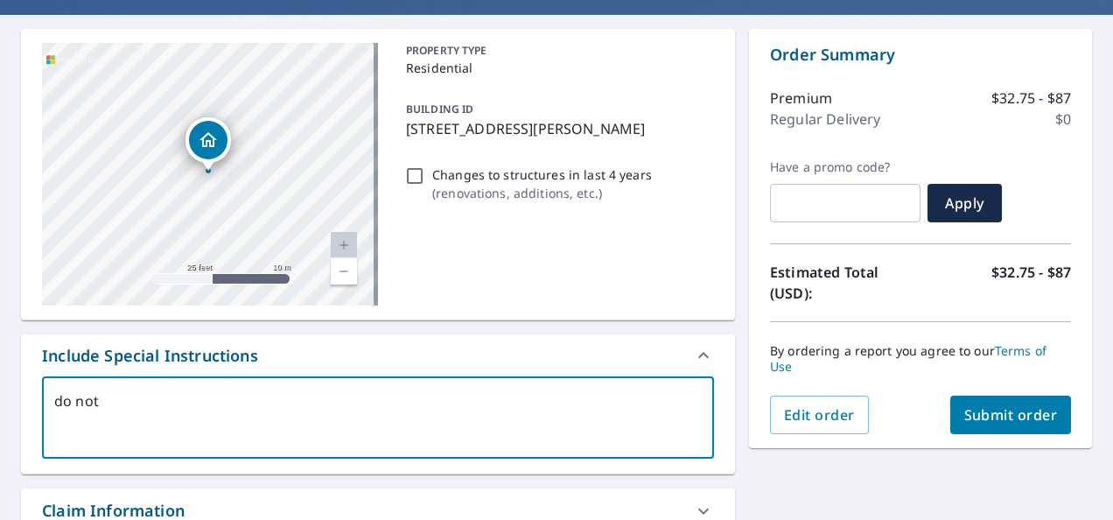
type textarea "do not i"
type textarea "x"
type textarea "do not in"
type textarea "x"
type textarea "do not inc"
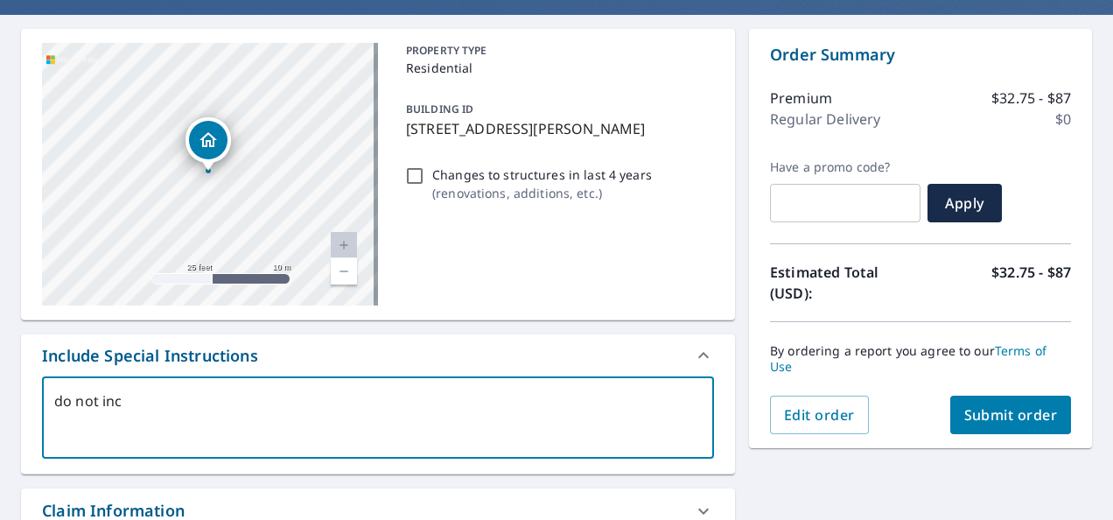
type textarea "x"
type textarea "do not incl"
type textarea "x"
type textarea "do not inclu"
type textarea "x"
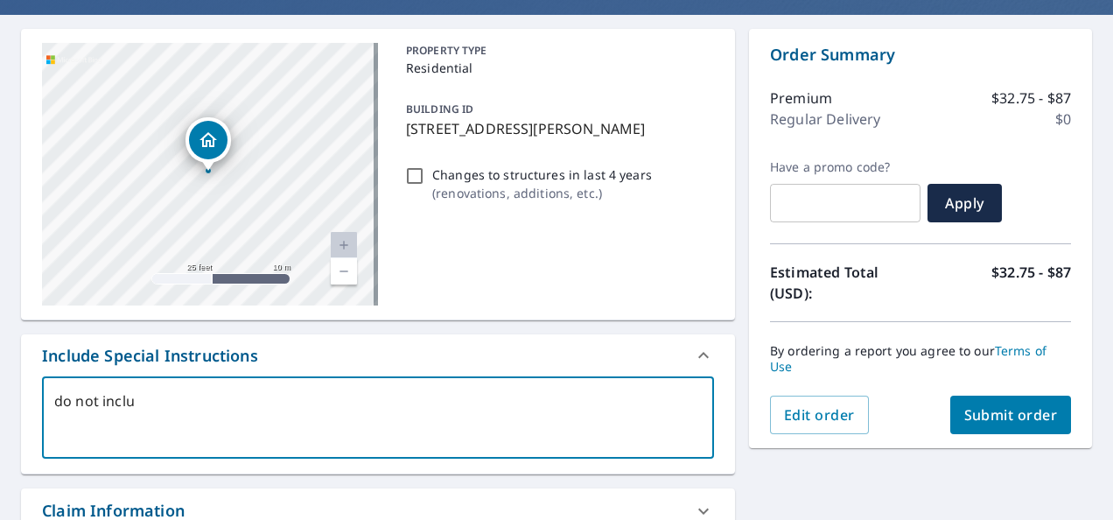
type textarea "do not includ"
type textarea "x"
type textarea "do not include"
type textarea "x"
type textarea "do not include"
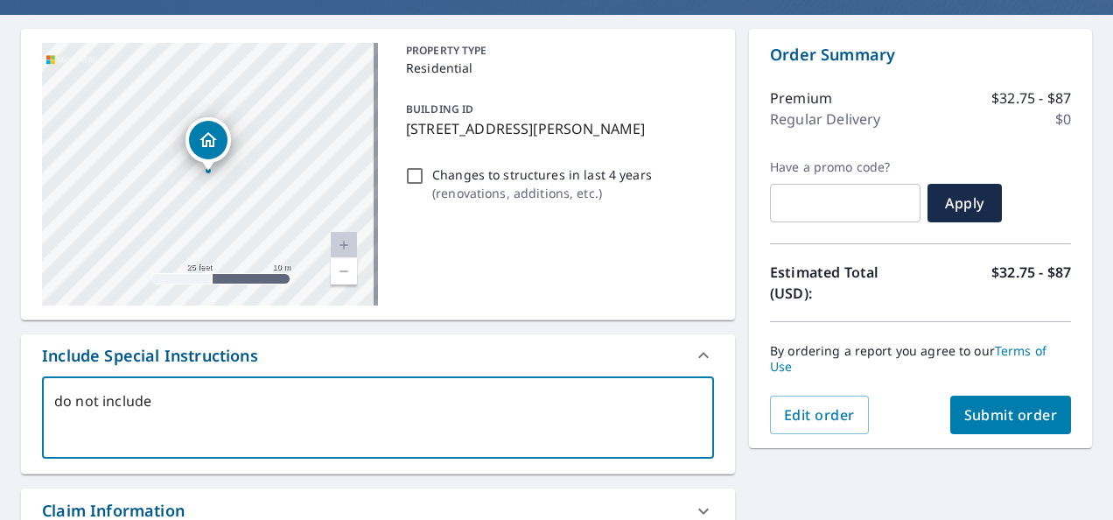
type textarea "x"
type textarea "do not include t"
type textarea "x"
type textarea "do not include th"
type textarea "x"
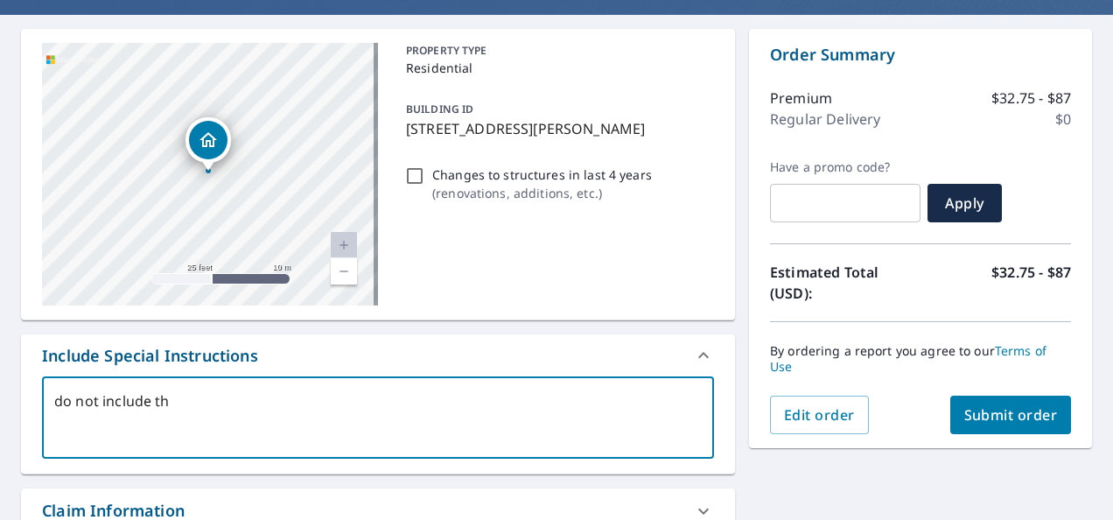
type textarea "do not include the"
type textarea "x"
type textarea "do not include the"
type textarea "x"
type textarea "do not include the s"
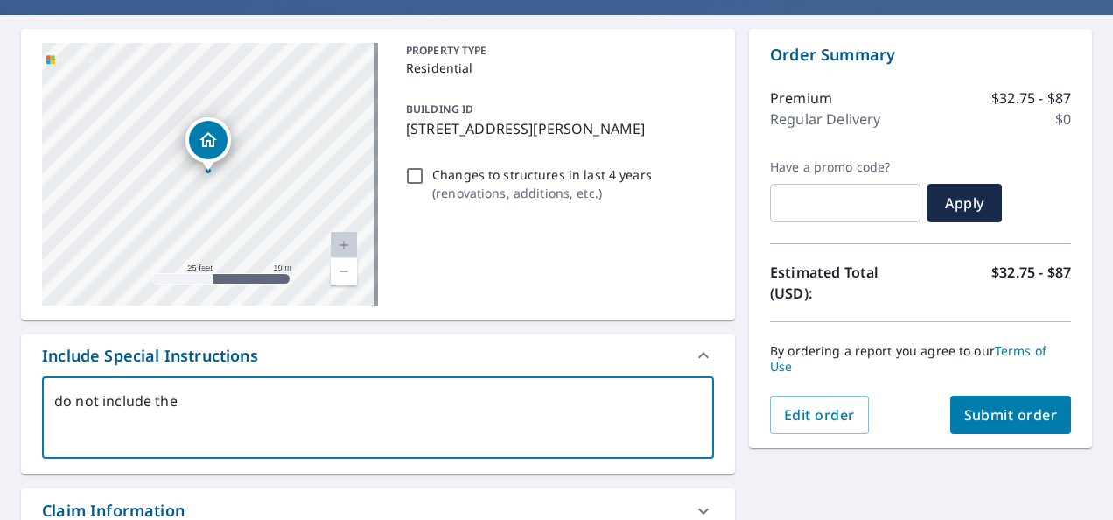
type textarea "x"
type textarea "do not include the sh"
type textarea "x"
type textarea "do not include the she"
type textarea "x"
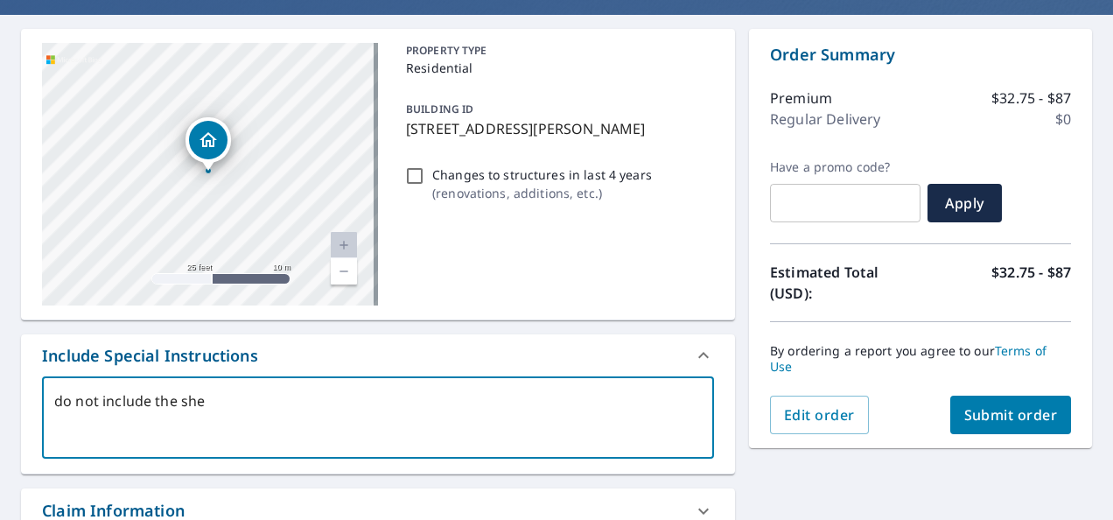
type textarea "do not include the shed"
type textarea "x"
type textarea "do not include the shed"
type textarea "x"
type textarea "do not include the shed r"
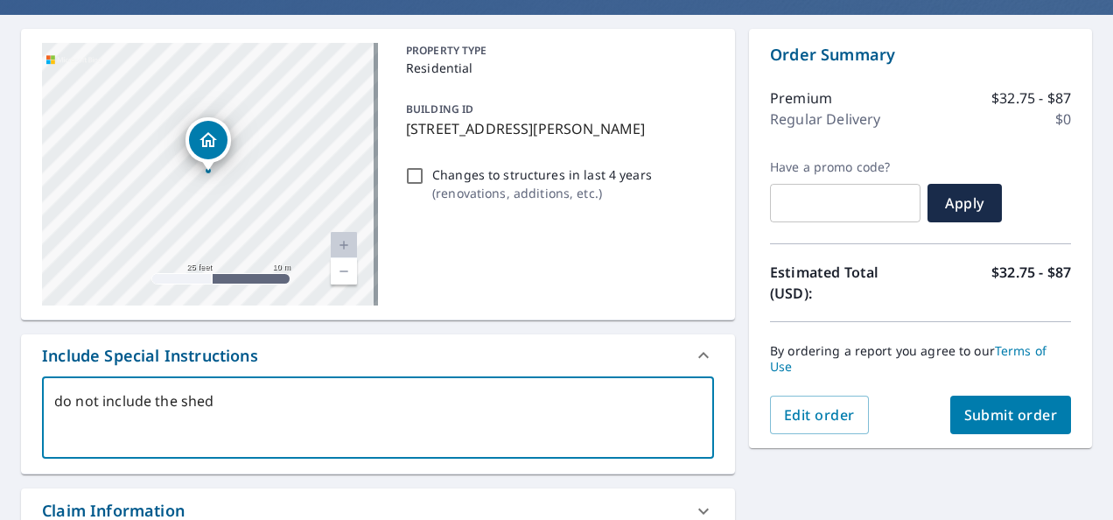
type textarea "x"
type textarea "do not include the shed ro"
type textarea "x"
type textarea "do not include the shed roo"
type textarea "x"
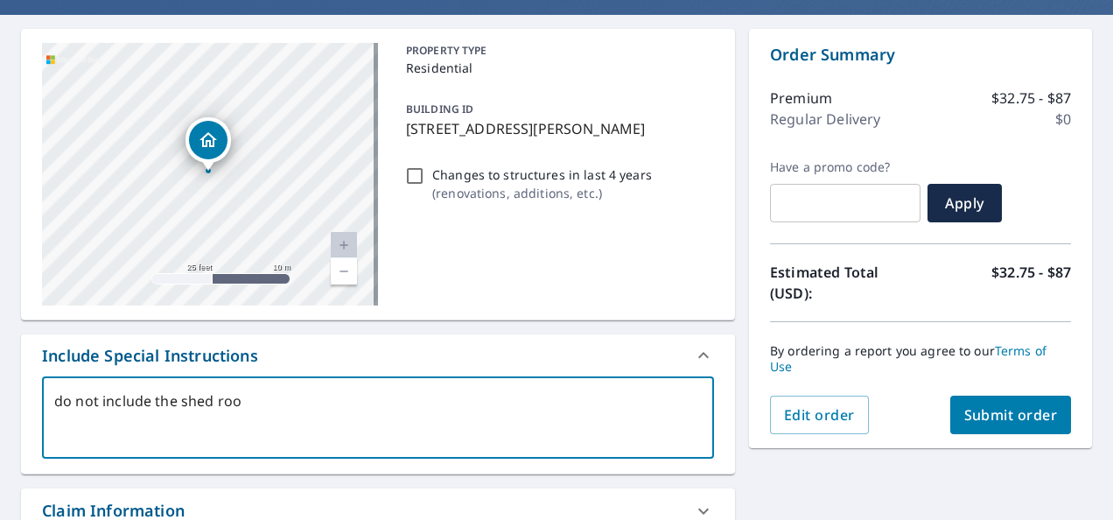
type textarea "do not include the shed roof"
type textarea "x"
type textarea "do not include the shed roof"
type textarea "x"
type textarea "do not include the shed roof o"
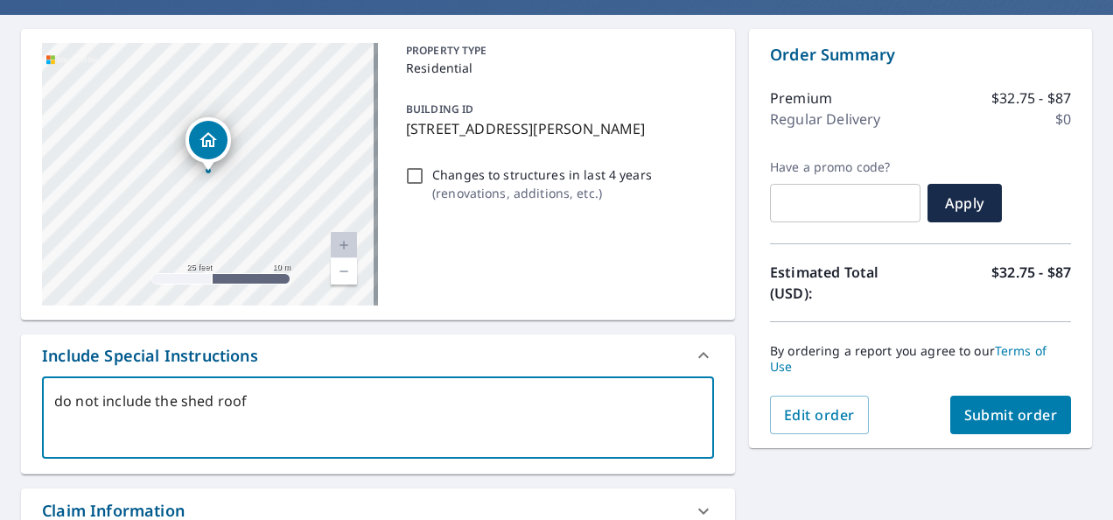
type textarea "x"
type textarea "do not include the shed roof on"
type textarea "x"
type textarea "do not include the shed roof on"
type textarea "x"
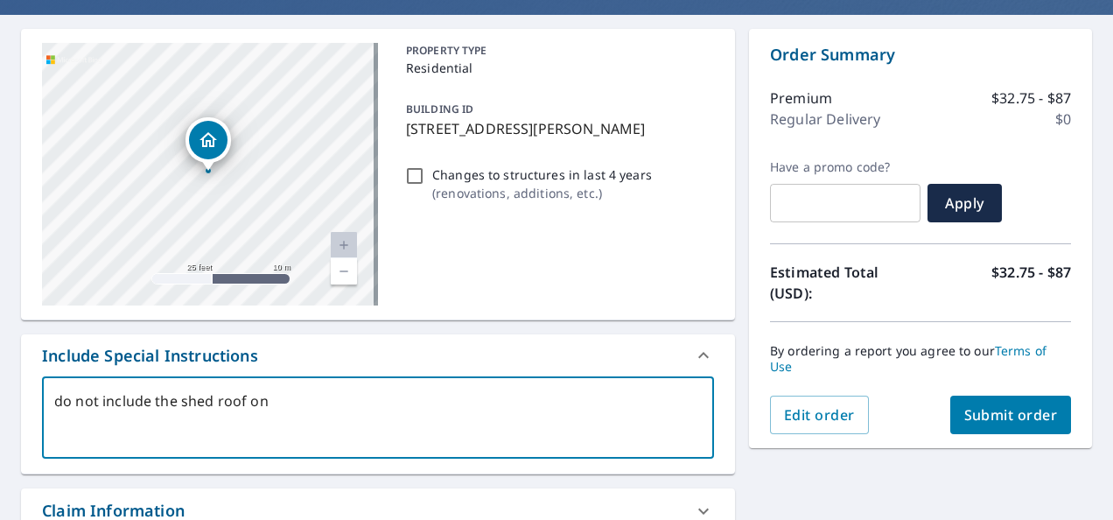
type textarea "do not include the shed roof on t"
type textarea "x"
type textarea "do not include the shed roof on th"
type textarea "x"
type textarea "do not include the shed roof on the"
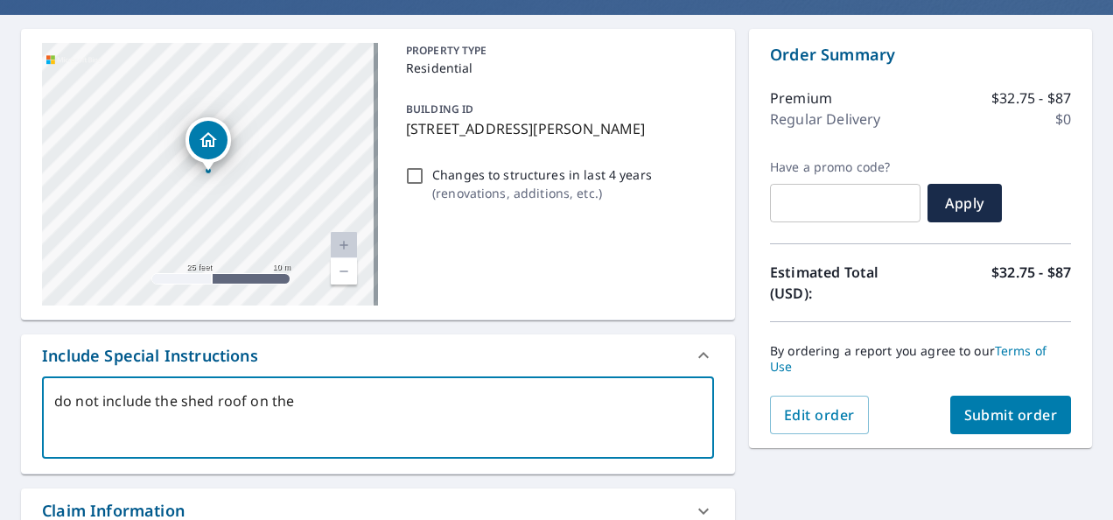
type textarea "x"
type textarea "do not include the shed roof on the"
type textarea "x"
type textarea "do not include the shed roof on the b"
type textarea "x"
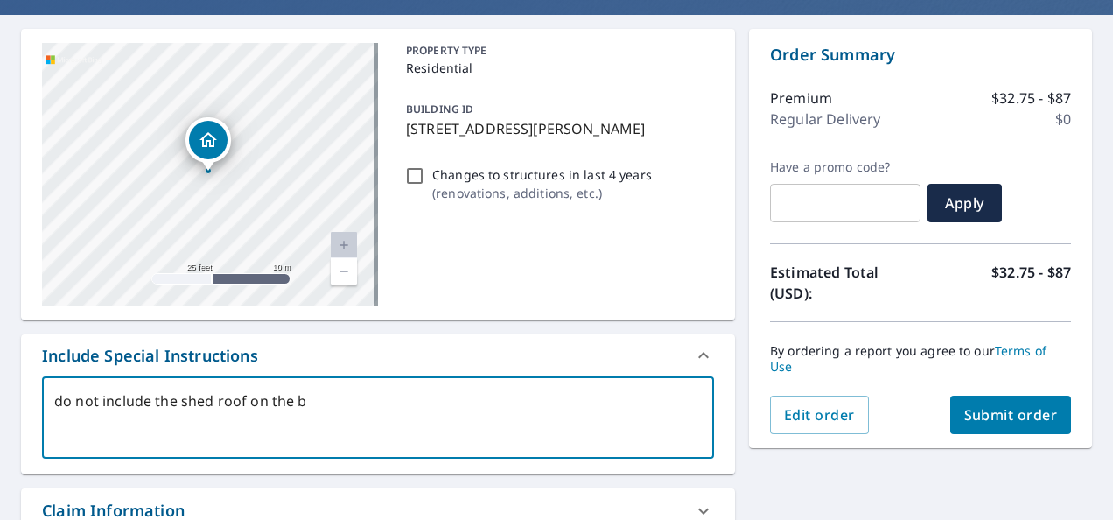
type textarea "do not include the shed roof on the ba"
type textarea "x"
type textarea "do not include the shed roof on the bac"
type textarea "x"
type textarea "do not include the shed roof on the back"
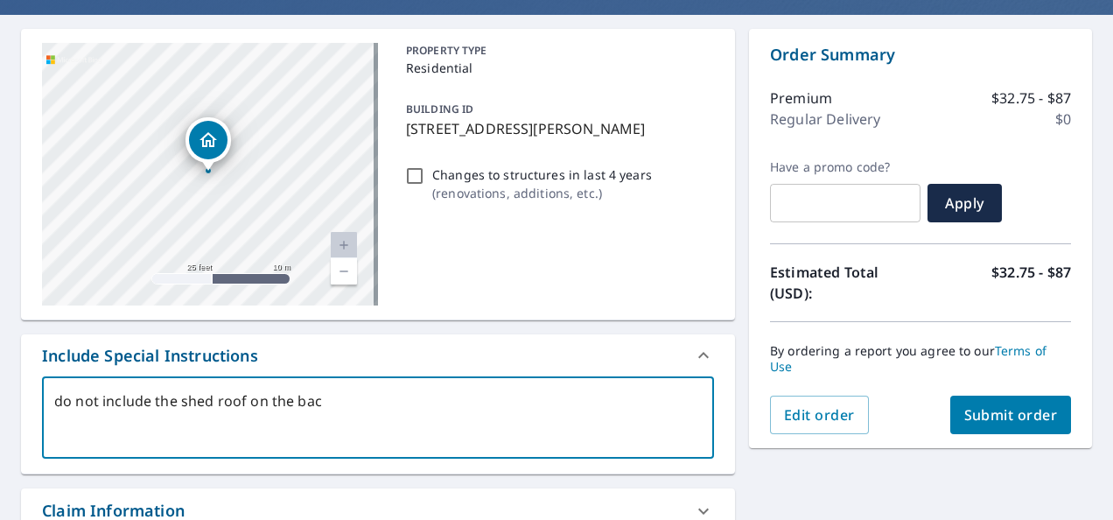
type textarea "x"
type textarea "do not include the shed roof on the back"
type textarea "x"
type textarea "do not include the shed roof on the back o"
type textarea "x"
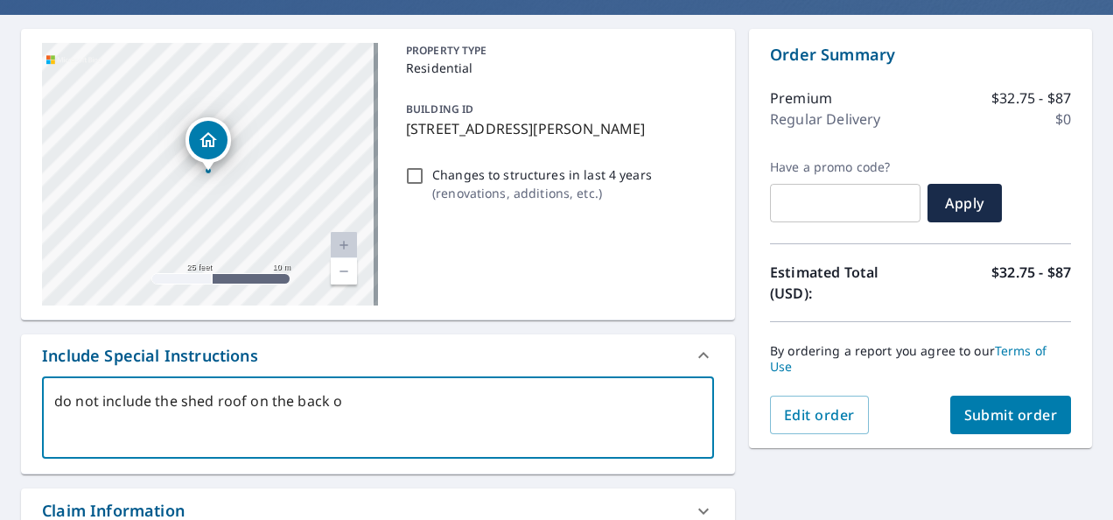
type textarea "do not include the shed roof on the back of"
type textarea "x"
type textarea "do not include the shed roof on the back of"
type textarea "x"
type textarea "do not include the shed roof on the back of t"
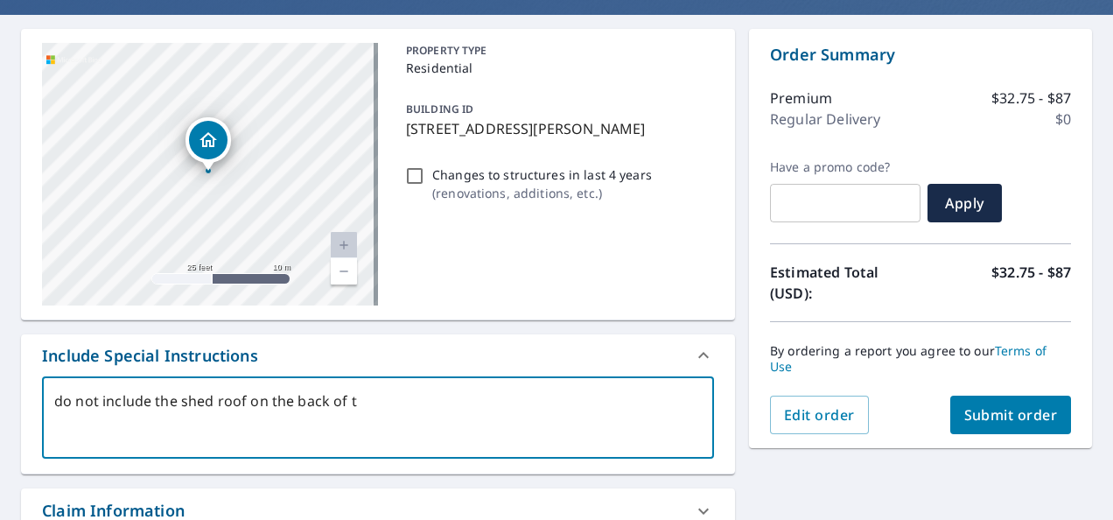
type textarea "x"
type textarea "do not include the shed roof on the back of th"
type textarea "x"
type textarea "do not include the shed roof on the back of the"
type textarea "x"
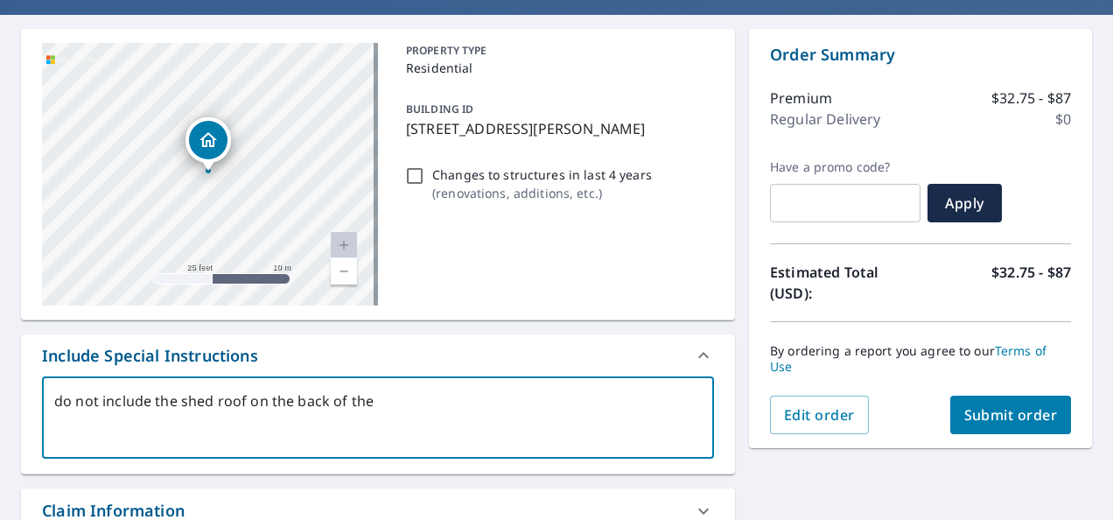
type textarea "do not include the shed roof on the back of the"
type textarea "x"
type textarea "do not include the shed roof on the back of the h"
type textarea "x"
type textarea "do not include the shed roof on the back of the ho"
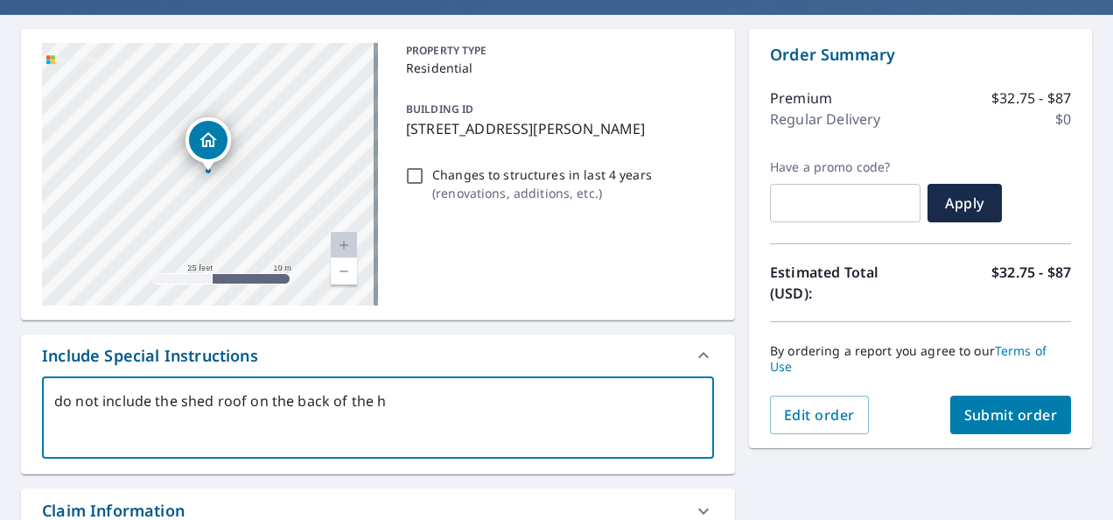
type textarea "x"
type textarea "do not include the shed roof on the back of the hou"
type textarea "x"
type textarea "do not include the shed roof on the back of the hous"
type textarea "x"
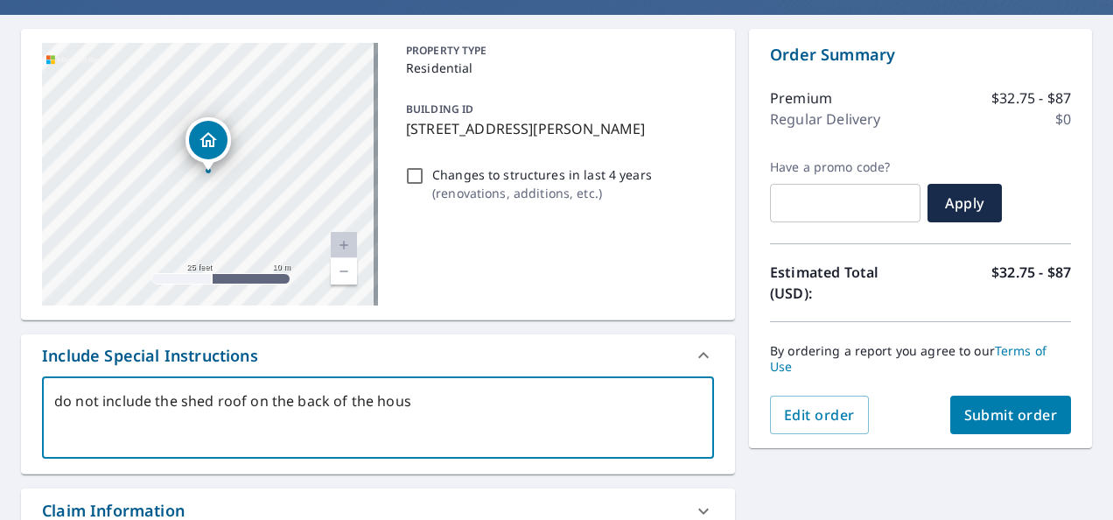
type textarea "do not include the shed roof on the back of the house"
type textarea "x"
type textarea "do not include the shed roof on the back of the house."
type textarea "x"
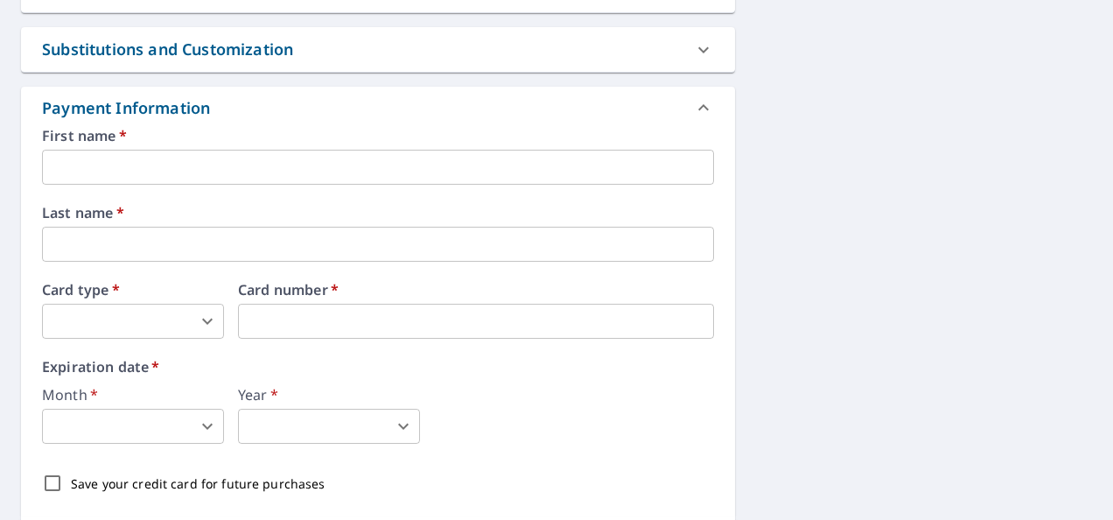
scroll to position [913, 0]
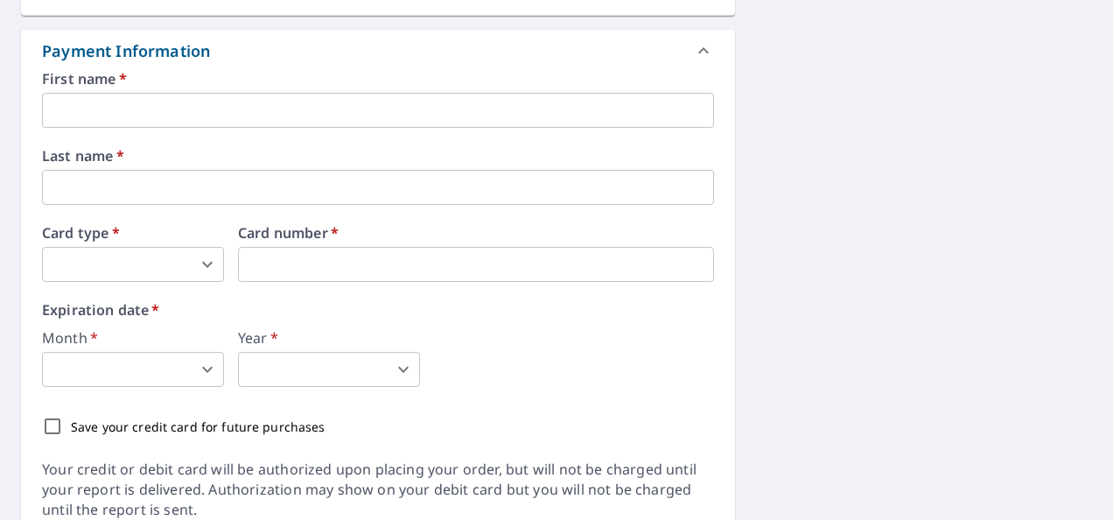
type textarea "do not include the shed roof on the back of the house."
type textarea "x"
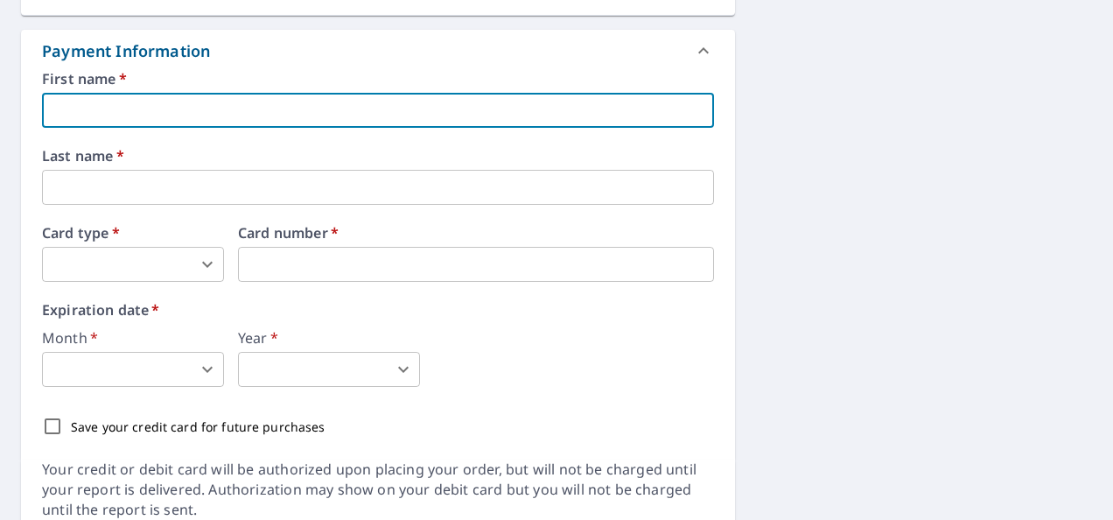
click at [426, 117] on input "text" at bounding box center [378, 110] width 672 height 35
type input "Chad"
type input "Welshans"
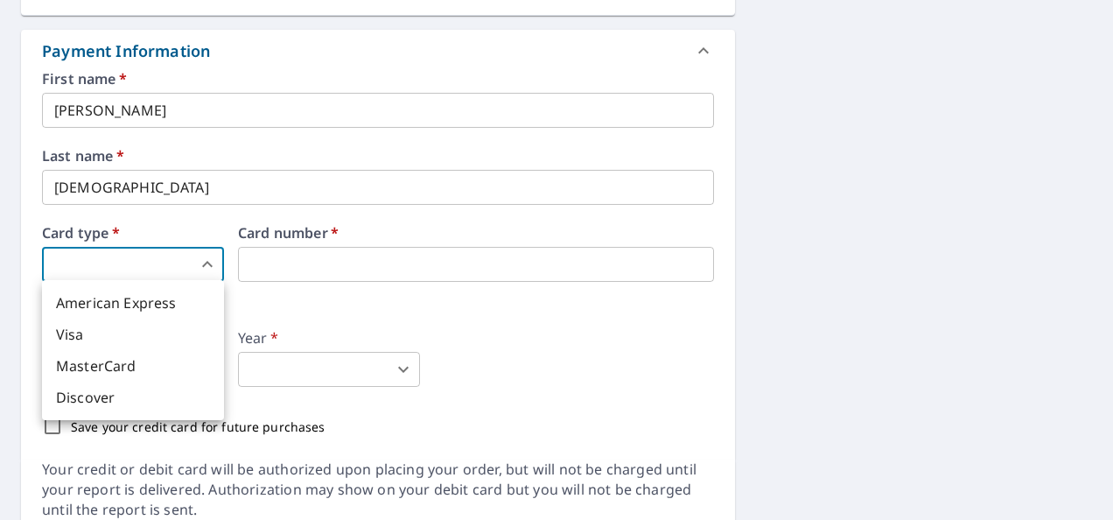
click at [182, 256] on body "CW CW Dashboard Order History Cancel Order CW Dashboard / Finalize Order Finali…" at bounding box center [556, 260] width 1113 height 520
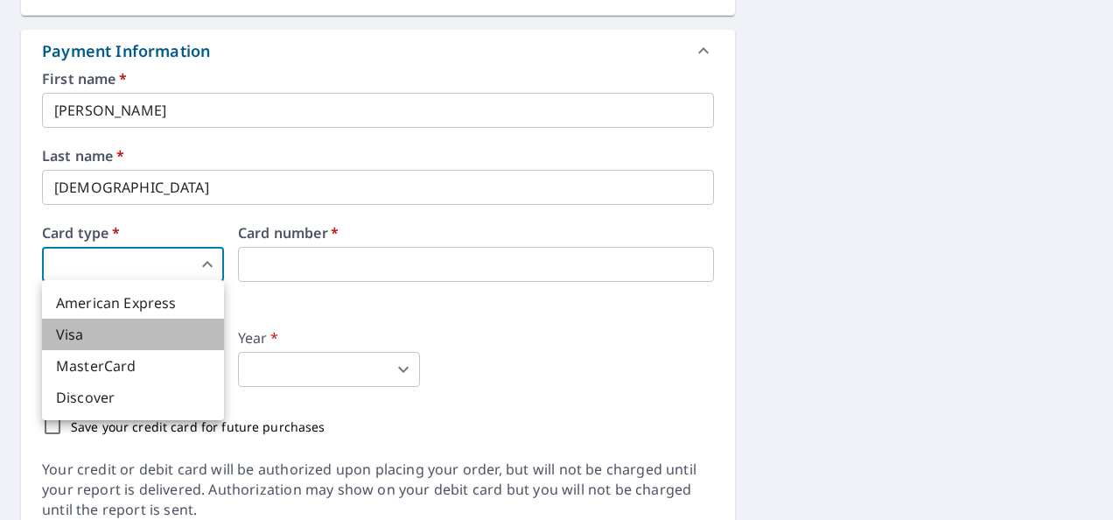
click at [133, 345] on li "Visa" at bounding box center [133, 333] width 182 height 31
type textarea "x"
type input "2"
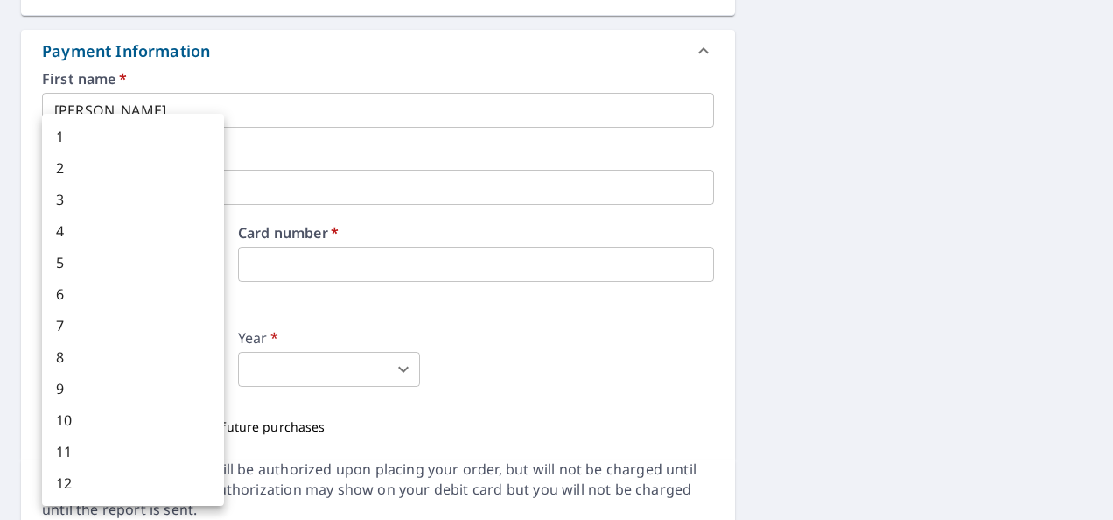
click at [181, 374] on body "CW CW Dashboard Order History Cancel Order CW Dashboard / Finalize Order Finali…" at bounding box center [556, 260] width 1113 height 520
drag, startPoint x: 181, startPoint y: 374, endPoint x: 98, endPoint y: 296, distance: 113.9
click at [98, 296] on ul "1 2 3 4 5 6 7 8 9 10 11 12" at bounding box center [133, 310] width 182 height 392
click at [98, 296] on li "6" at bounding box center [133, 293] width 182 height 31
type textarea "x"
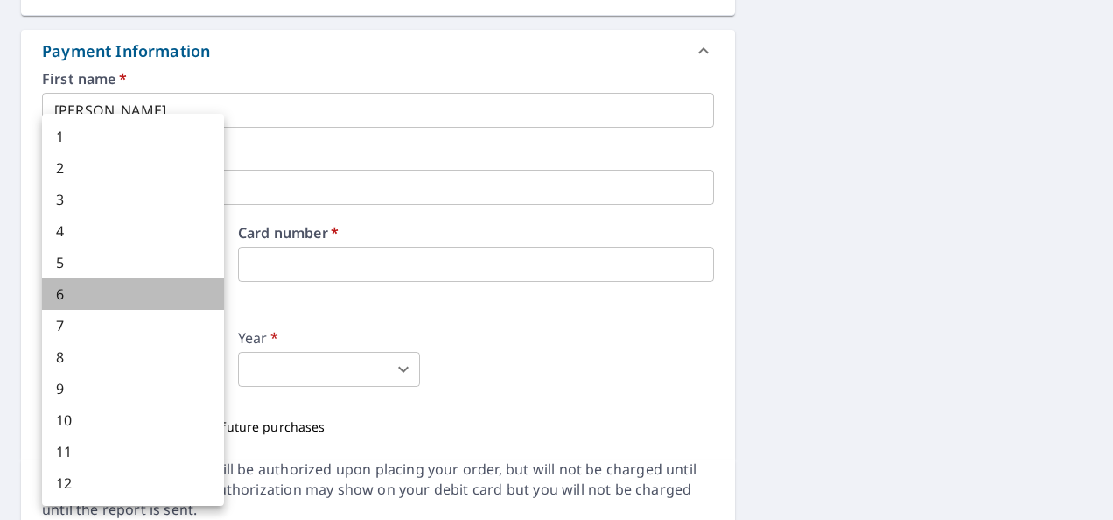
type input "6"
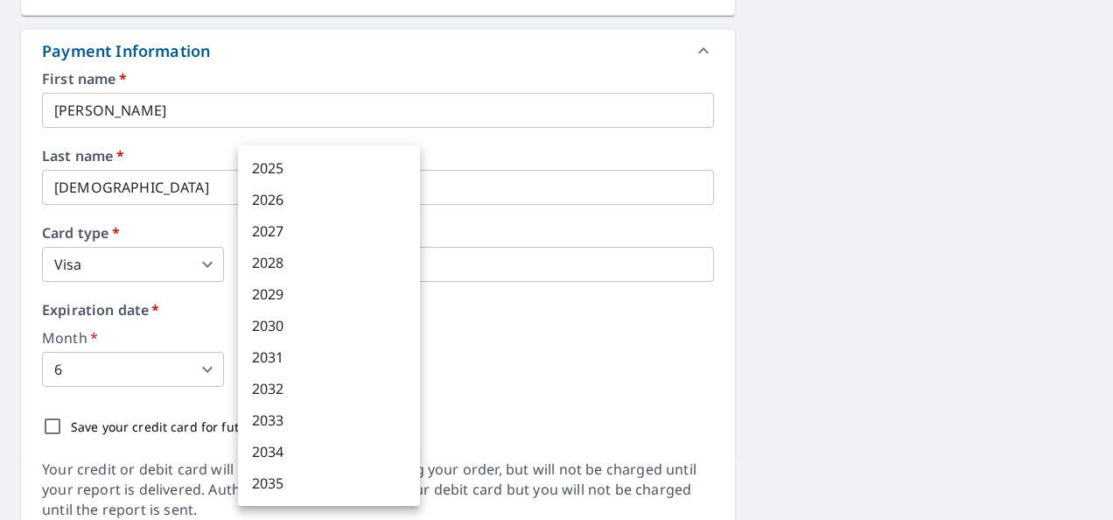
click at [289, 370] on body "CW CW Dashboard Order History Cancel Order CW Dashboard / Finalize Order Finali…" at bounding box center [556, 260] width 1113 height 520
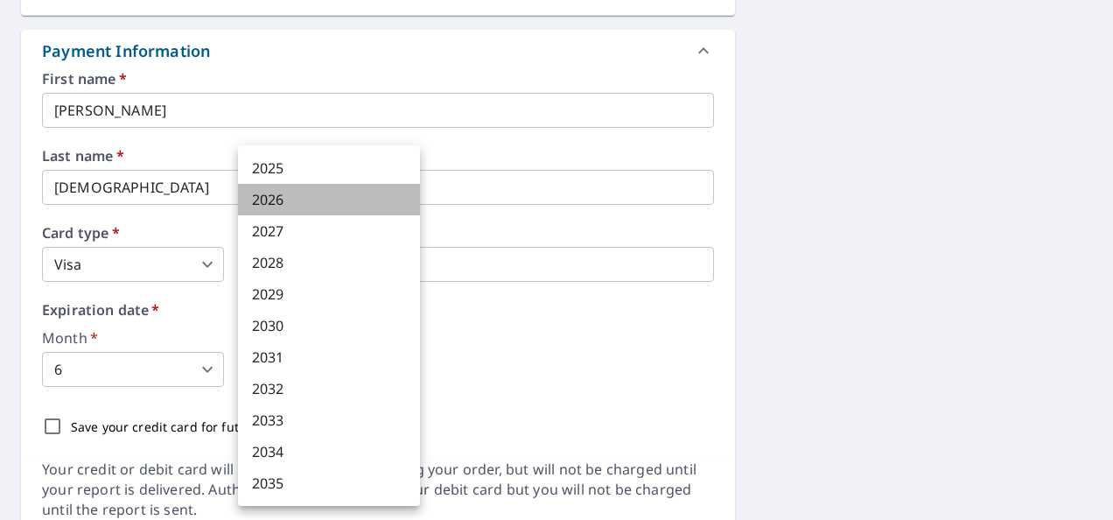
click at [276, 202] on li "2026" at bounding box center [329, 199] width 182 height 31
type textarea "x"
type input "2026"
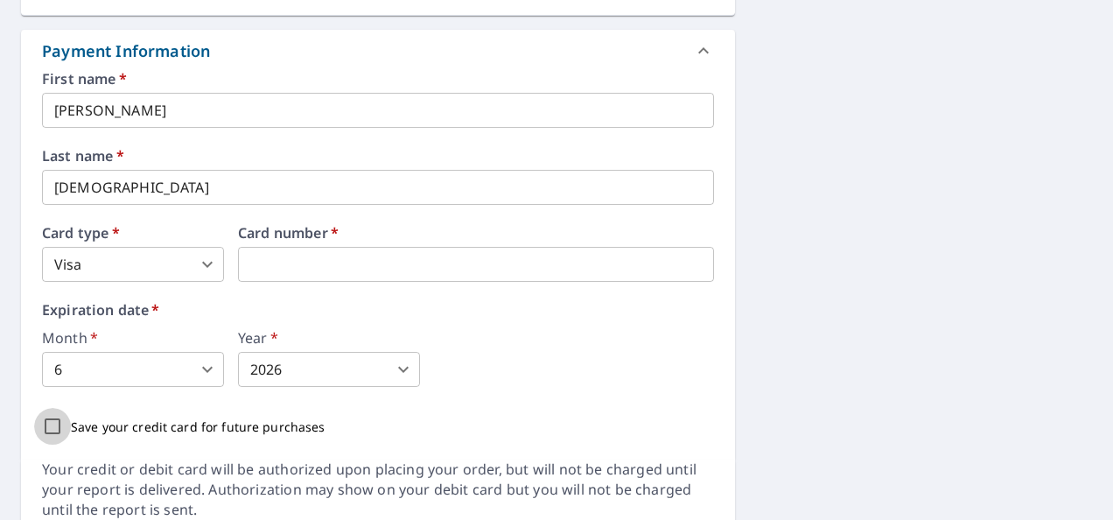
click at [52, 423] on input "Save your credit card for future purchases" at bounding box center [52, 426] width 37 height 37
checkbox input "true"
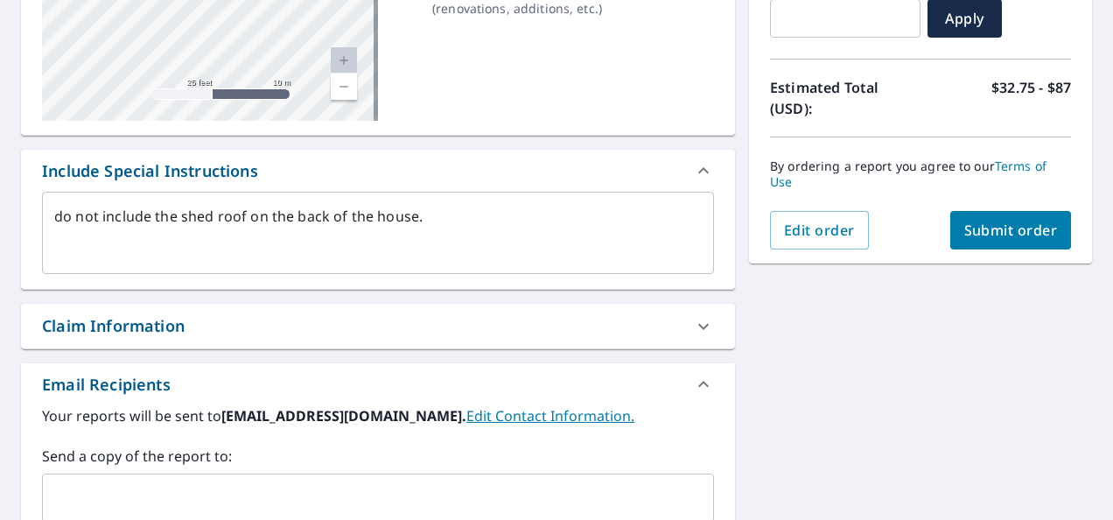
scroll to position [335, 0]
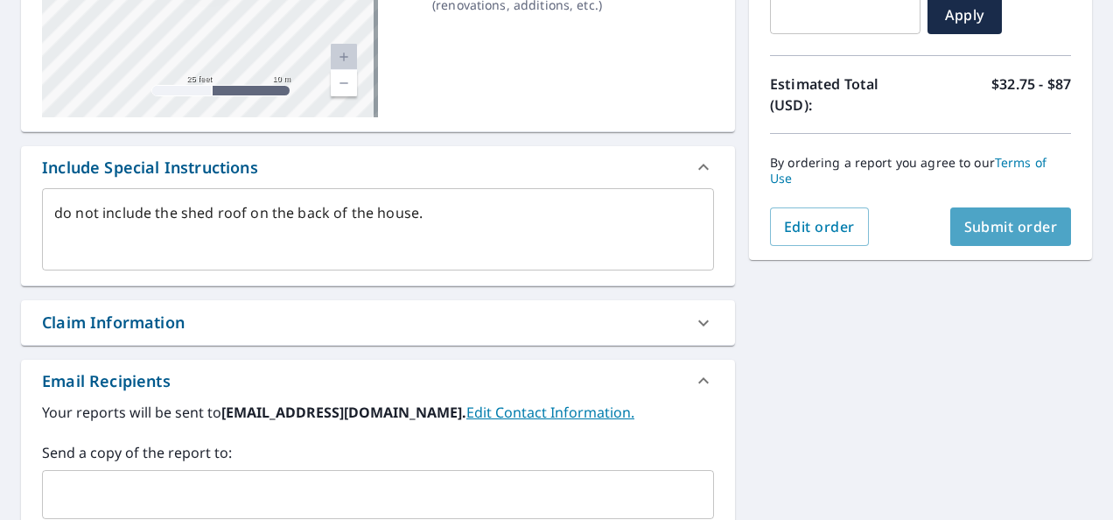
click at [994, 226] on span "Submit order" at bounding box center [1011, 226] width 94 height 19
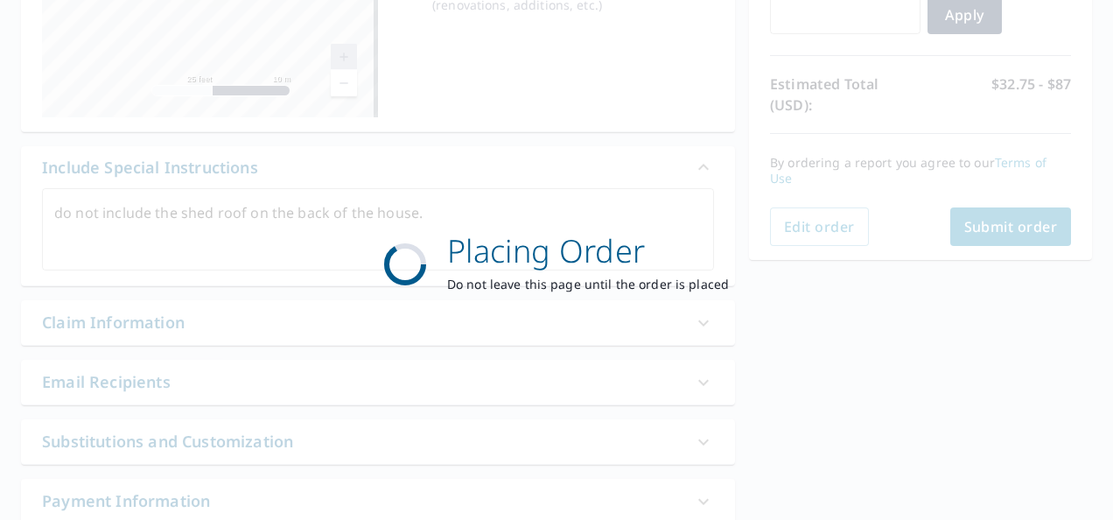
type textarea "x"
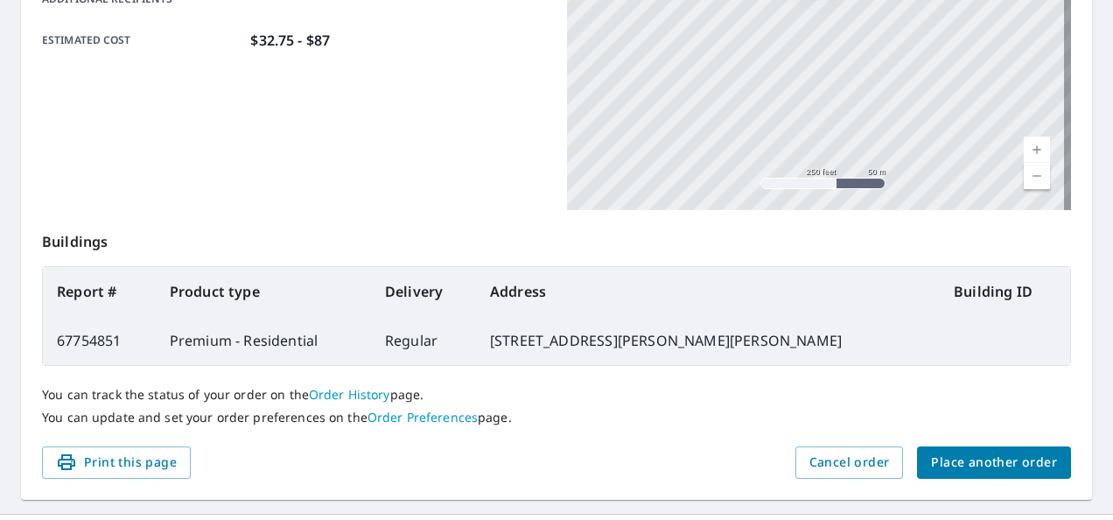
scroll to position [508, 0]
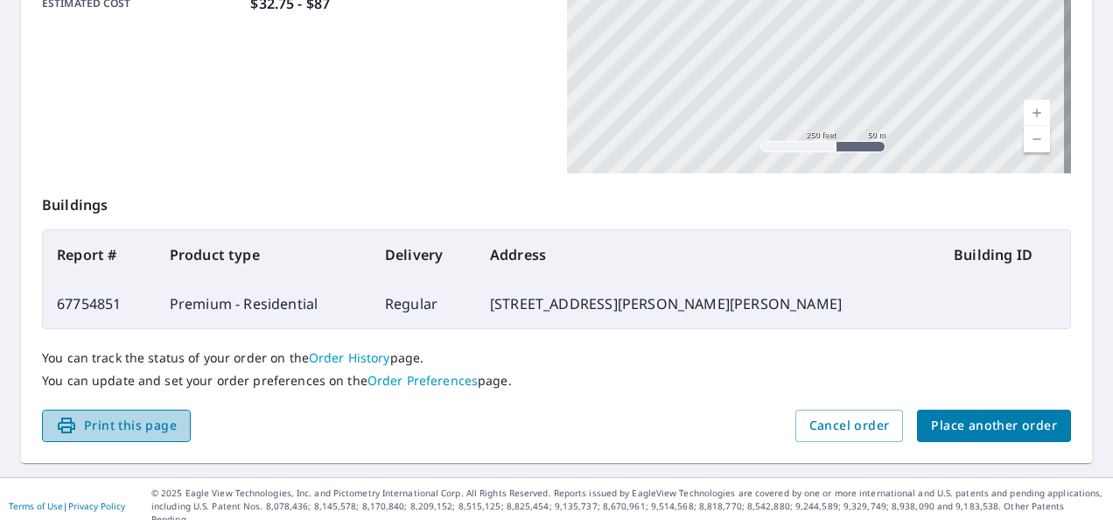
click at [121, 430] on span "Print this page" at bounding box center [116, 426] width 121 height 22
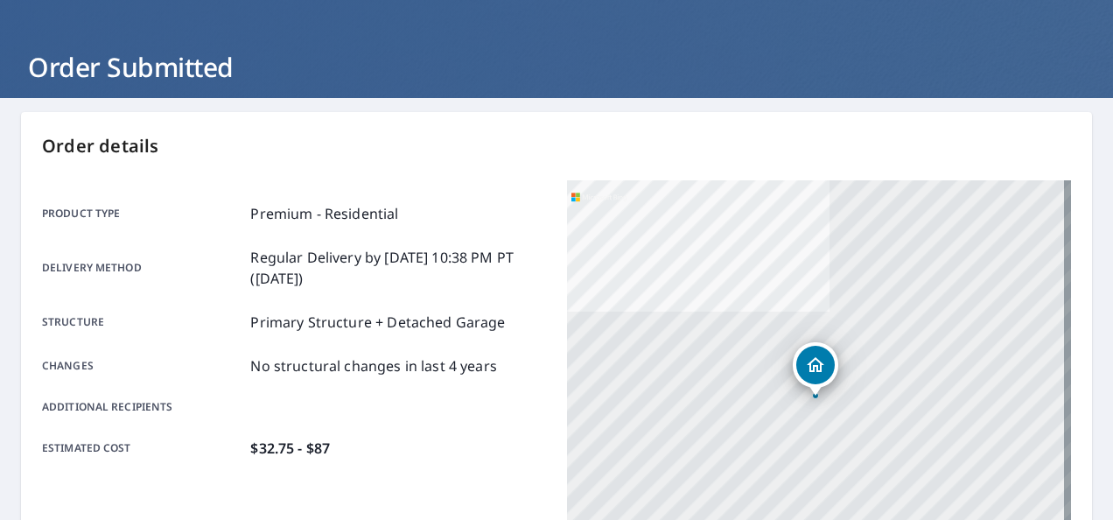
scroll to position [51, 0]
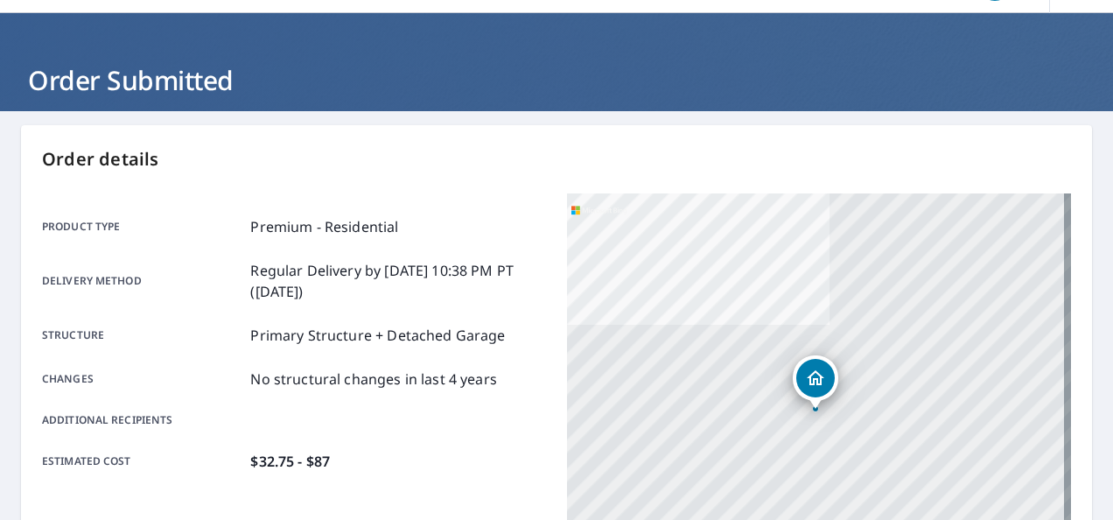
click at [304, 67] on h1 "Order Submitted" at bounding box center [556, 80] width 1071 height 36
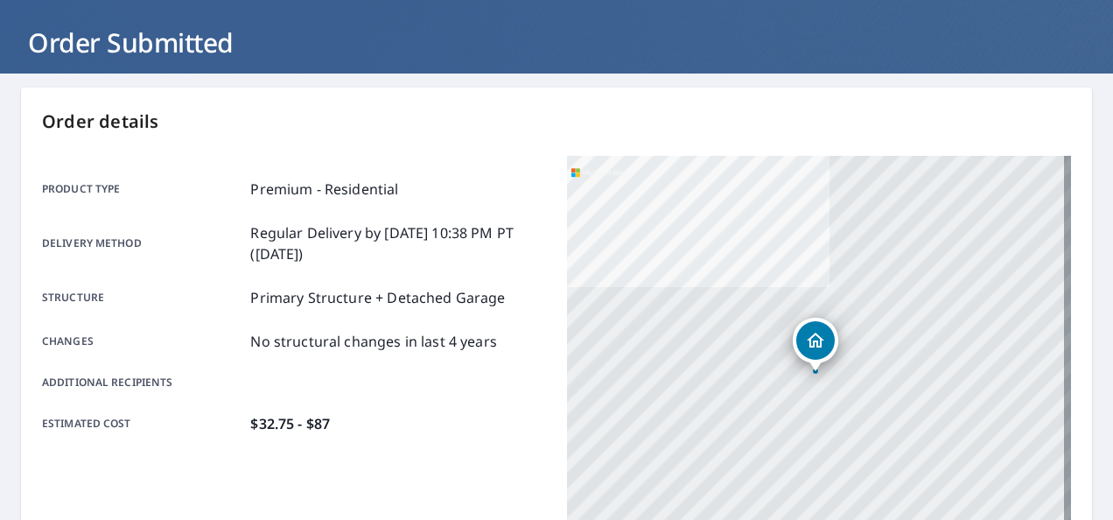
scroll to position [0, 0]
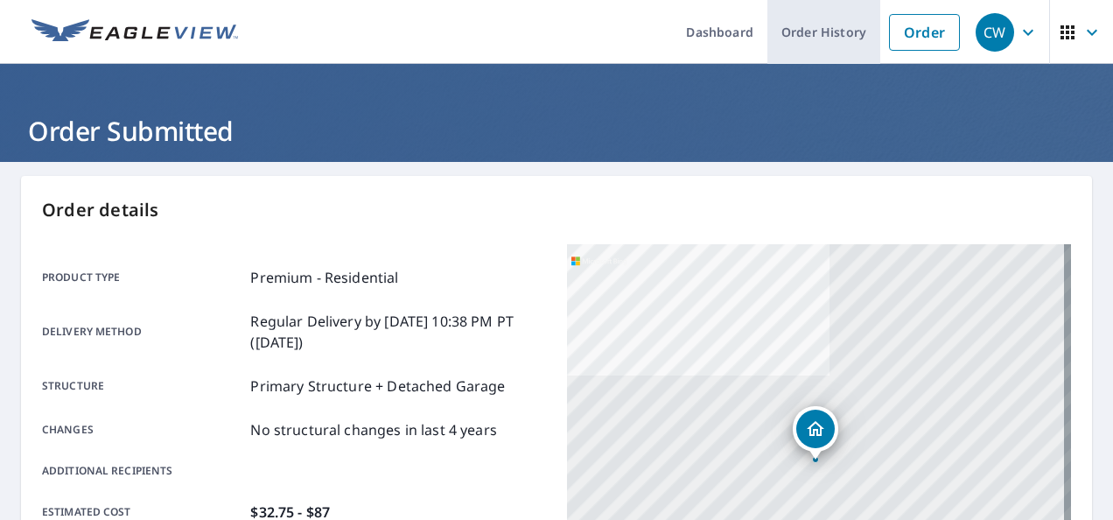
click at [821, 30] on link "Order History" at bounding box center [823, 32] width 113 height 64
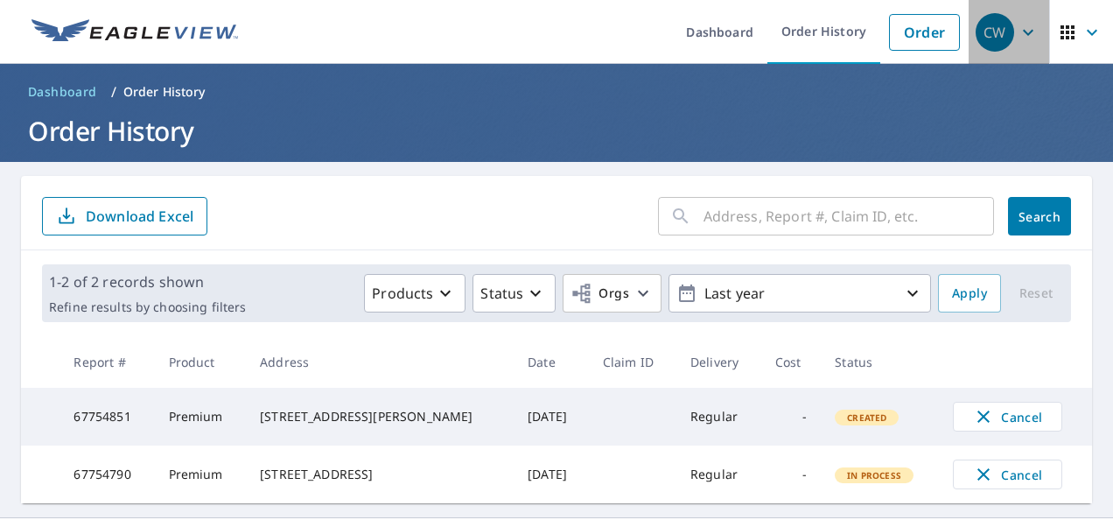
click at [987, 32] on div "CW" at bounding box center [995, 32] width 38 height 38
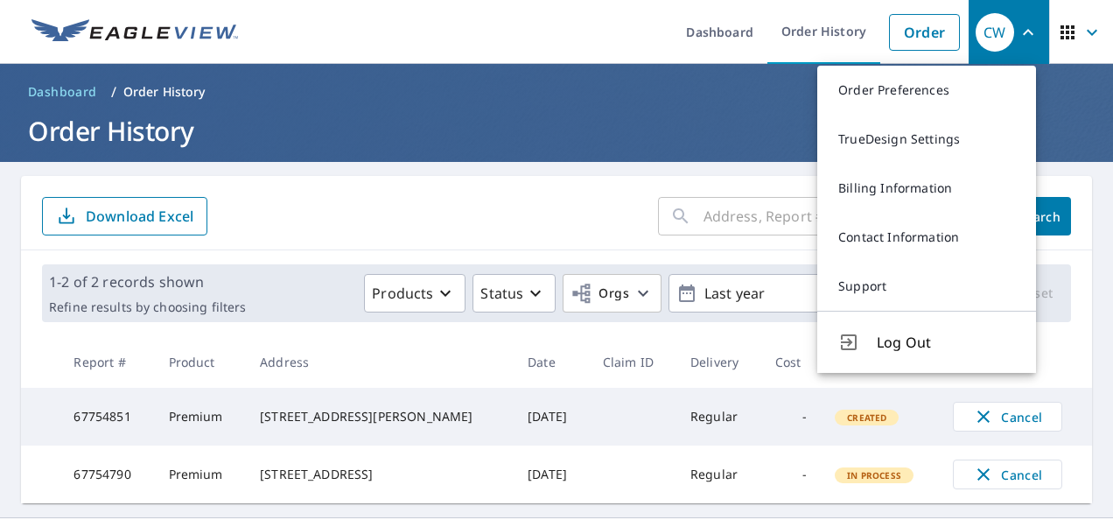
click at [593, 24] on ul "Dashboard Order History Order" at bounding box center [608, 32] width 720 height 64
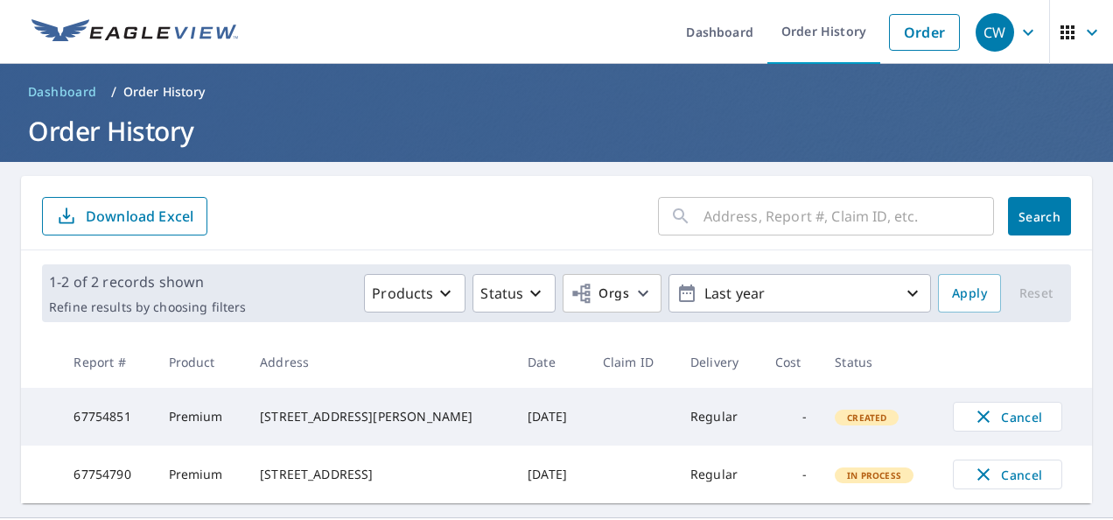
click at [181, 32] on img at bounding box center [134, 32] width 206 height 26
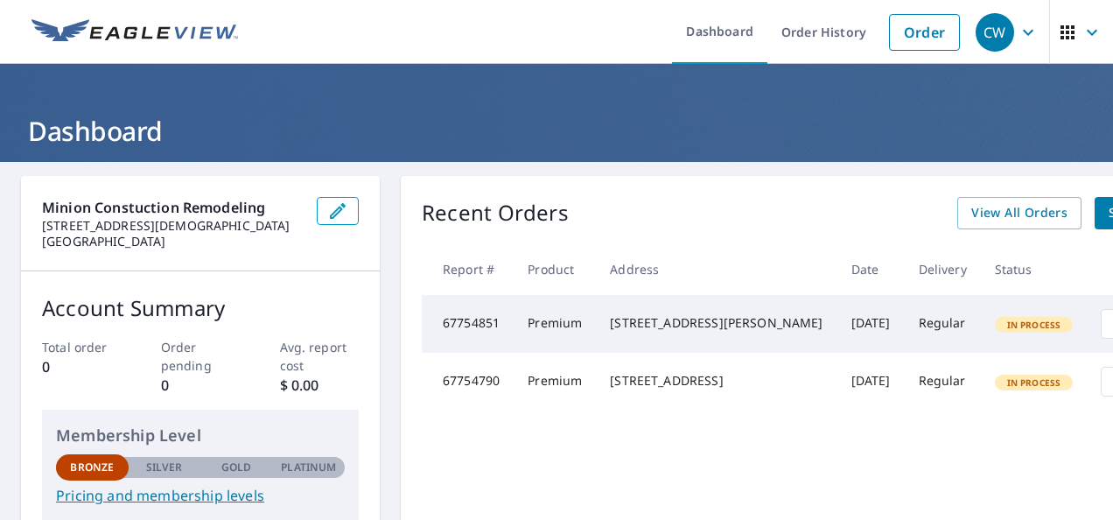
click at [570, 47] on ul "Dashboard Order History Order" at bounding box center [608, 32] width 720 height 64
